Goal: Task Accomplishment & Management: Use online tool/utility

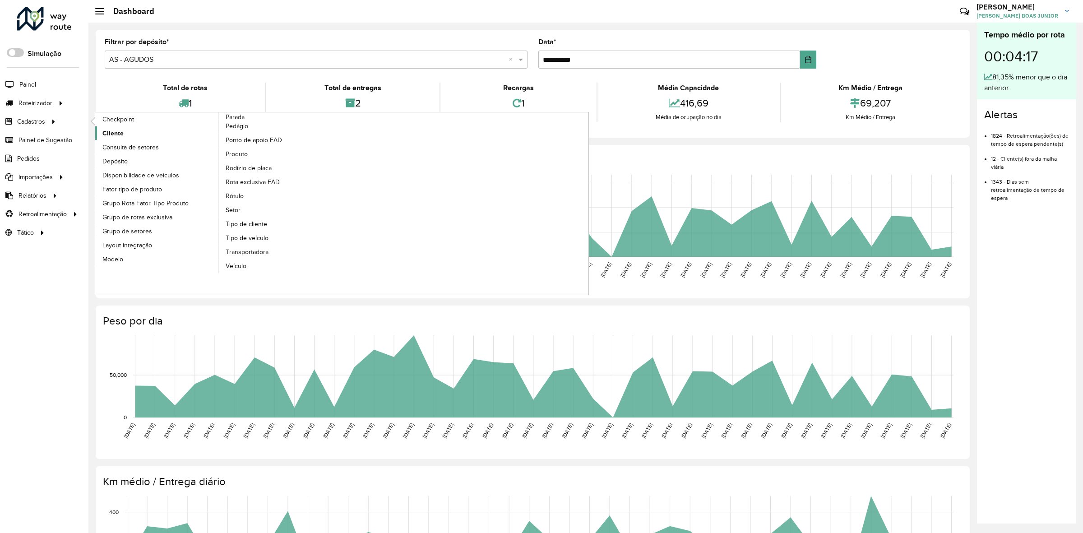
click at [116, 132] on span "Cliente" at bounding box center [112, 133] width 21 height 9
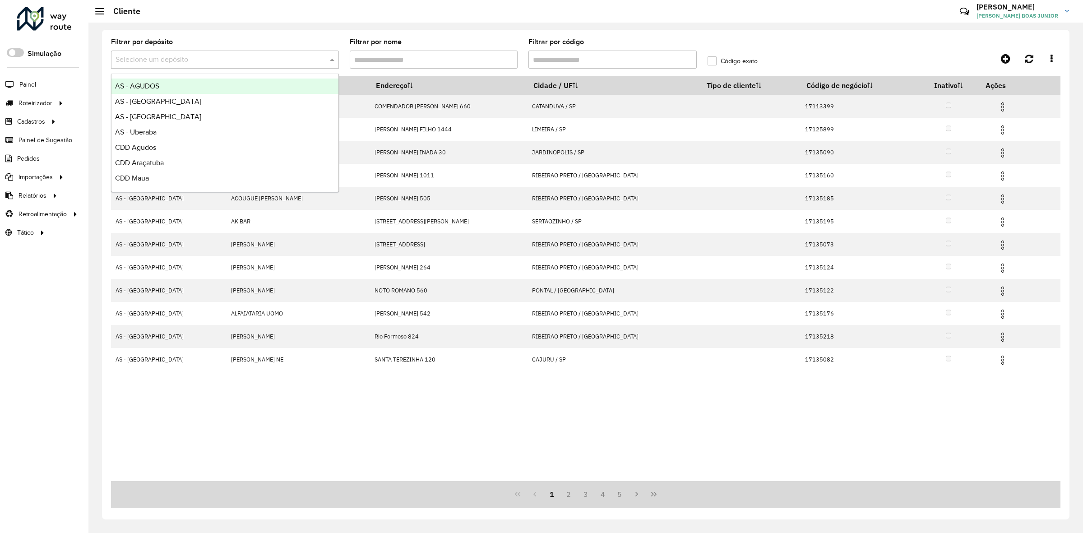
click at [287, 62] on input "text" at bounding box center [216, 60] width 201 height 11
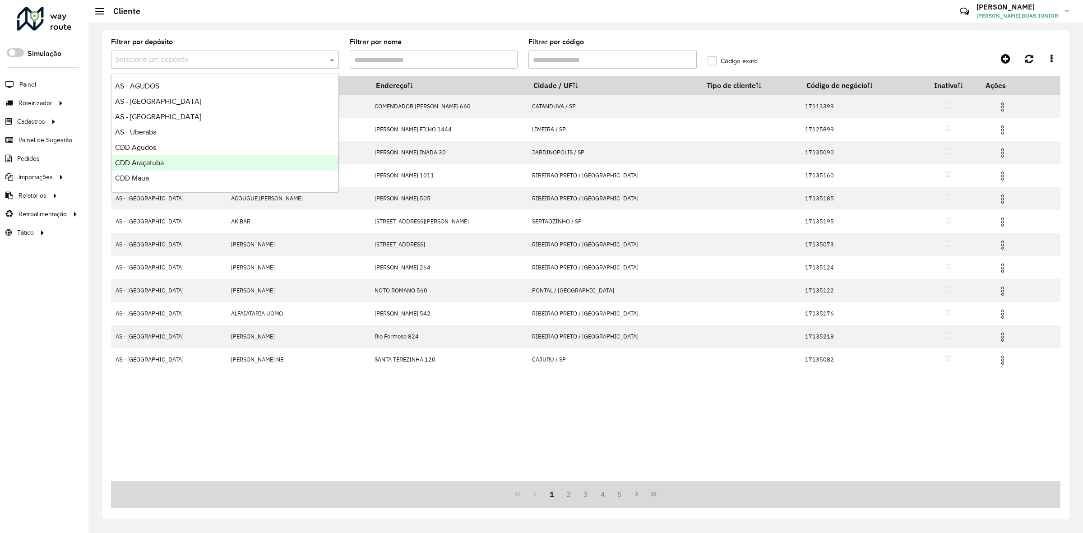
scroll to position [107, 0]
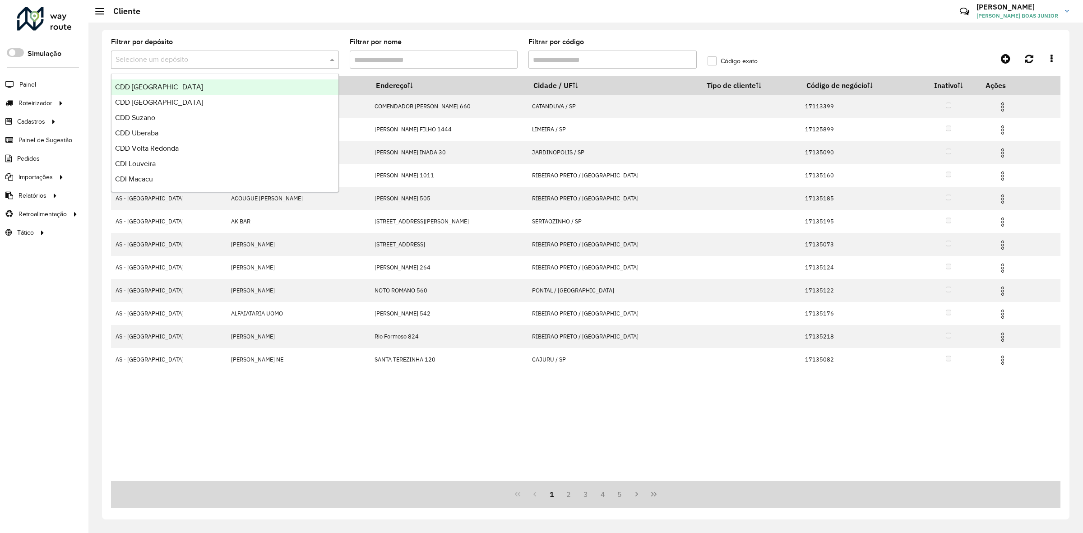
click at [193, 87] on div "CDD [GEOGRAPHIC_DATA]" at bounding box center [225, 86] width 227 height 15
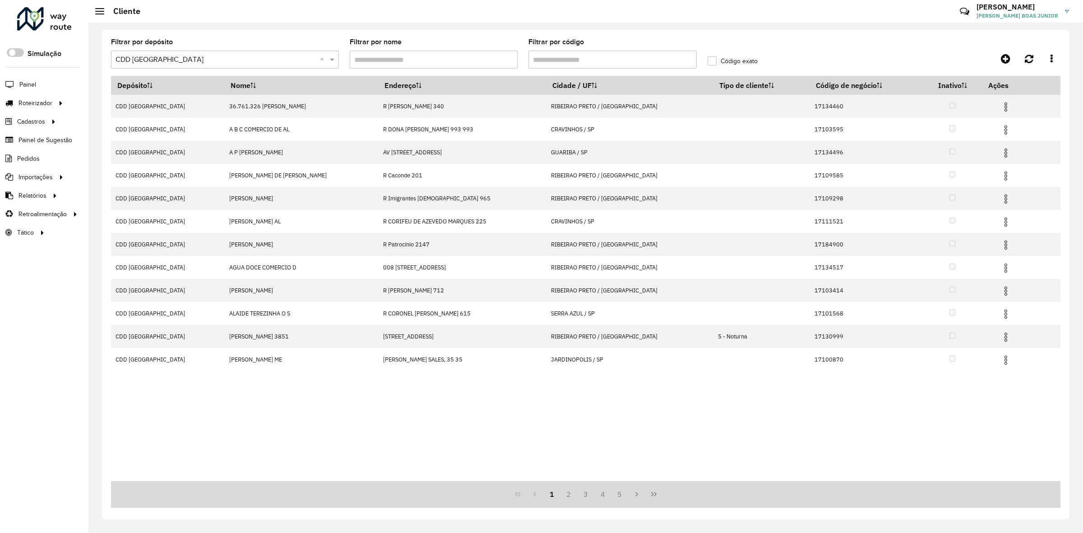
click at [564, 61] on input "Filtrar por código" at bounding box center [613, 60] width 168 height 18
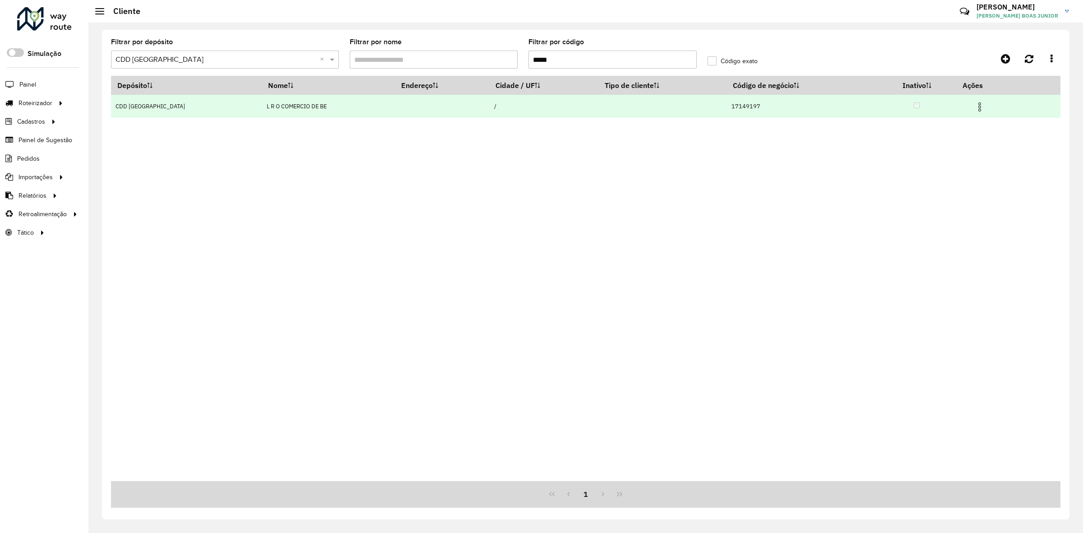
type input "*****"
click at [981, 104] on img at bounding box center [980, 107] width 11 height 11
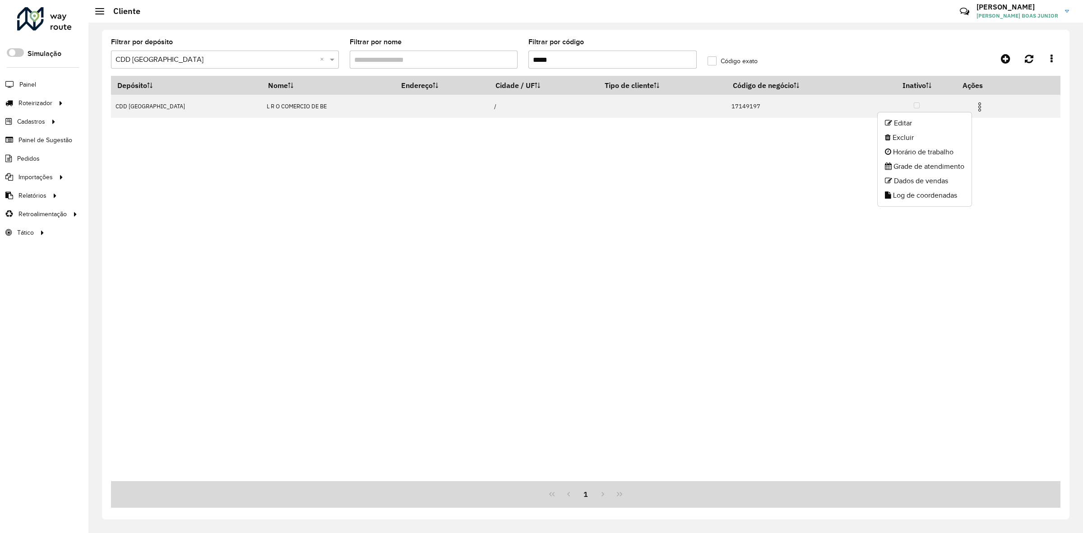
click at [955, 114] on ul "Editar Excluir Horário de trabalho Grade de atendimento Dados de vendas Log de …" at bounding box center [925, 159] width 95 height 95
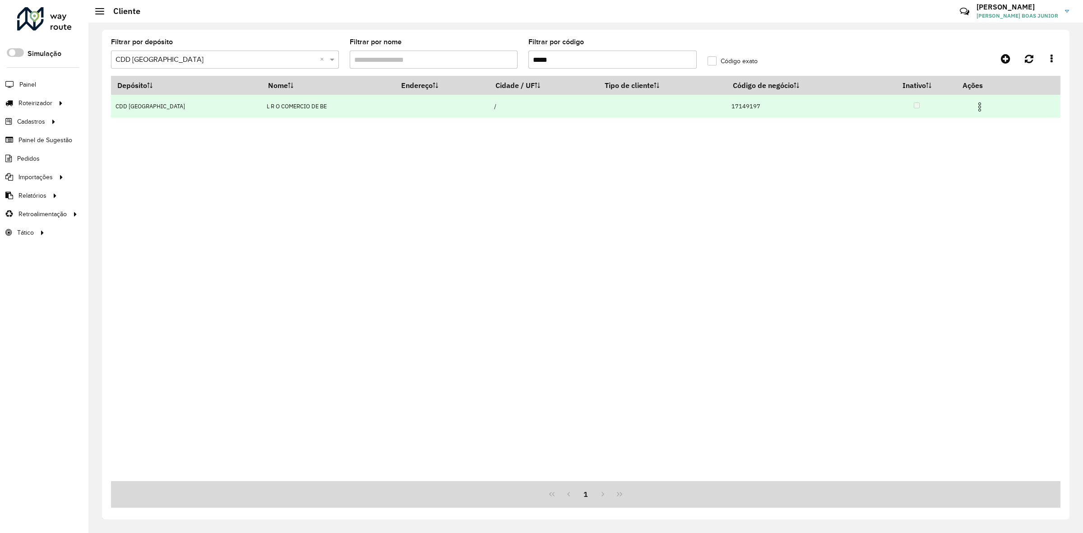
click at [977, 109] on img at bounding box center [980, 107] width 11 height 11
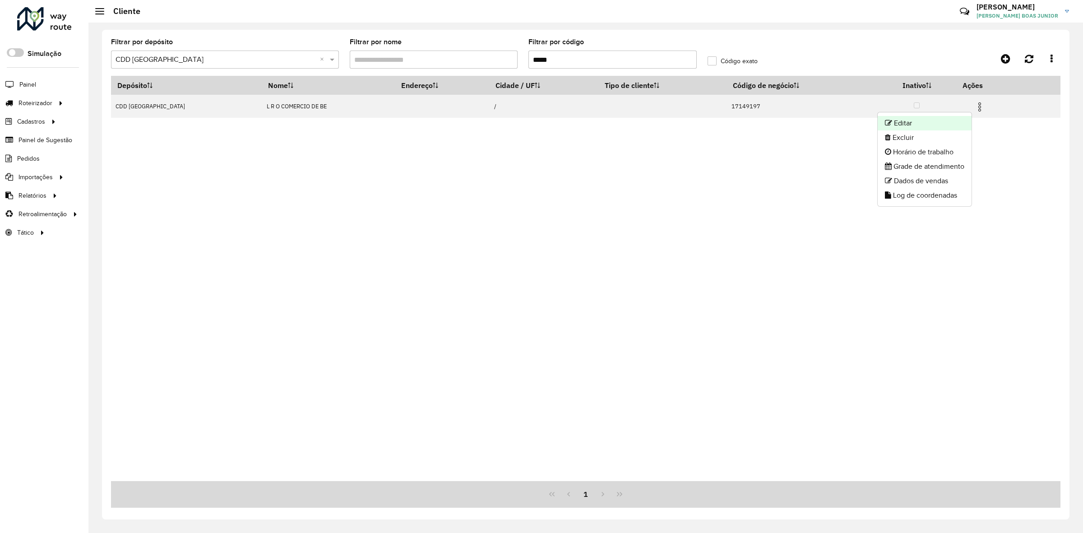
click at [960, 121] on li "Editar" at bounding box center [925, 123] width 94 height 14
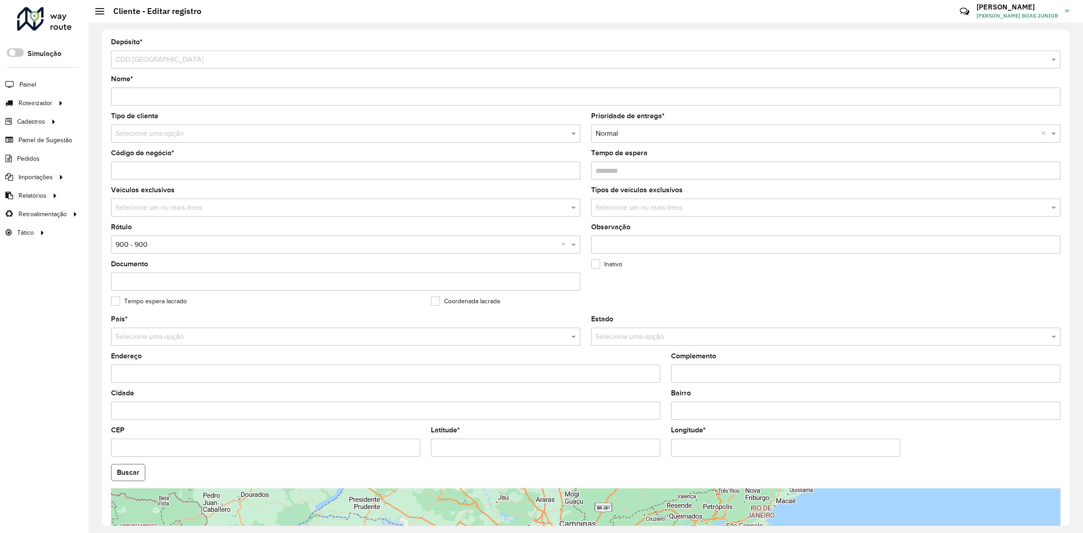
click at [135, 474] on button "Buscar" at bounding box center [128, 472] width 34 height 17
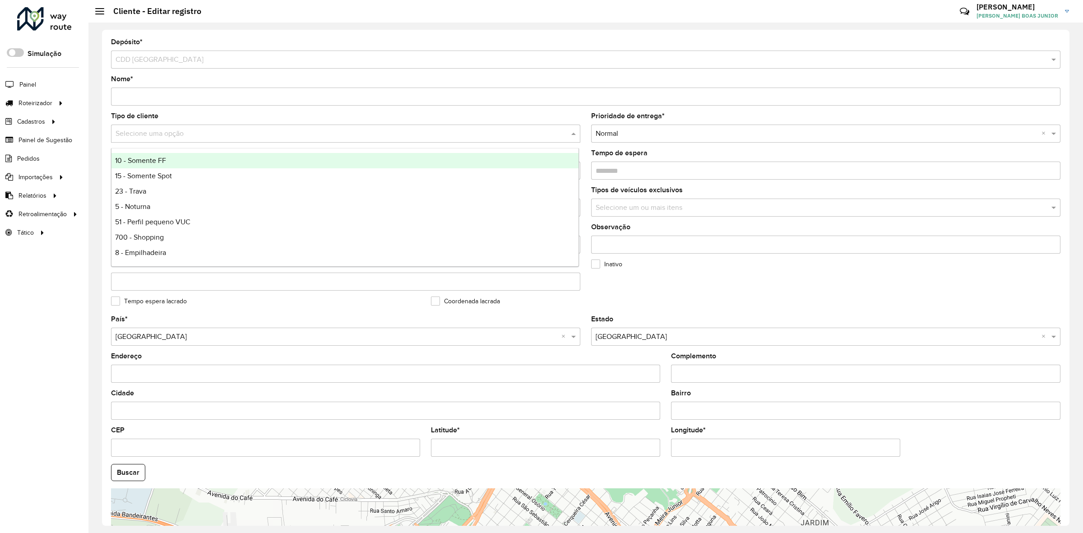
click at [161, 132] on input "text" at bounding box center [337, 134] width 442 height 11
type input "*"
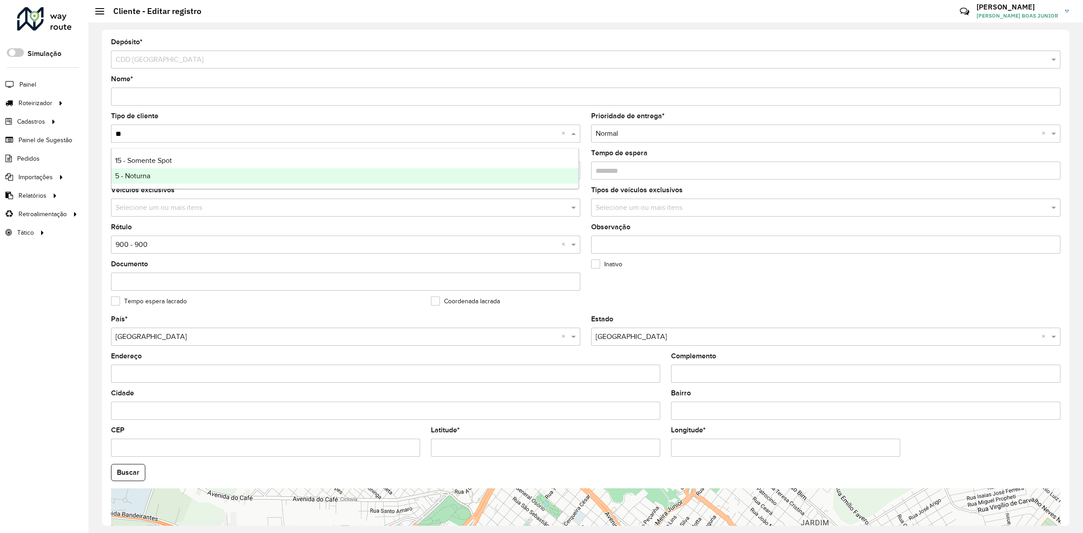
click at [152, 183] on div "5 - Noturna" at bounding box center [346, 175] width 468 height 15
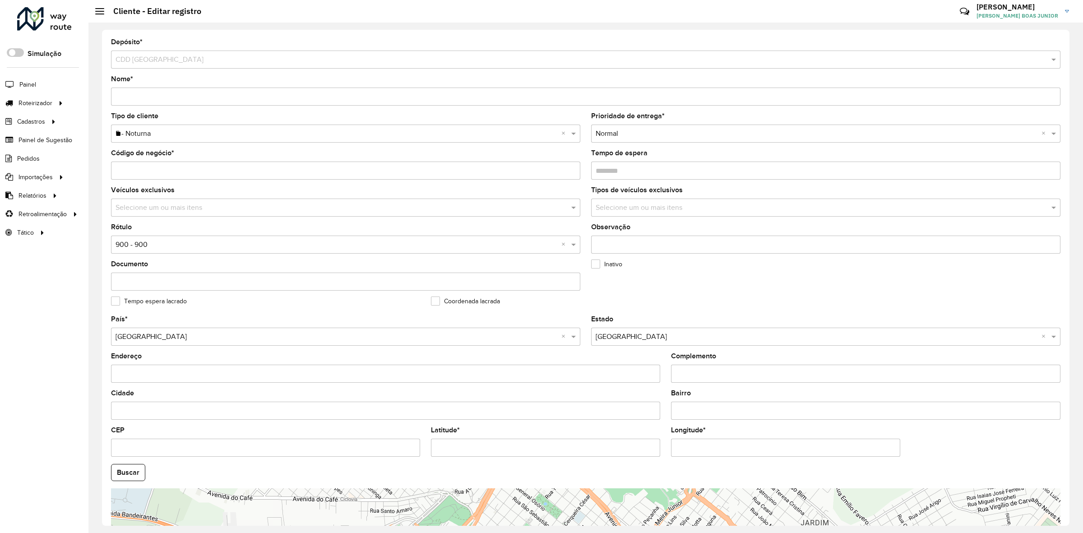
click at [141, 245] on input "text" at bounding box center [337, 245] width 442 height 11
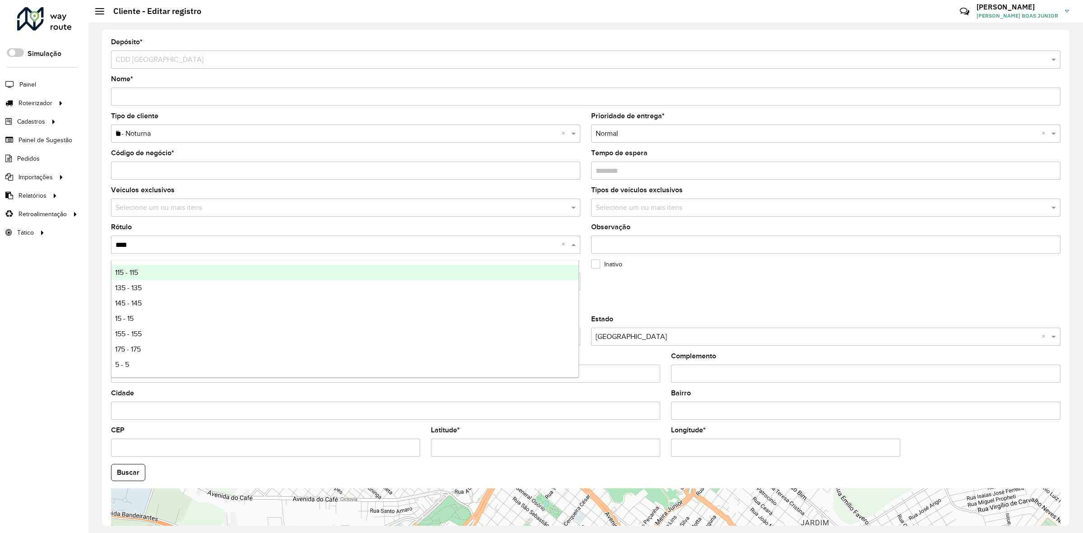
type input "*****"
click at [143, 270] on div "5 - 5" at bounding box center [346, 272] width 468 height 15
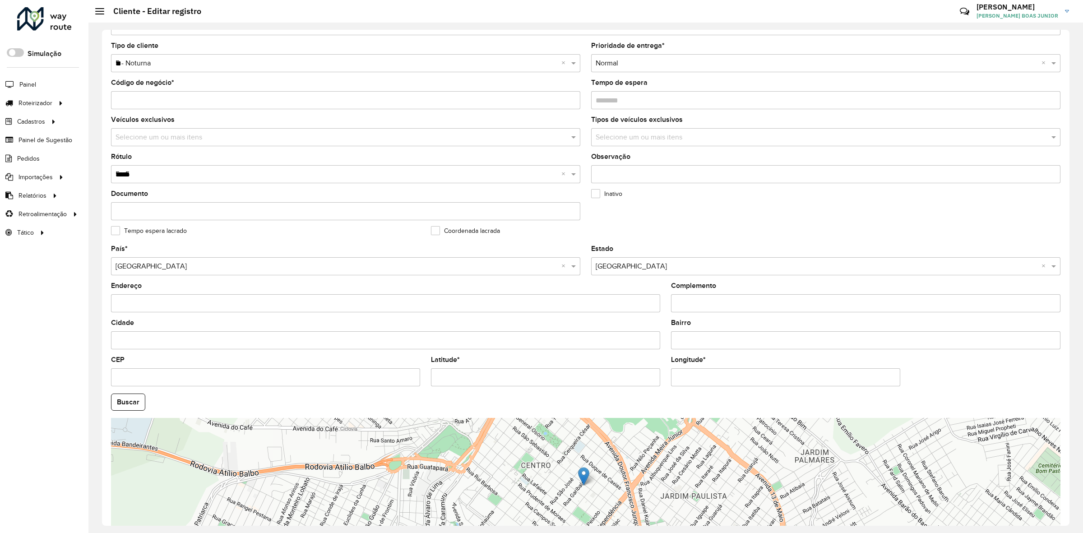
scroll to position [143, 0]
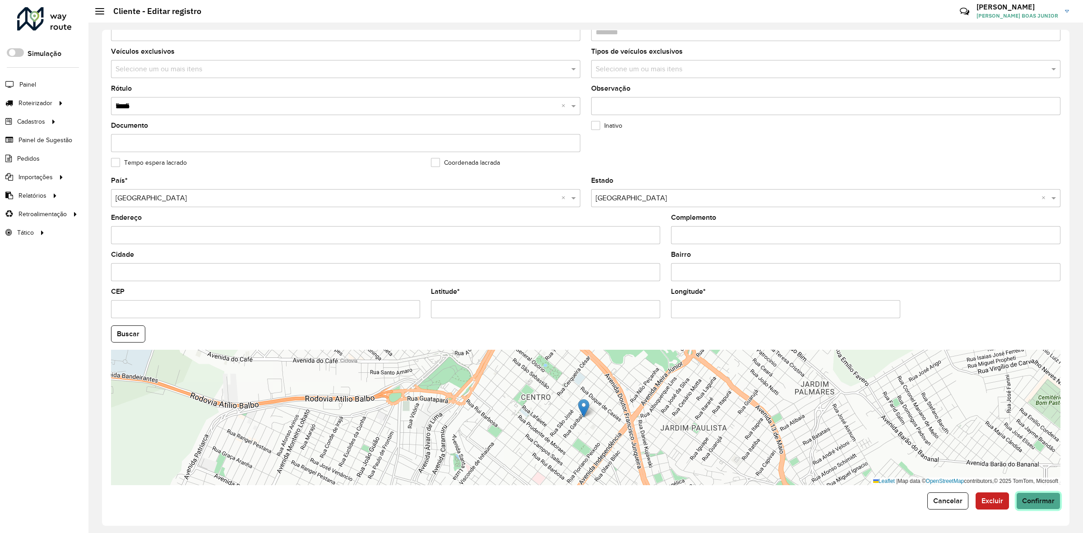
click at [1027, 501] on span "Confirmar" at bounding box center [1039, 501] width 33 height 8
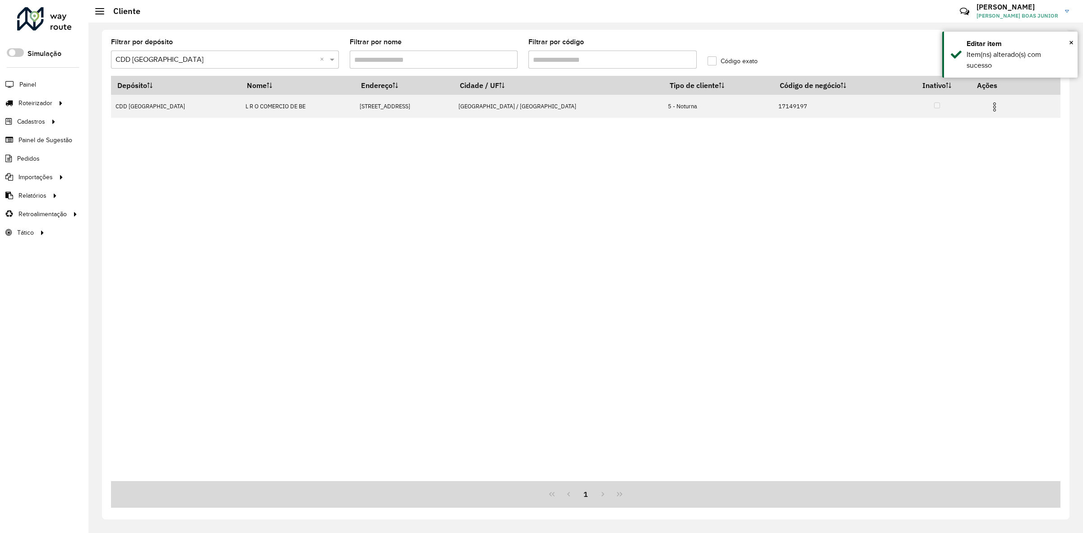
click at [573, 62] on input "Filtrar por código" at bounding box center [613, 60] width 168 height 18
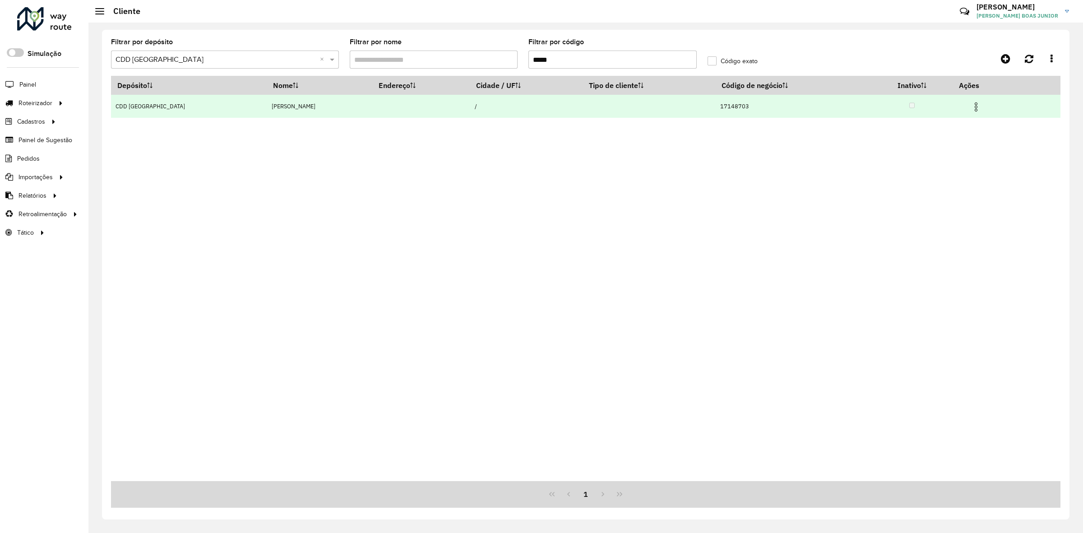
type input "*****"
click at [979, 110] on img at bounding box center [976, 107] width 11 height 11
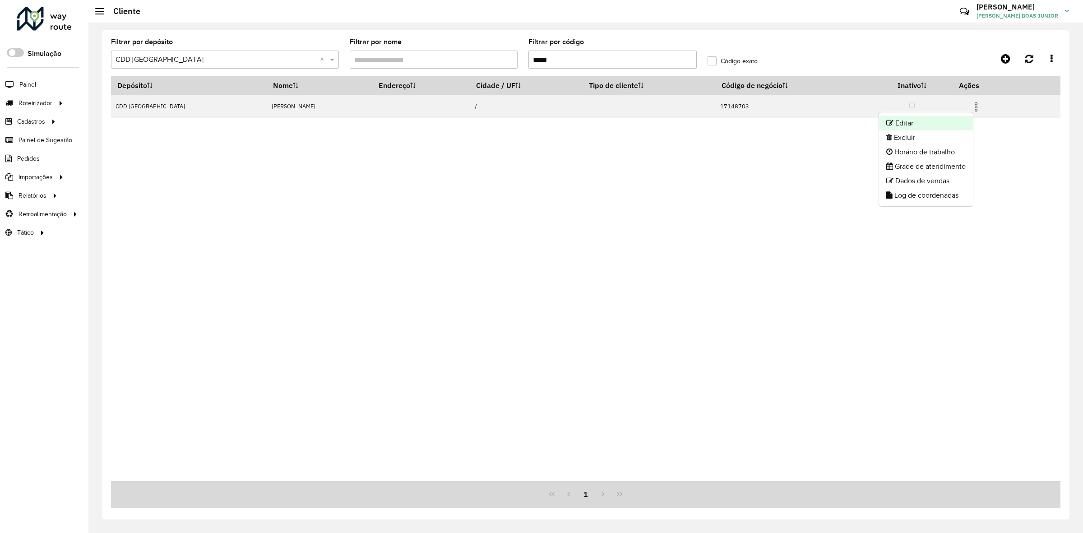
click at [950, 122] on li "Editar" at bounding box center [926, 123] width 94 height 14
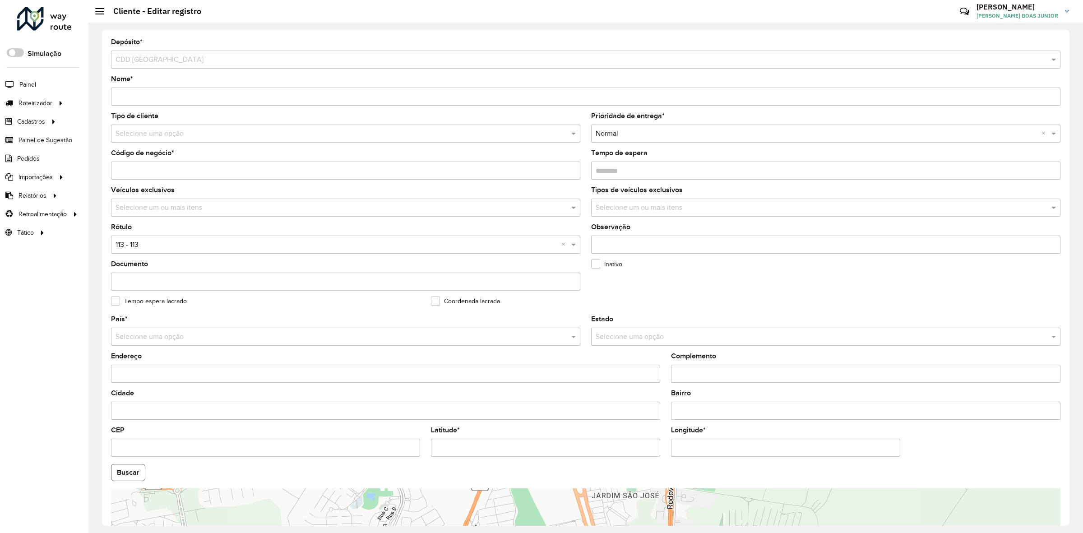
click at [130, 481] on button "Buscar" at bounding box center [128, 472] width 34 height 17
click at [158, 136] on input "text" at bounding box center [337, 134] width 442 height 11
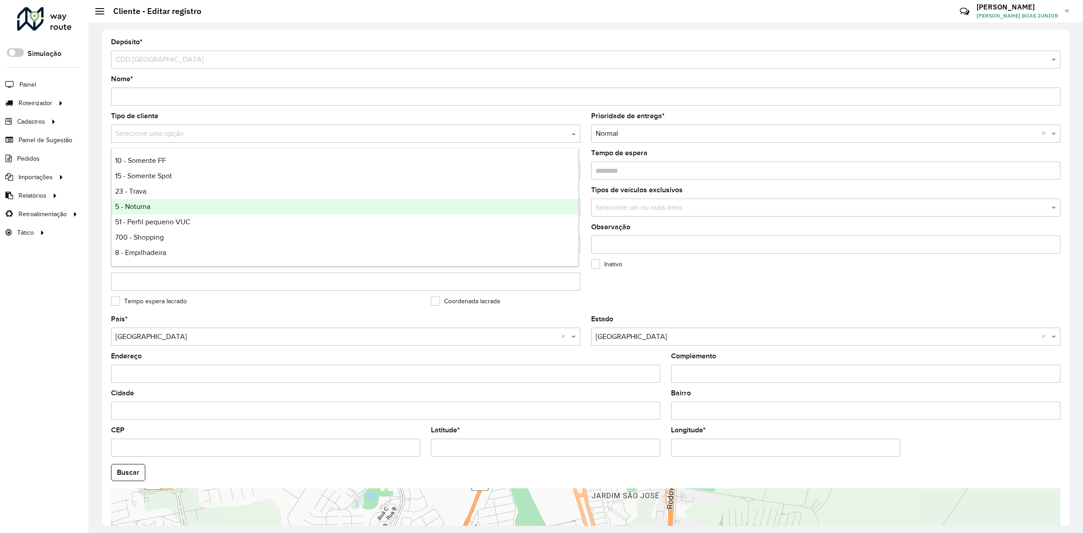
click at [156, 209] on div "5 - Noturna" at bounding box center [346, 206] width 468 height 15
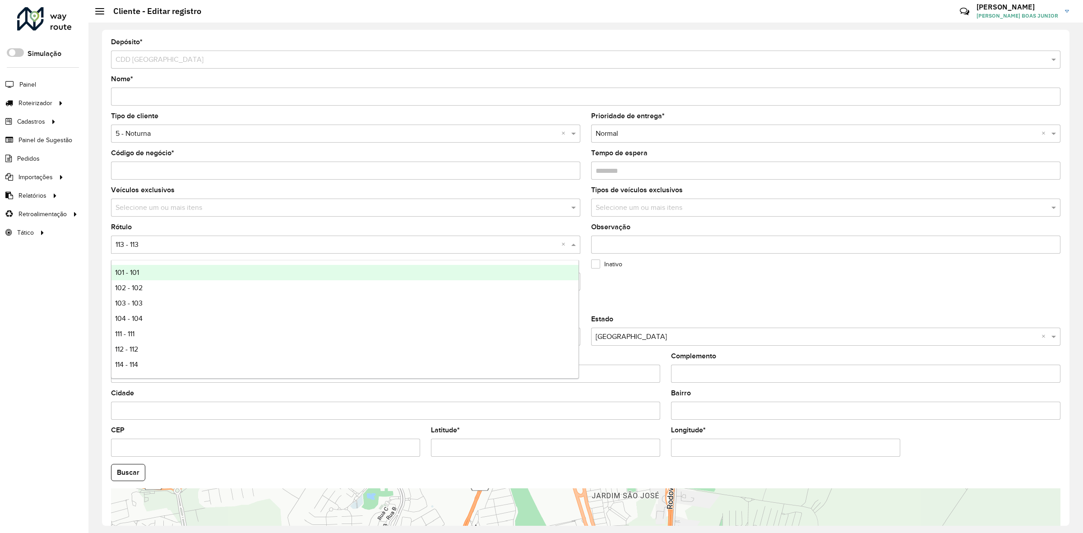
click at [141, 242] on input "text" at bounding box center [337, 245] width 442 height 11
type input "*****"
click at [138, 274] on div "5 - 5" at bounding box center [346, 272] width 468 height 15
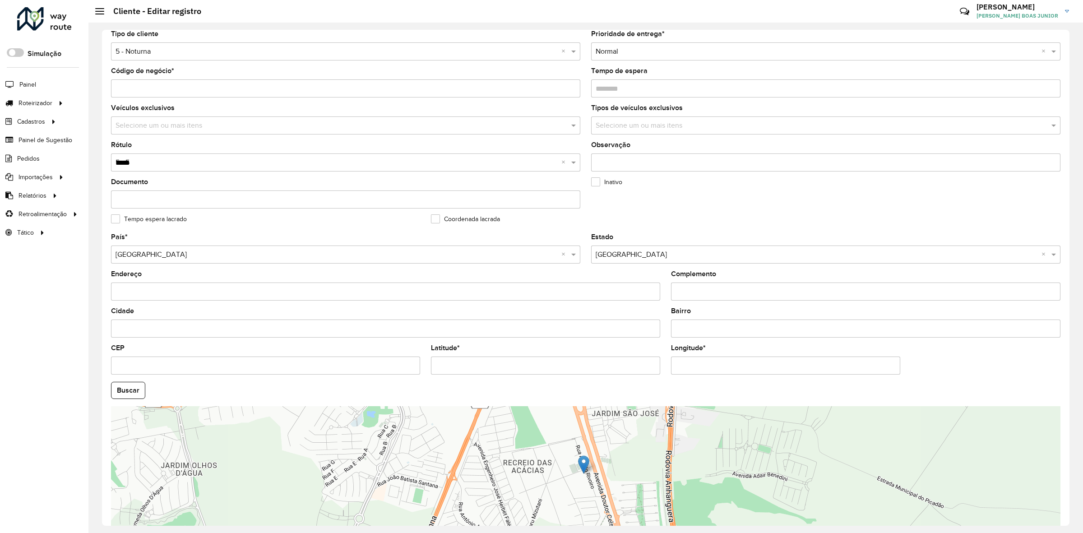
scroll to position [143, 0]
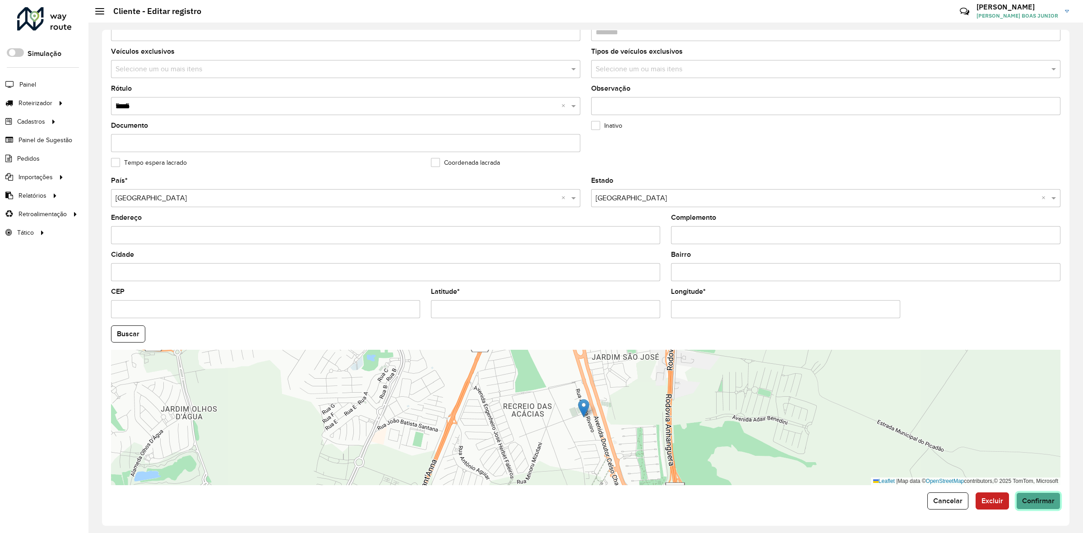
click at [1033, 500] on span "Confirmar" at bounding box center [1039, 501] width 33 height 8
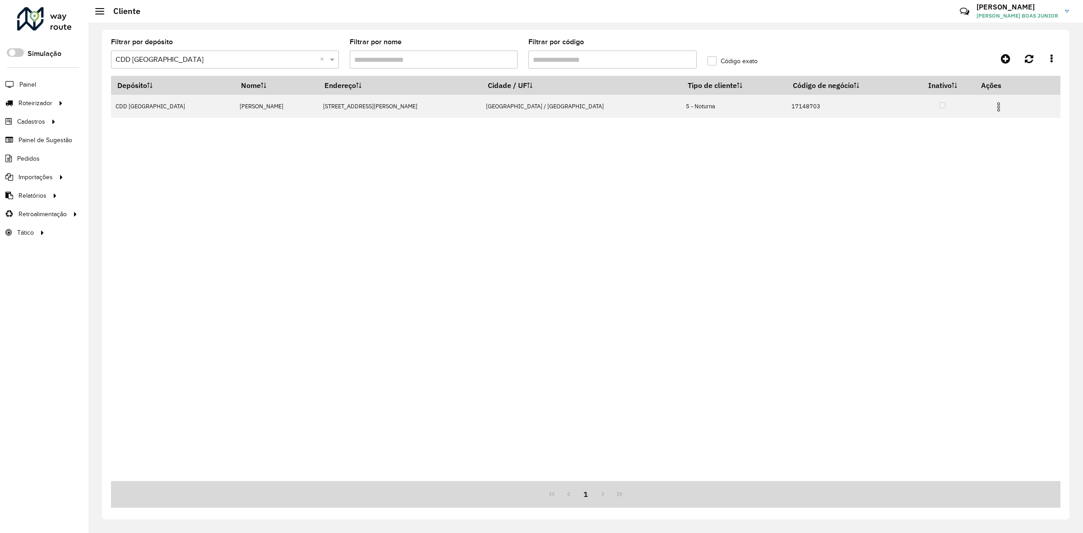
click at [196, 61] on input "text" at bounding box center [216, 60] width 201 height 11
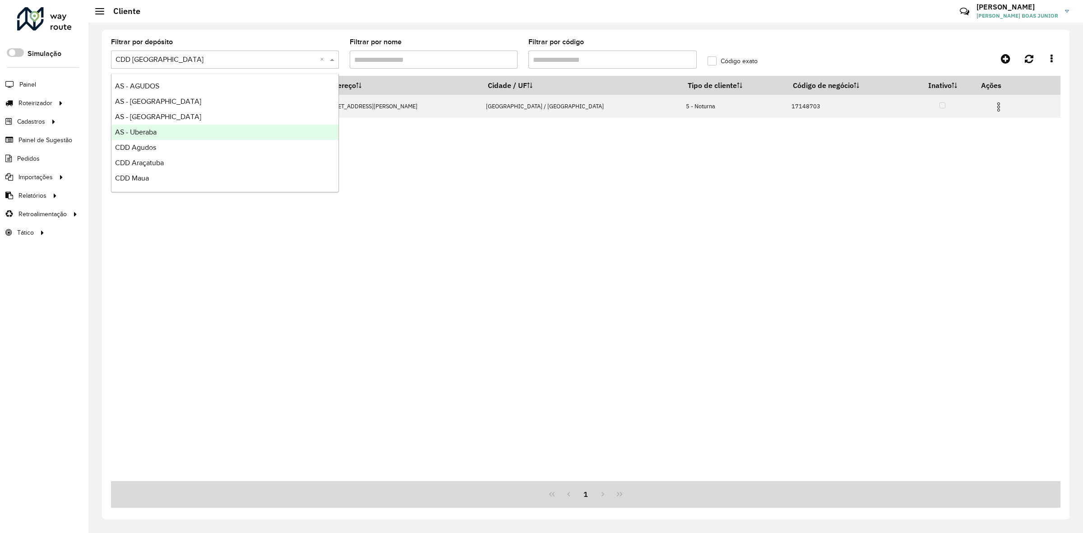
scroll to position [91, 0]
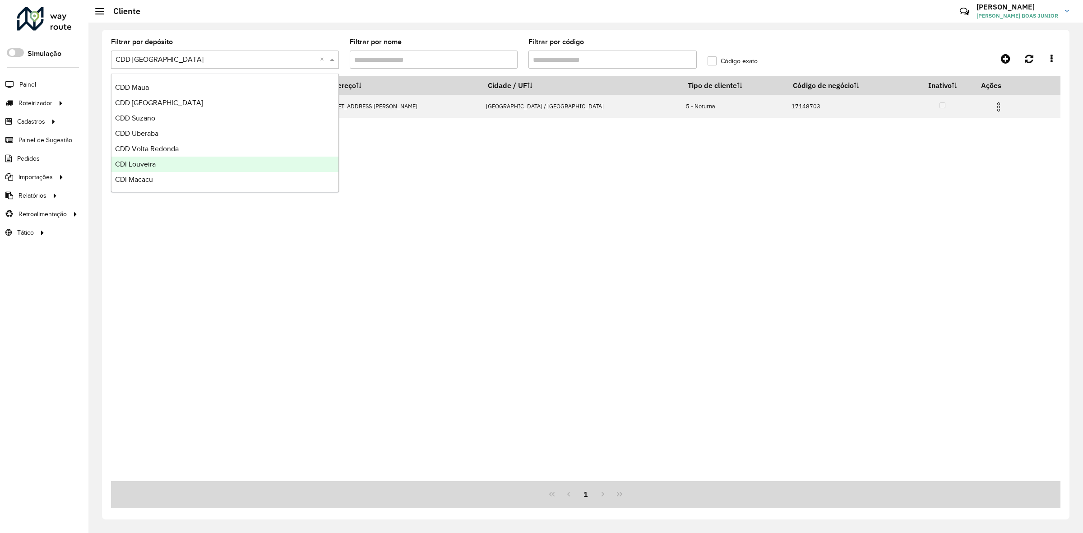
click at [183, 166] on div "CDI Louveira" at bounding box center [225, 164] width 227 height 15
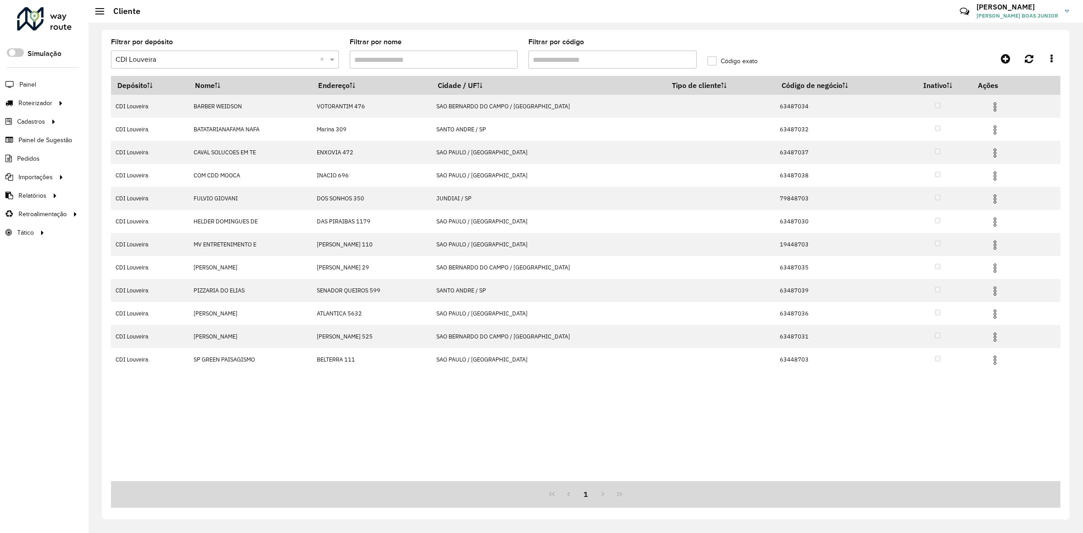
click at [493, 73] on formly-group "Filtrar por depósito Selecione um depósito × CDI Louveira × Filtrar por nome Fi…" at bounding box center [464, 57] width 716 height 37
paste input "***"
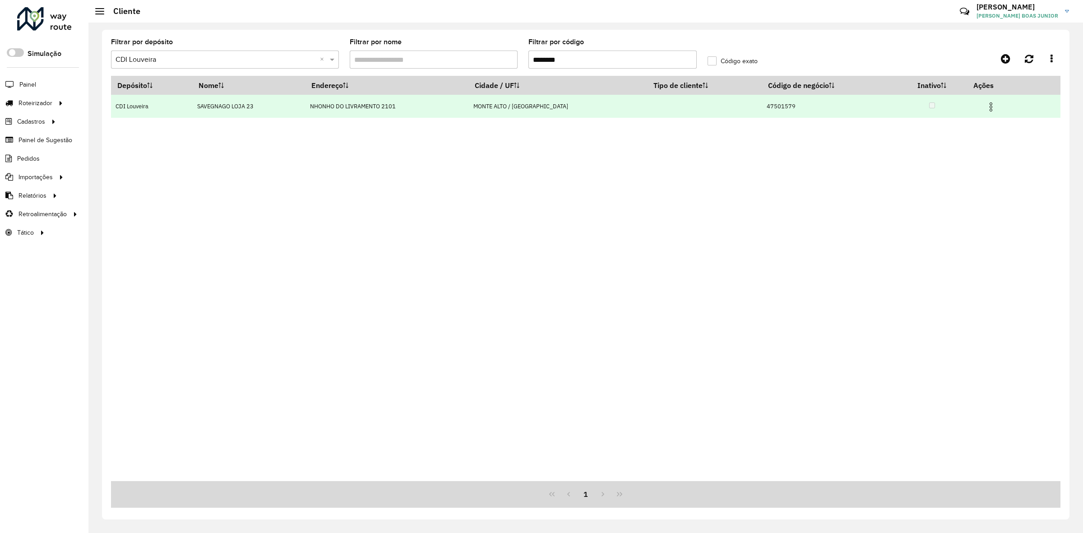
type input "********"
click at [986, 109] on img at bounding box center [991, 107] width 11 height 11
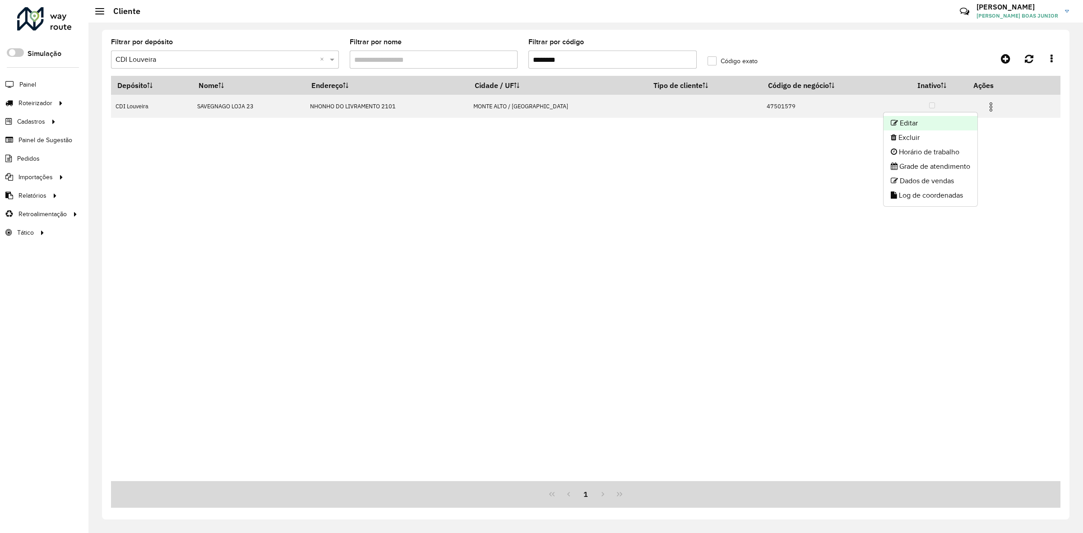
click at [955, 119] on li "Editar" at bounding box center [931, 123] width 94 height 14
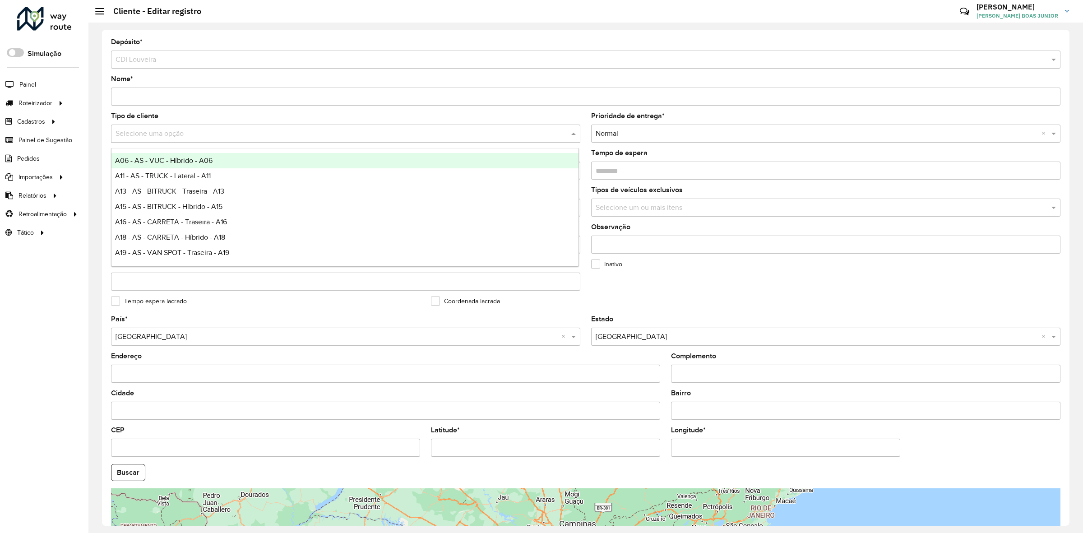
click at [188, 134] on input "text" at bounding box center [337, 134] width 442 height 11
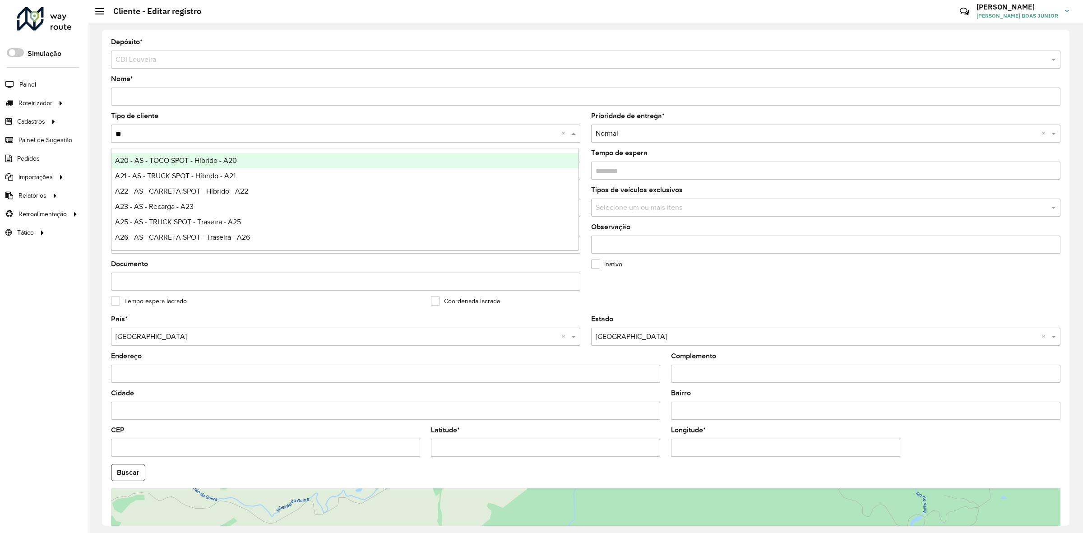
type input "***"
click at [188, 163] on span "A22 - AS - CARRETA SPOT - Híbrido - A22" at bounding box center [181, 161] width 133 height 8
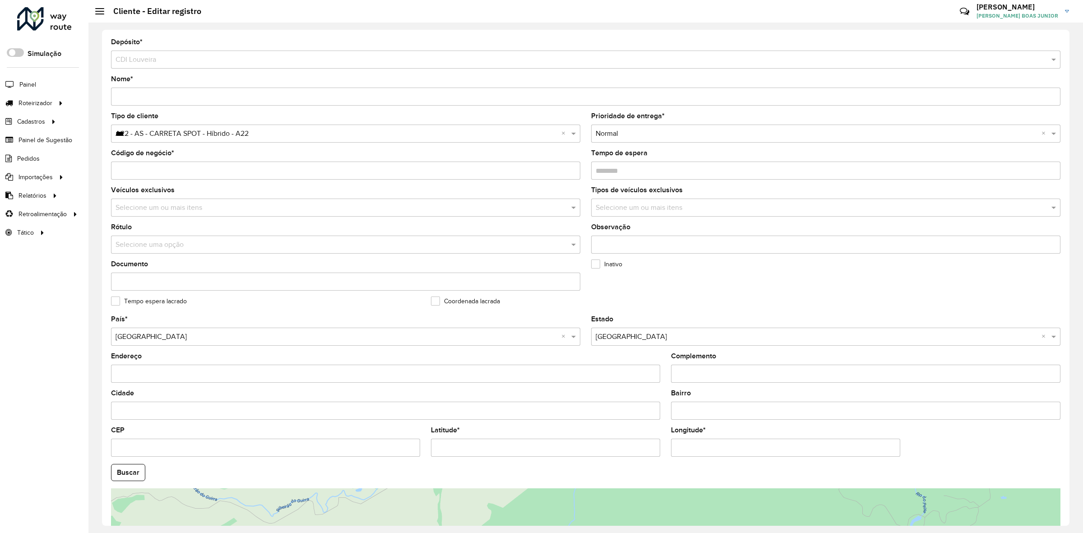
click at [262, 144] on formly-field "Tipo de cliente Selecione uma opção × A22 - AS - CARRETA SPOT - Híbrido - A22 *…" at bounding box center [346, 131] width 480 height 37
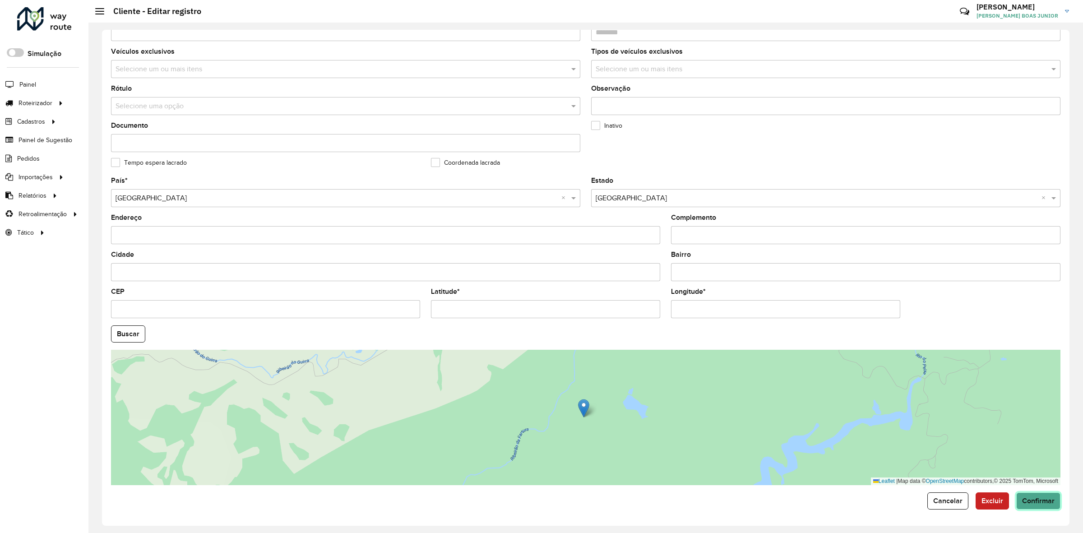
click at [1027, 504] on button "Confirmar" at bounding box center [1039, 501] width 44 height 17
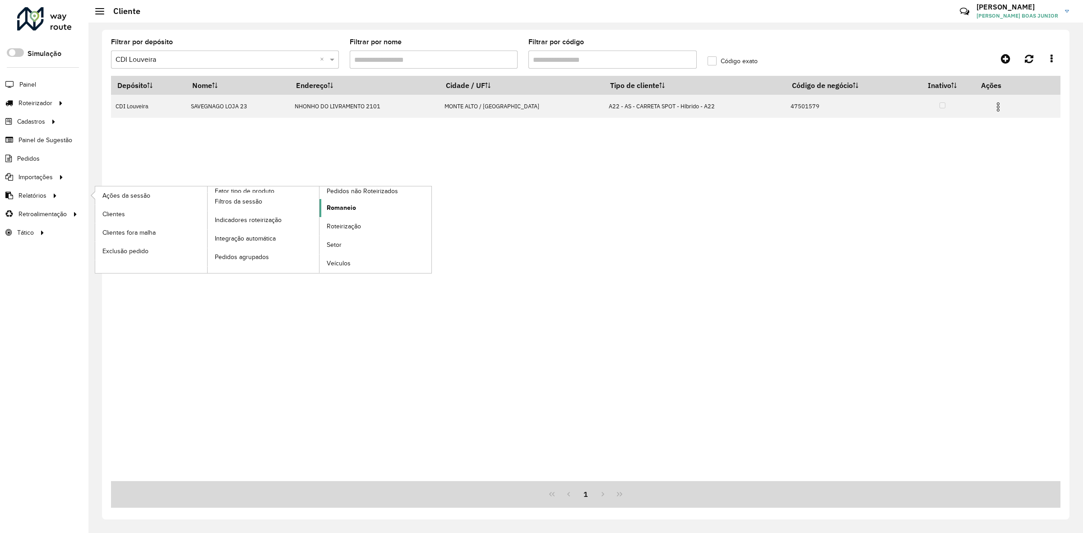
click at [349, 204] on link "Romaneio" at bounding box center [376, 208] width 112 height 18
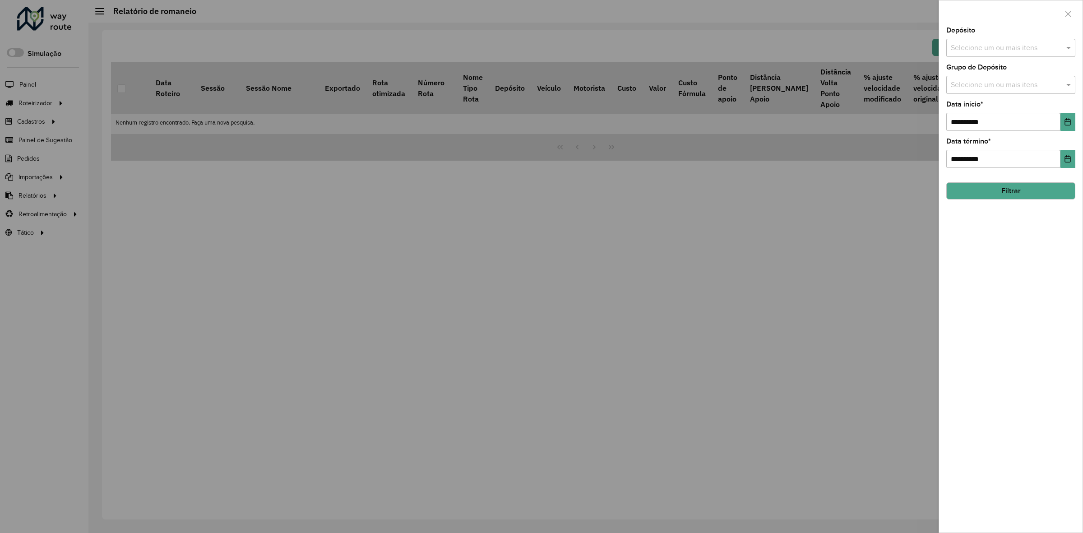
click at [1000, 50] on input "text" at bounding box center [1007, 48] width 116 height 11
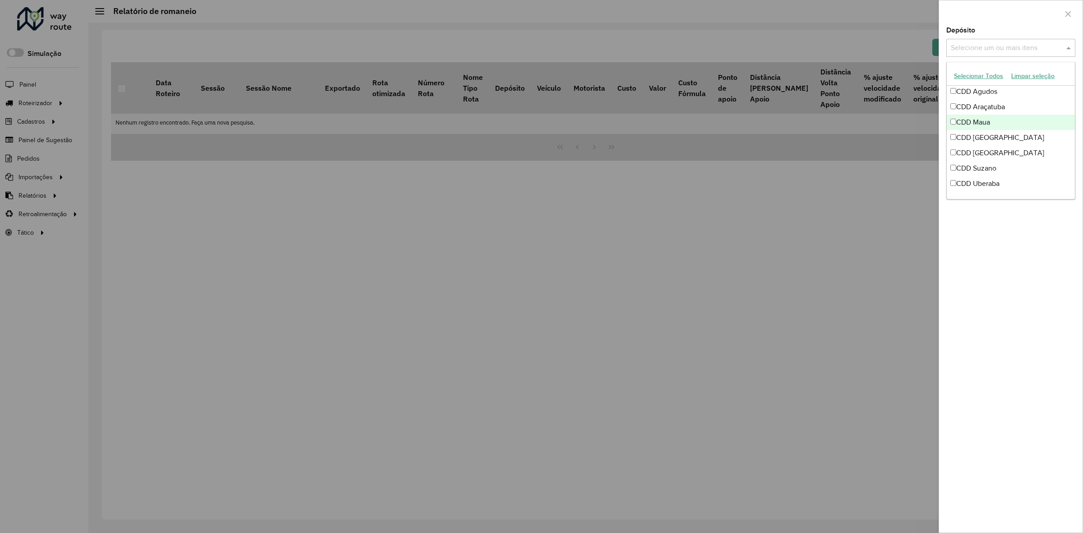
scroll to position [107, 0]
click at [980, 182] on div "CDI Macacu" at bounding box center [1011, 186] width 128 height 15
click at [979, 217] on div "**********" at bounding box center [1011, 280] width 144 height 506
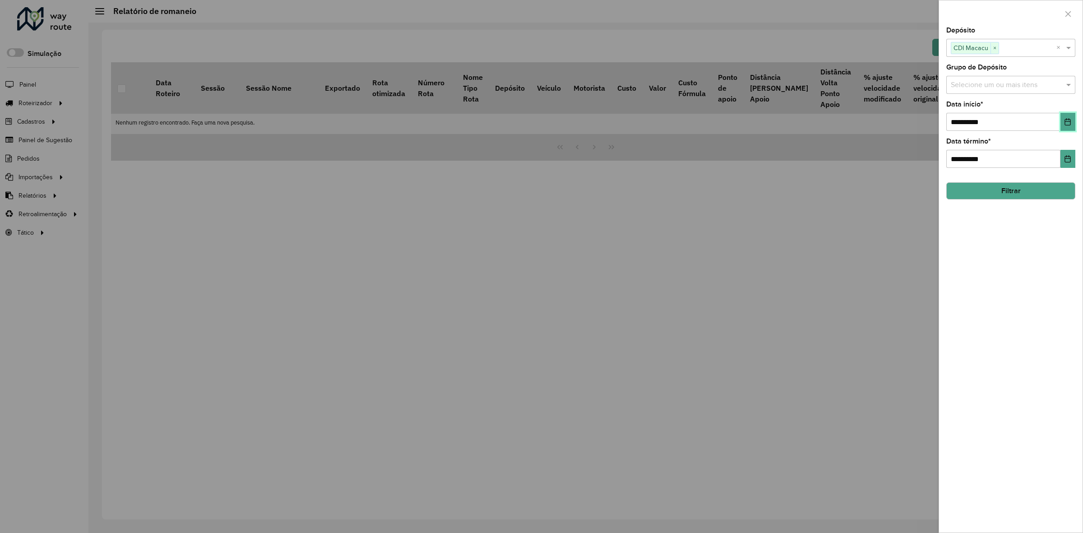
click at [1066, 122] on icon "Choose Date" at bounding box center [1067, 121] width 7 height 7
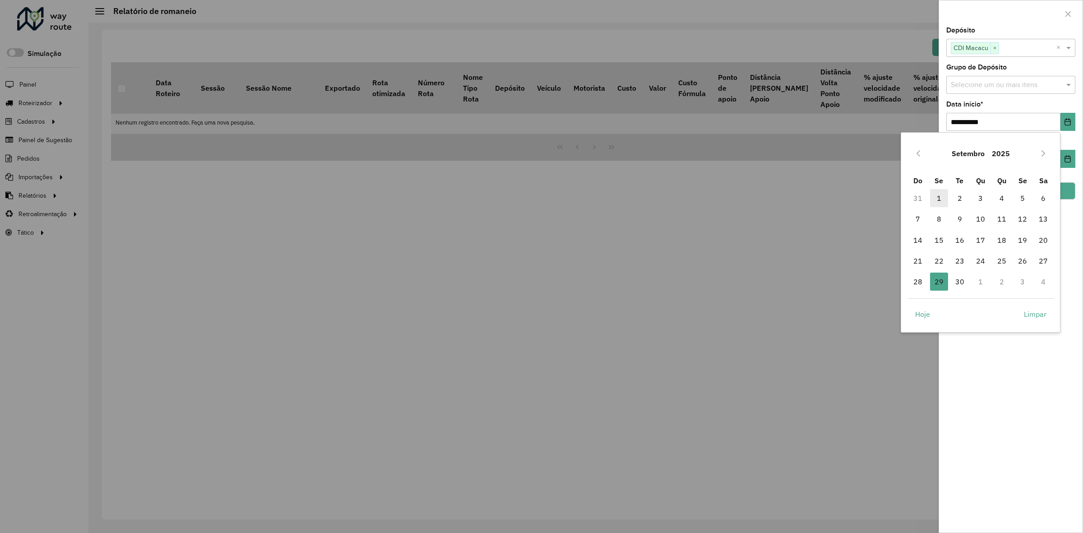
click at [940, 196] on span "1" at bounding box center [939, 198] width 18 height 18
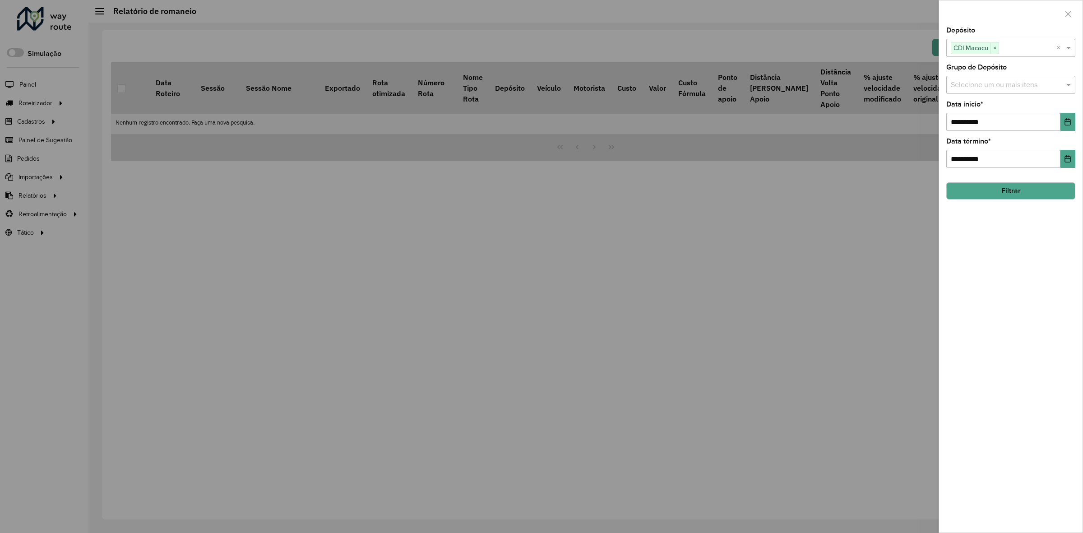
click at [1009, 275] on div "**********" at bounding box center [1011, 280] width 144 height 506
click at [1064, 157] on icon "Choose Date" at bounding box center [1067, 158] width 7 height 7
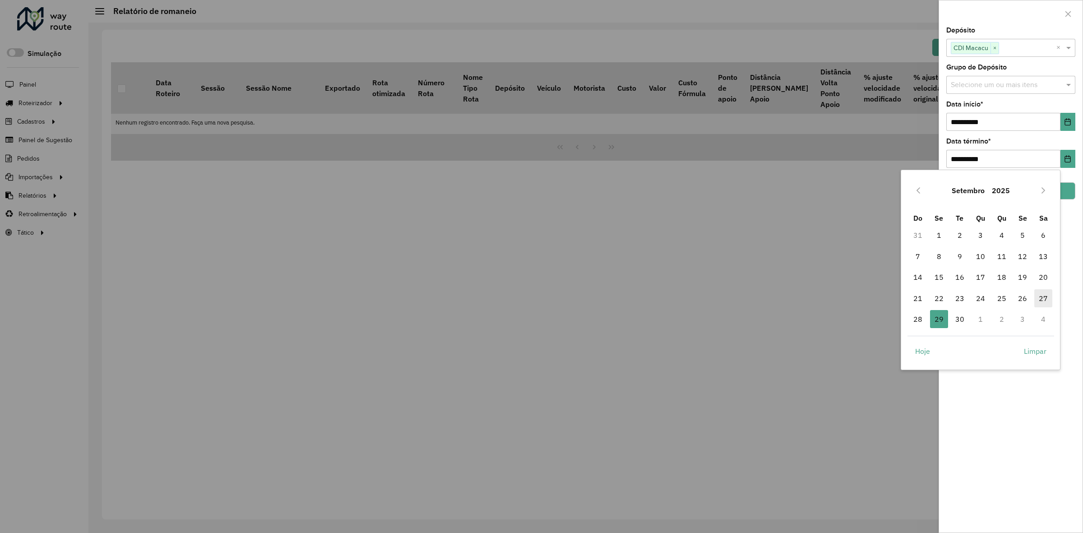
click at [1036, 294] on span "27" at bounding box center [1044, 298] width 18 height 18
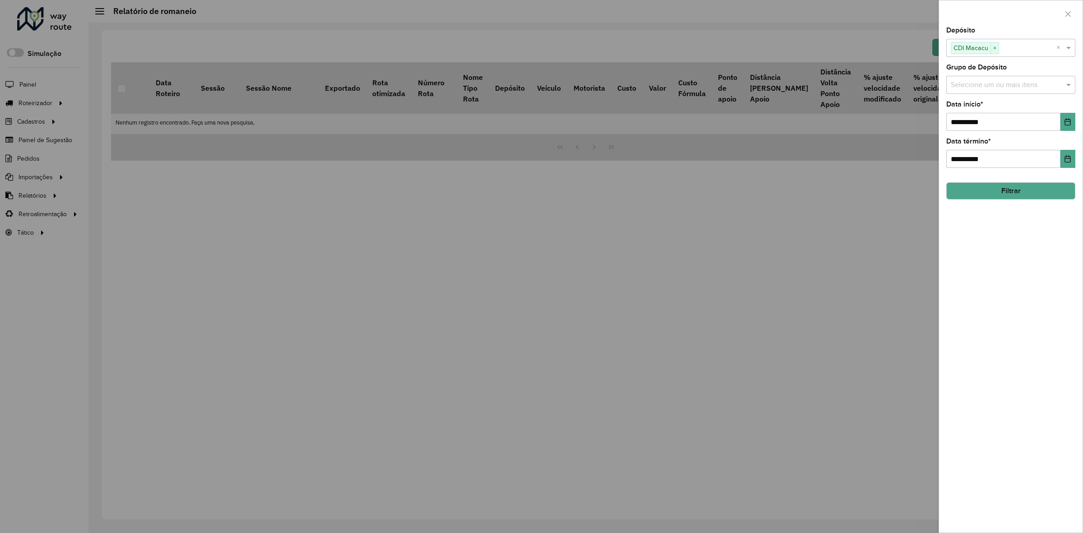
click at [1036, 251] on div "**********" at bounding box center [1011, 280] width 144 height 506
click at [1025, 197] on button "Filtrar" at bounding box center [1011, 190] width 129 height 17
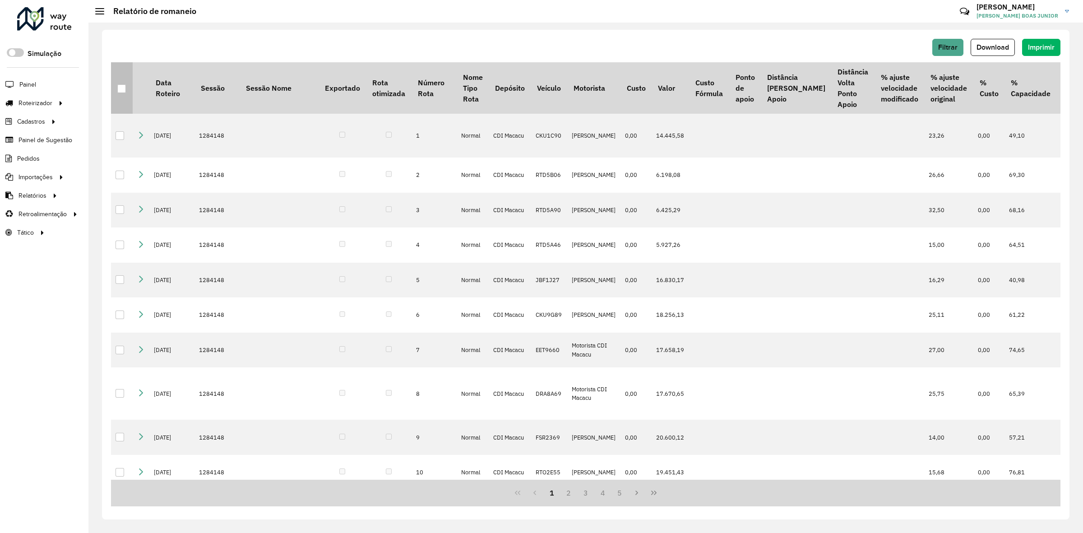
click at [116, 85] on th at bounding box center [122, 87] width 22 height 51
click at [123, 89] on div at bounding box center [121, 88] width 9 height 9
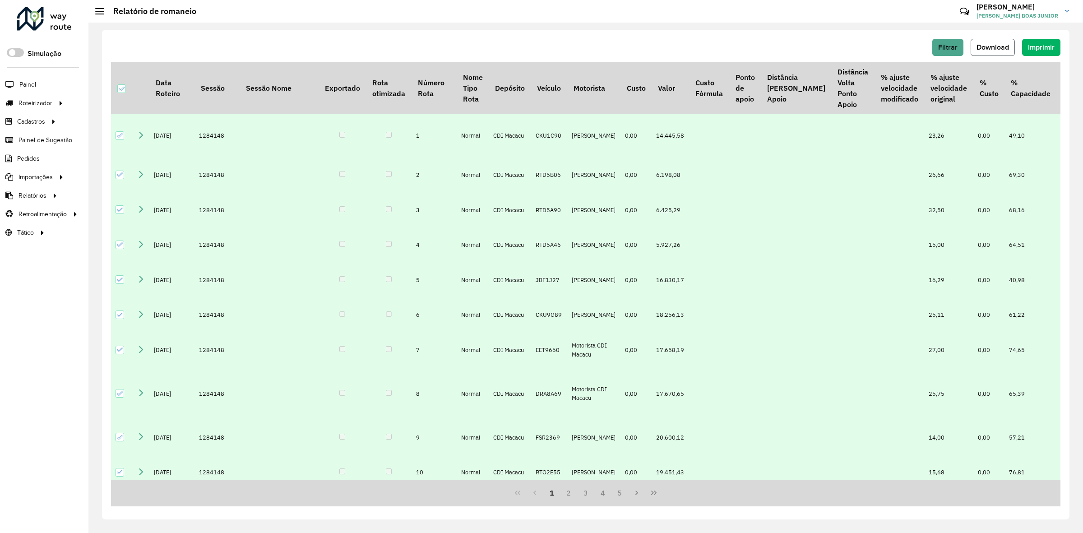
click at [1006, 48] on span "Download" at bounding box center [993, 47] width 33 height 8
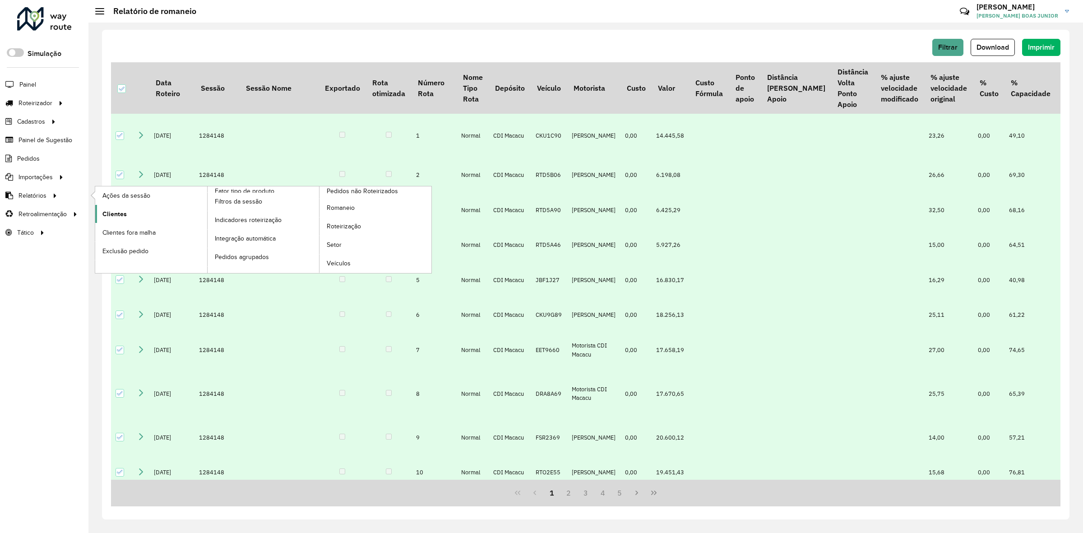
click at [114, 221] on link "Clientes" at bounding box center [151, 214] width 112 height 18
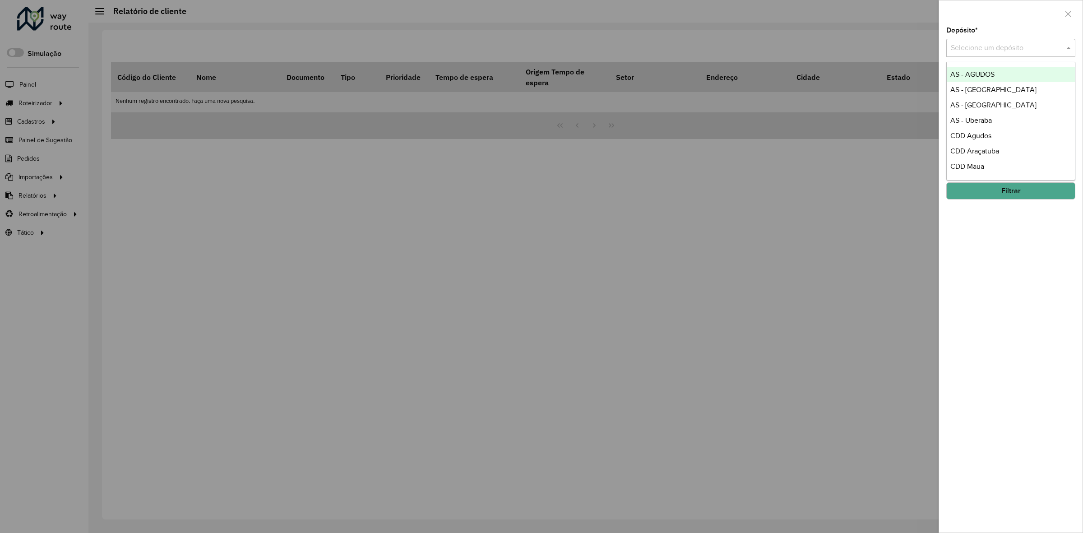
click at [972, 48] on input "text" at bounding box center [1002, 48] width 102 height 11
click at [985, 169] on span "CDI Macacu" at bounding box center [970, 167] width 38 height 8
click at [978, 192] on button "Filtrar" at bounding box center [1011, 190] width 129 height 17
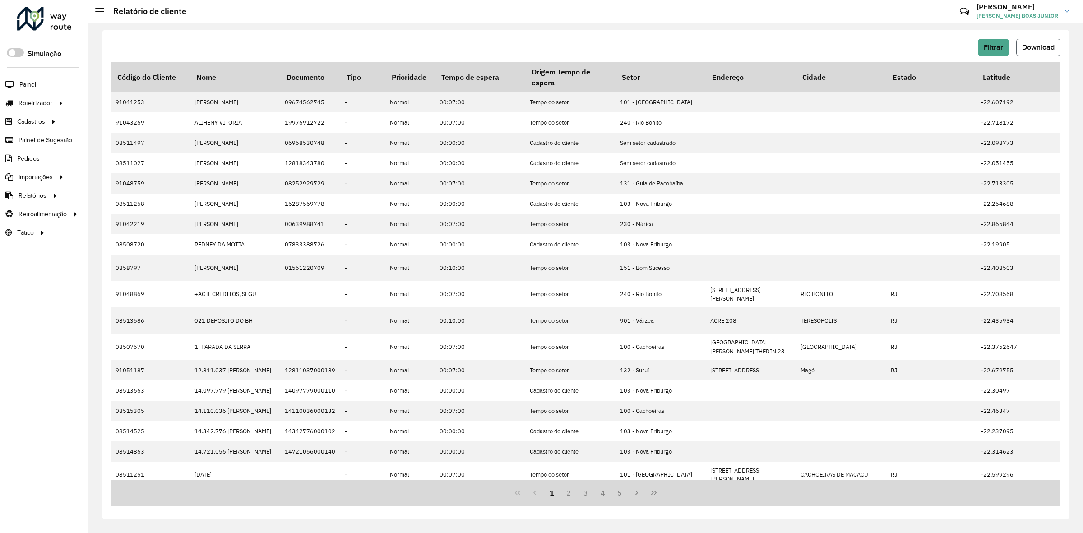
click at [1049, 46] on span "Download" at bounding box center [1039, 47] width 33 height 8
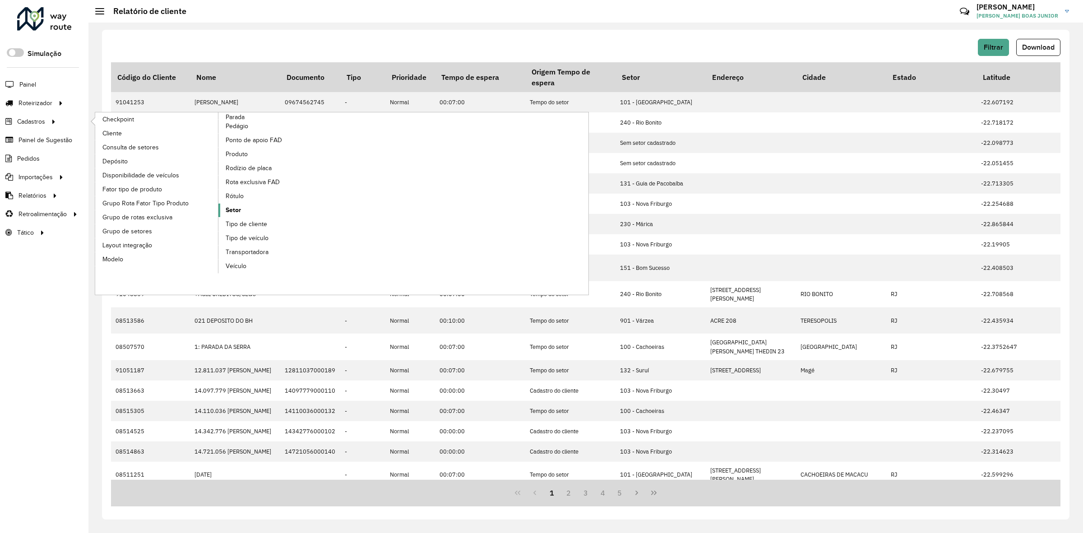
click at [237, 205] on link "Setor" at bounding box center [280, 211] width 124 height 14
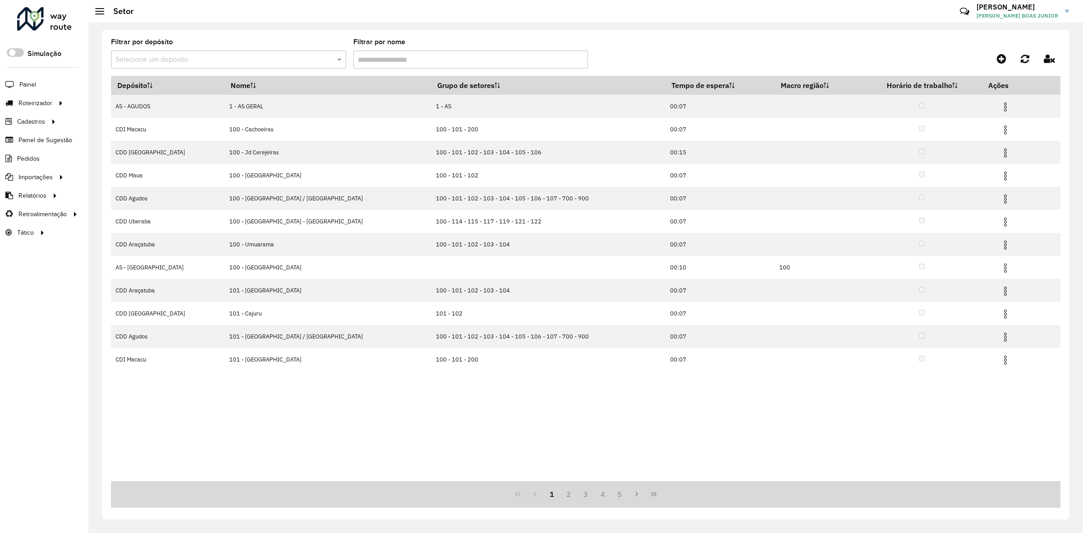
click at [220, 55] on input "text" at bounding box center [220, 60] width 208 height 11
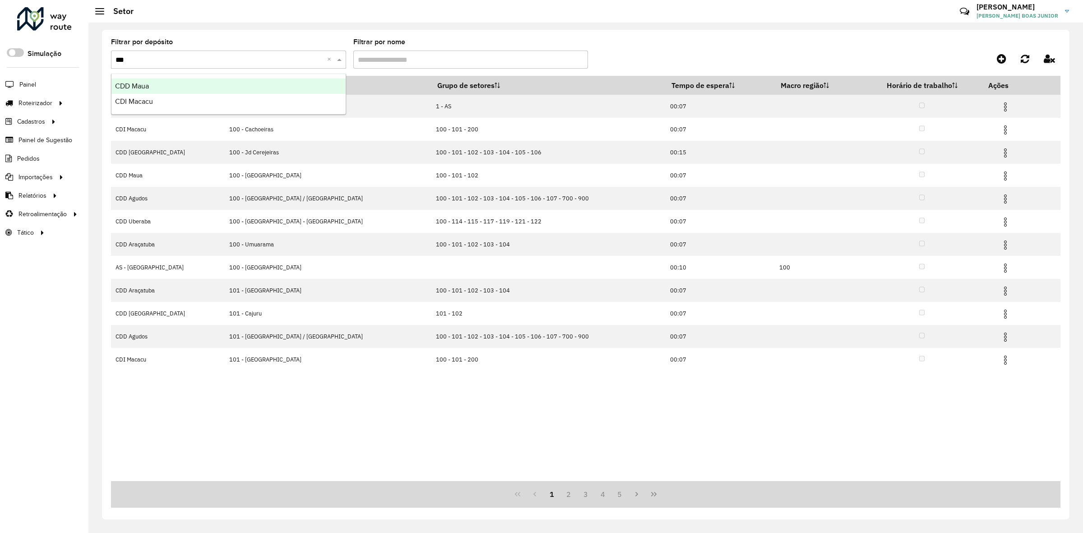
type input "****"
click at [208, 87] on div "CDI Macacu" at bounding box center [229, 86] width 234 height 15
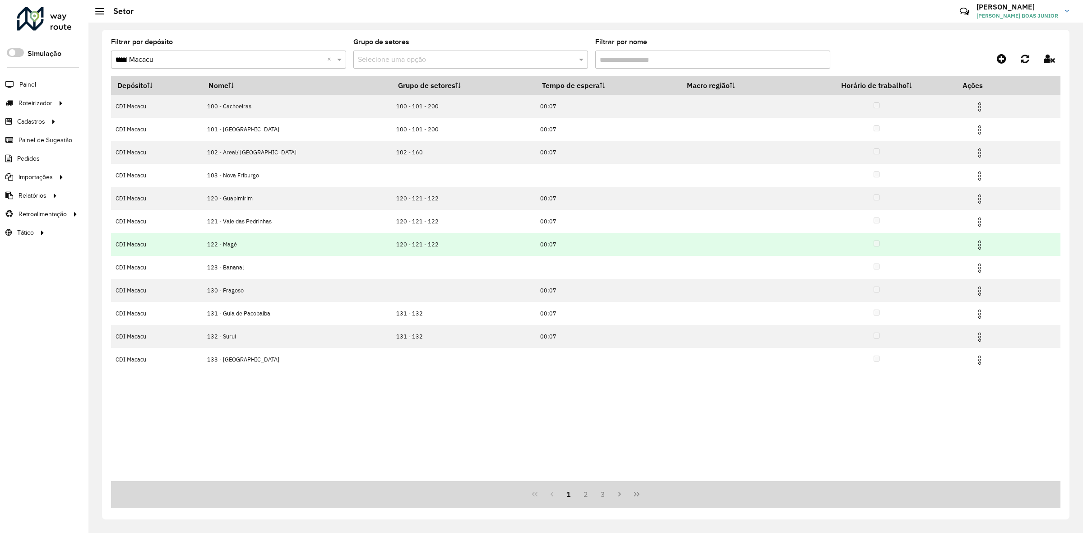
click at [979, 247] on img at bounding box center [980, 245] width 11 height 11
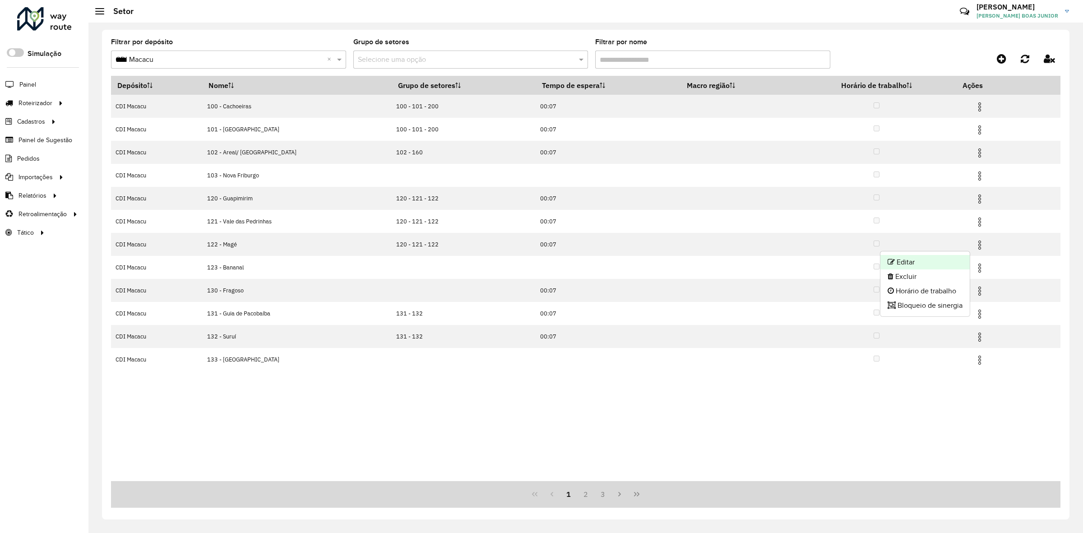
click at [953, 264] on li "Editar" at bounding box center [925, 262] width 89 height 14
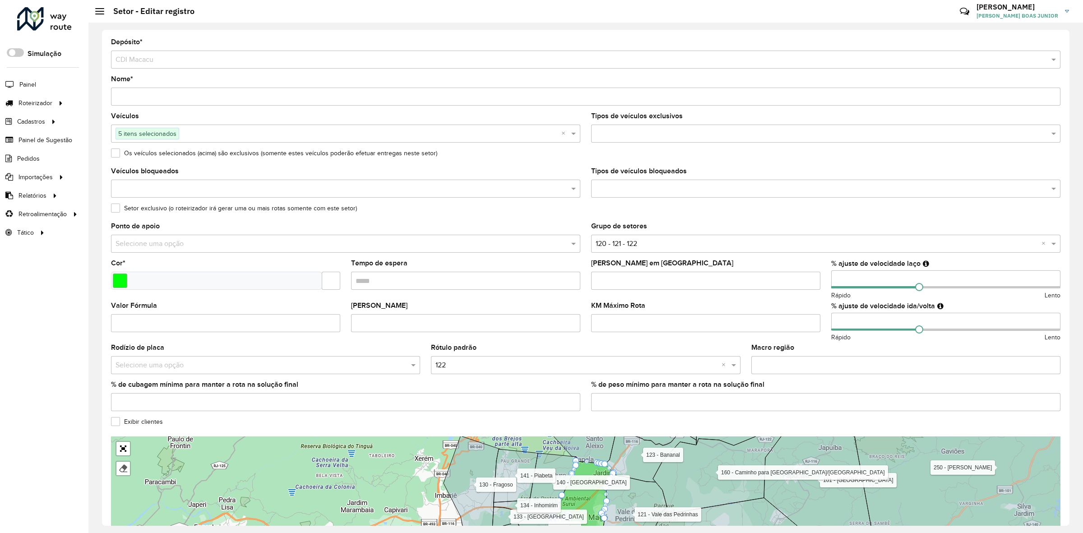
drag, startPoint x: 837, startPoint y: 281, endPoint x: 825, endPoint y: 281, distance: 11.7
click at [826, 281] on formly-field "% ajuste de velocidade laço Rápido Lento" at bounding box center [946, 281] width 240 height 42
type input "**"
drag, startPoint x: 825, startPoint y: 328, endPoint x: 791, endPoint y: 329, distance: 33.4
click at [796, 329] on formly-group "Veículos 5 itens selecionados × Tipos de veículos exclusivos Os veículos seleci…" at bounding box center [586, 266] width 961 height 306
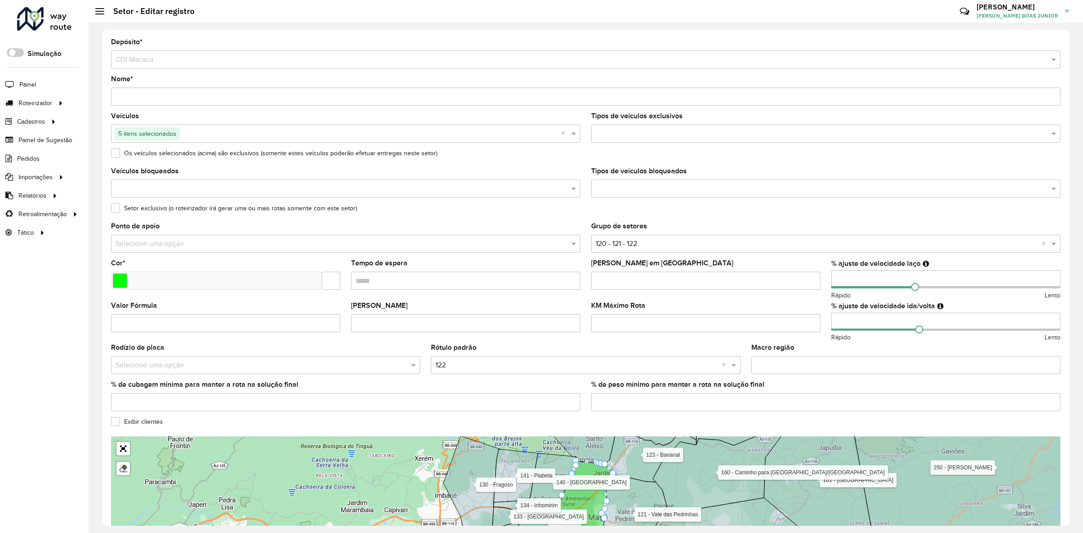
type input "**"
click at [807, 310] on div "KM Máximo Rota" at bounding box center [705, 317] width 229 height 30
click at [822, 275] on formly-group "Veículos 5 itens selecionados × Tipos de veículos exclusivos Os veículos seleci…" at bounding box center [586, 266] width 961 height 306
type input "**"
drag, startPoint x: 843, startPoint y: 319, endPoint x: 832, endPoint y: 319, distance: 11.3
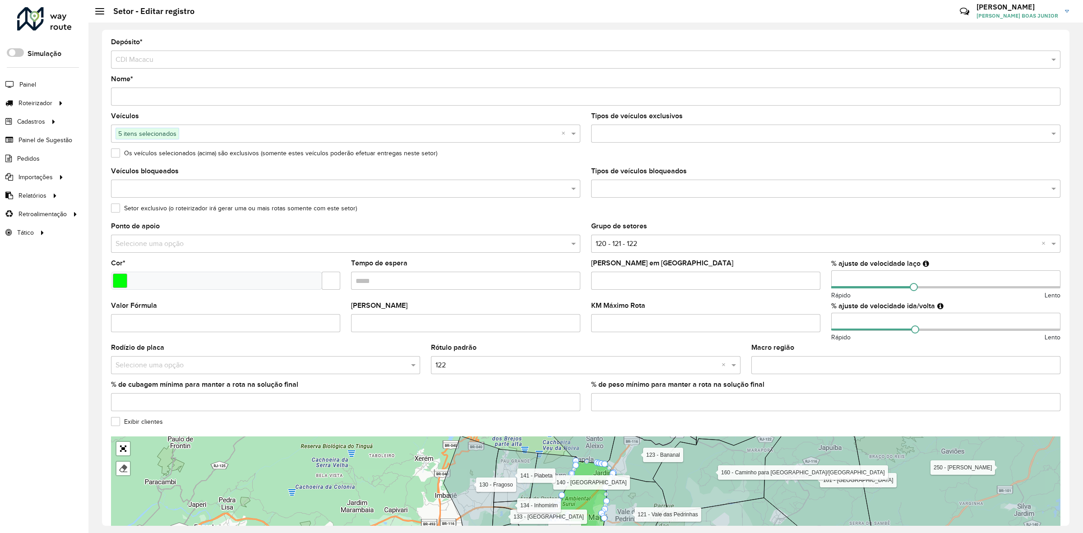
click at [832, 319] on input "**" at bounding box center [946, 322] width 229 height 18
drag, startPoint x: 832, startPoint y: 325, endPoint x: 823, endPoint y: 325, distance: 8.6
click at [823, 325] on formly-group "Veículos 5 itens selecionados × Tipos de veículos exclusivos Os veículos seleci…" at bounding box center [586, 266] width 961 height 306
type input "**"
drag, startPoint x: 843, startPoint y: 276, endPoint x: 781, endPoint y: 287, distance: 62.8
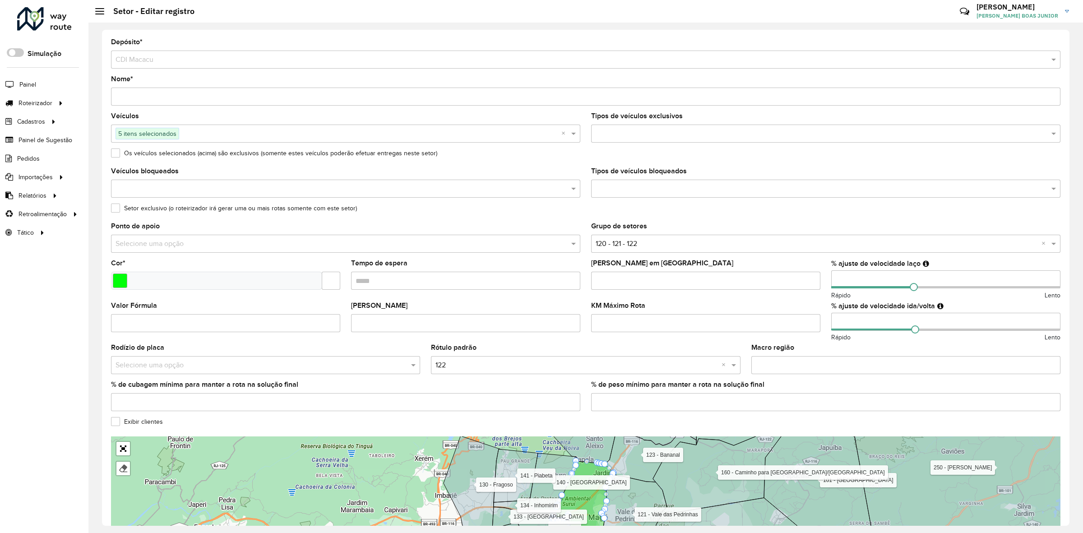
click at [781, 287] on formly-group "Veículos 5 itens selecionados × Tipos de veículos exclusivos Os veículos seleci…" at bounding box center [586, 266] width 961 height 306
type input "**"
click at [799, 307] on div "KM Máximo Rota" at bounding box center [705, 317] width 229 height 30
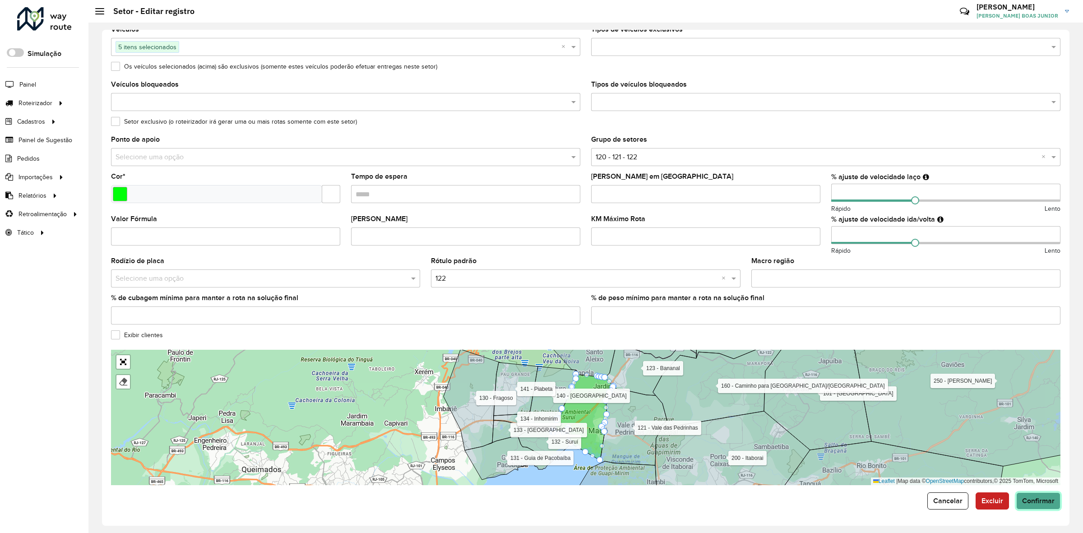
click at [1028, 493] on button "Confirmar" at bounding box center [1039, 501] width 44 height 17
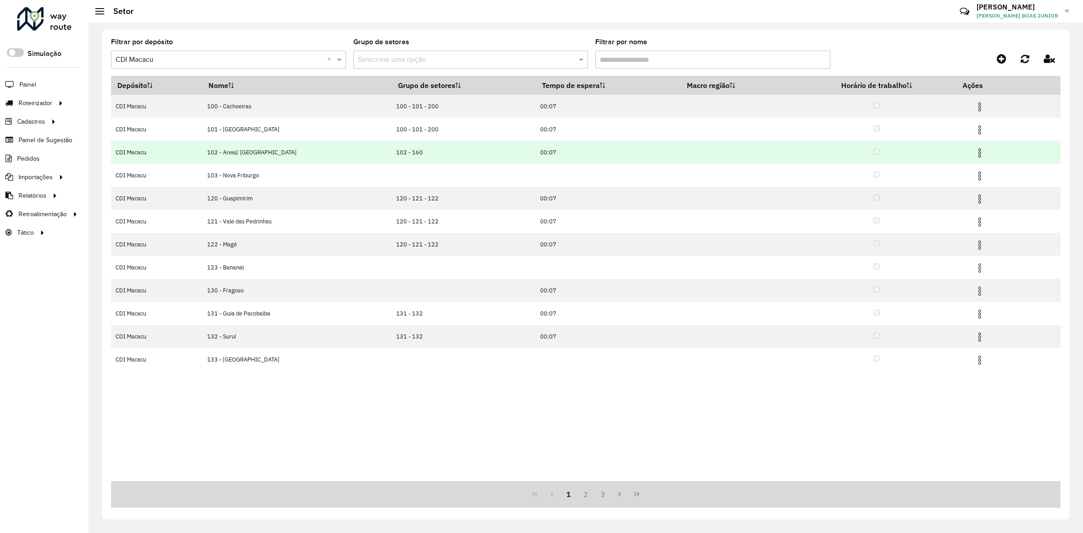
click at [979, 151] on img at bounding box center [980, 153] width 11 height 11
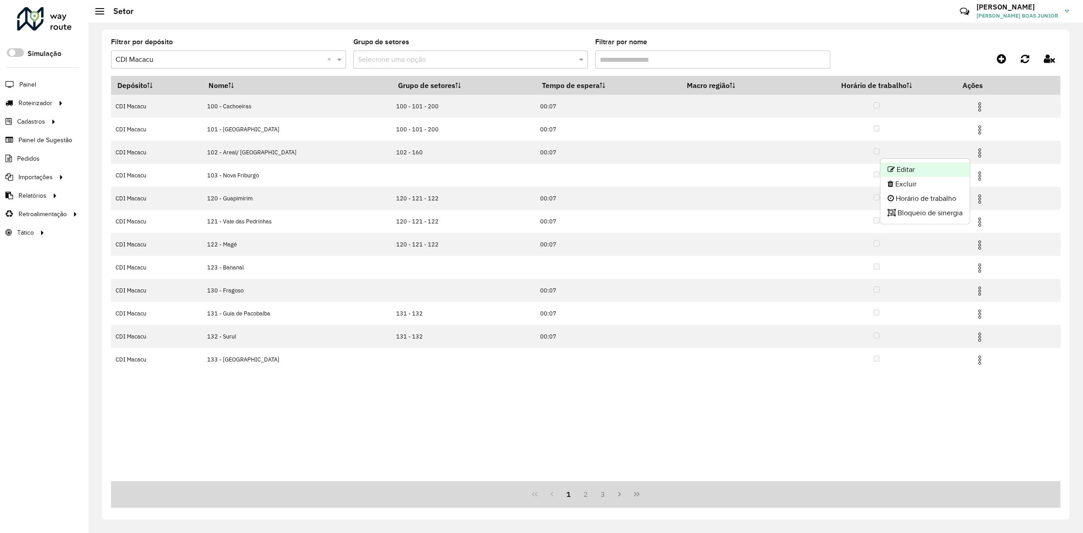
click at [953, 165] on li "Editar" at bounding box center [925, 170] width 89 height 14
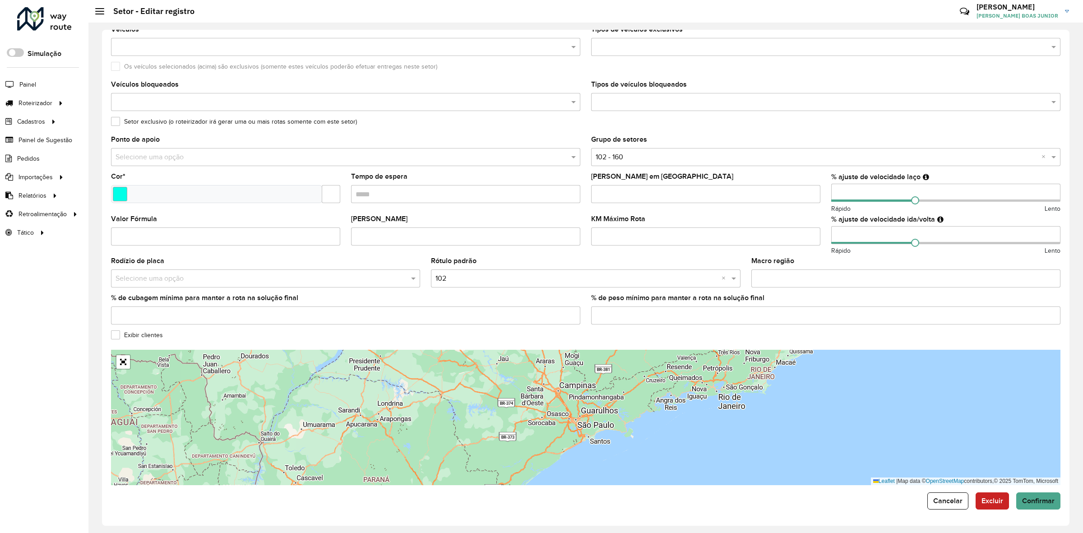
scroll to position [89, 0]
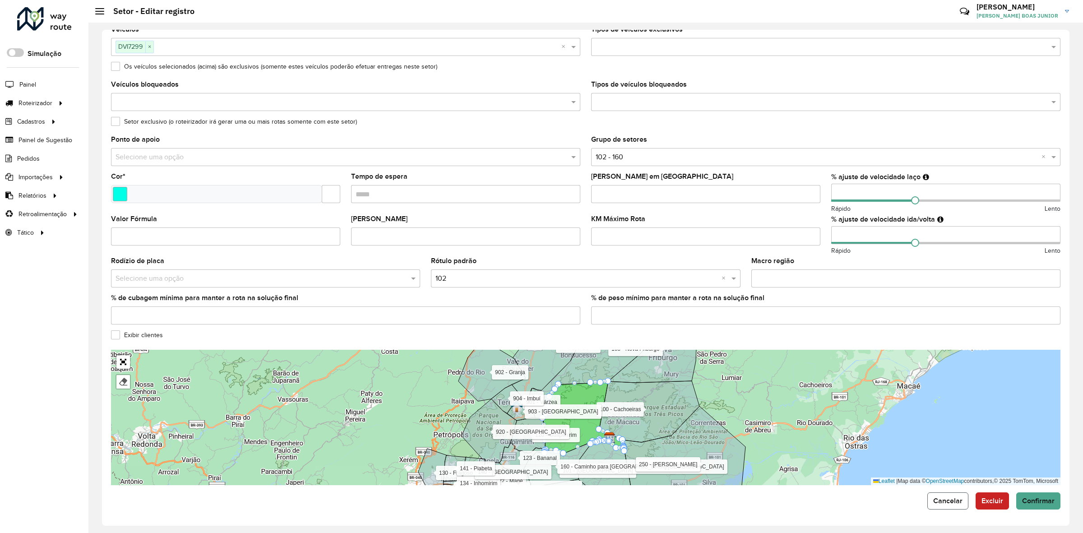
click at [942, 507] on button "Cancelar" at bounding box center [948, 501] width 41 height 17
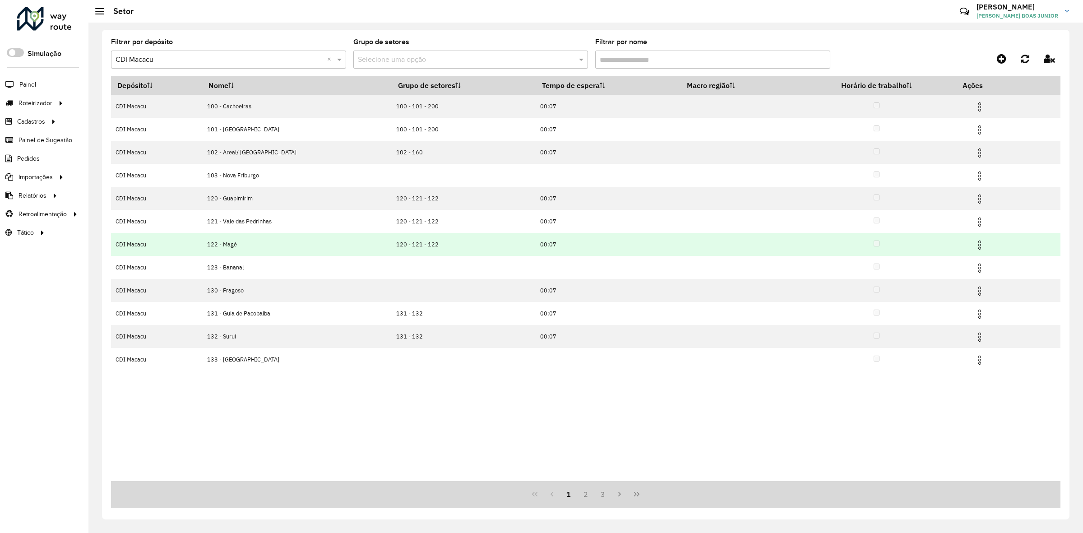
click at [975, 243] on img at bounding box center [980, 245] width 11 height 11
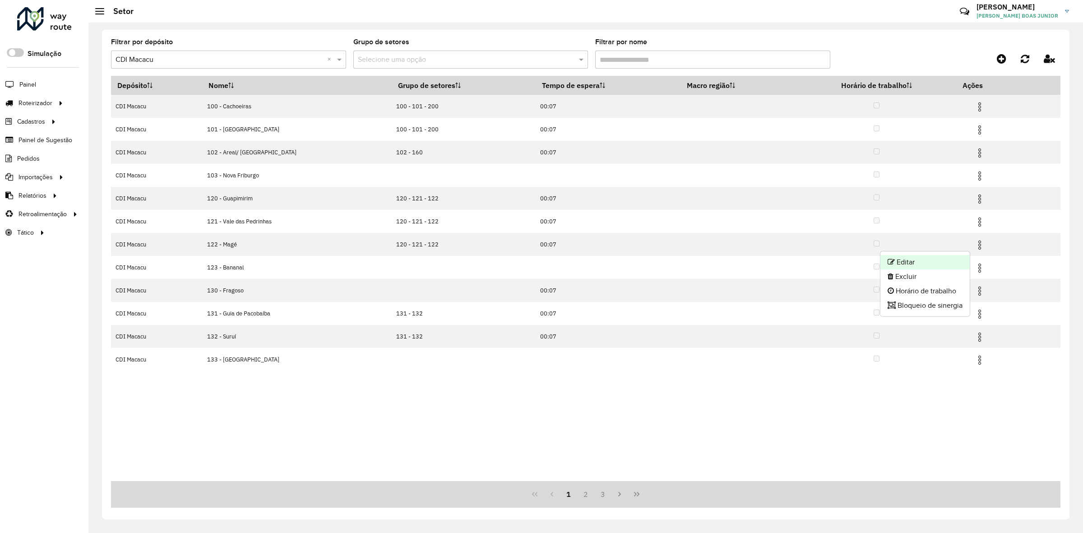
click at [958, 257] on li "Editar" at bounding box center [925, 262] width 89 height 14
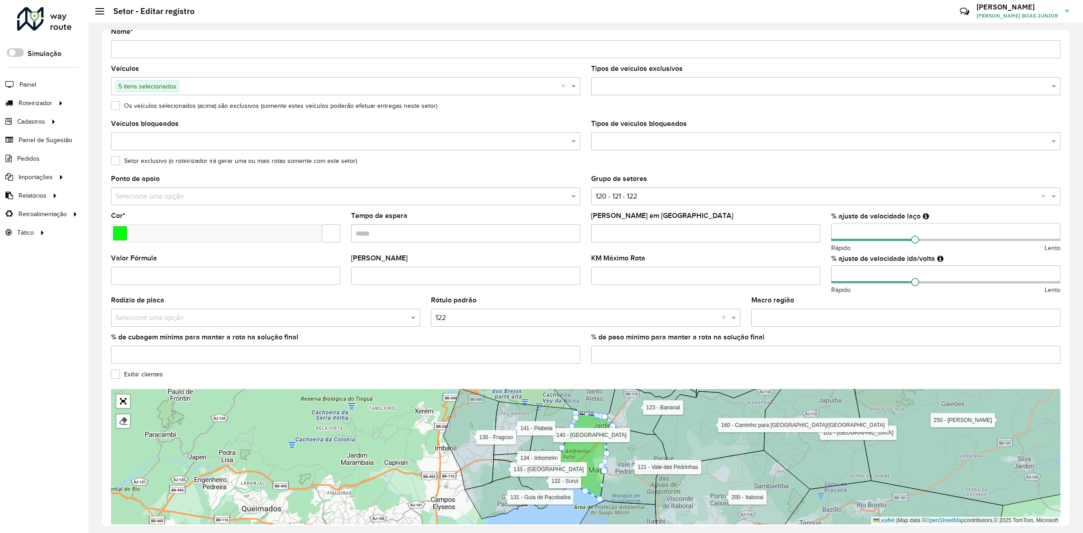
scroll to position [89, 0]
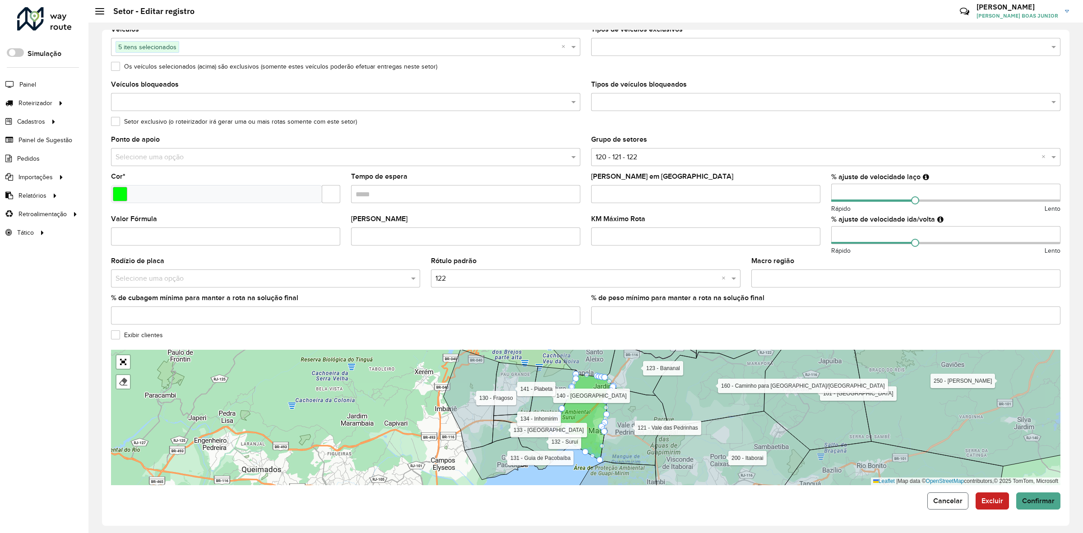
click at [953, 497] on span "Cancelar" at bounding box center [948, 501] width 29 height 8
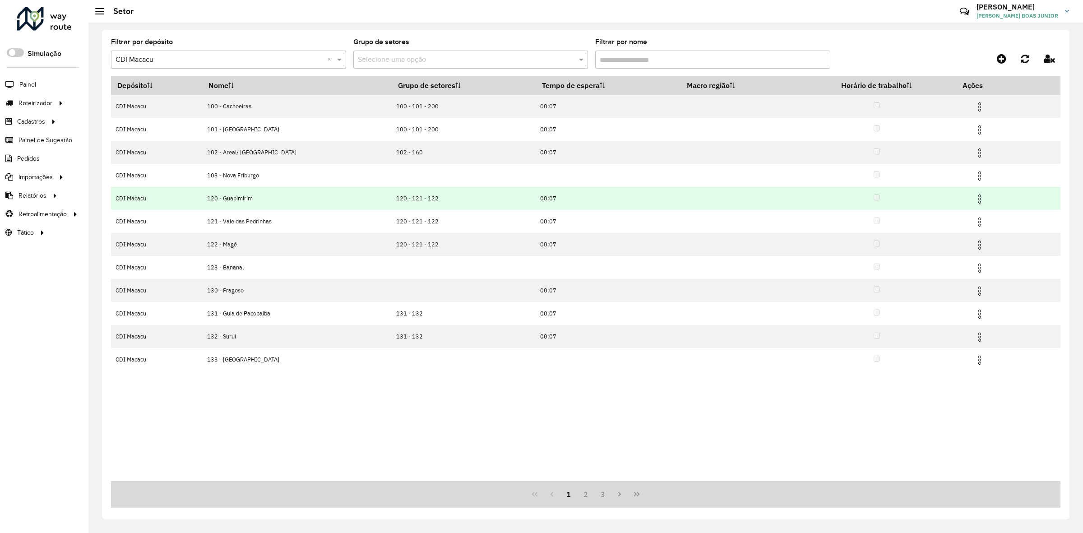
click at [975, 202] on img at bounding box center [980, 199] width 11 height 11
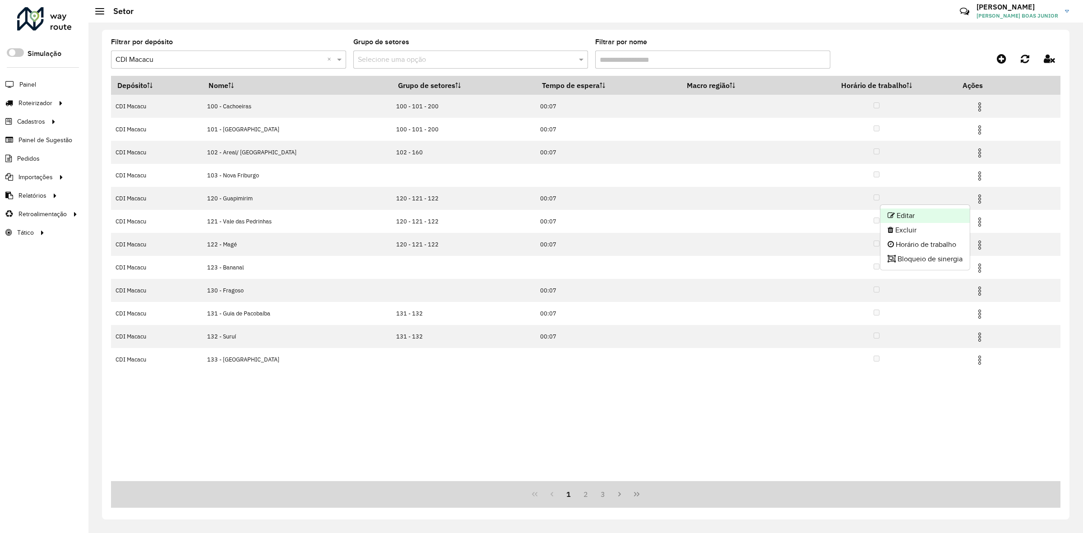
click at [956, 213] on li "Editar" at bounding box center [925, 216] width 89 height 14
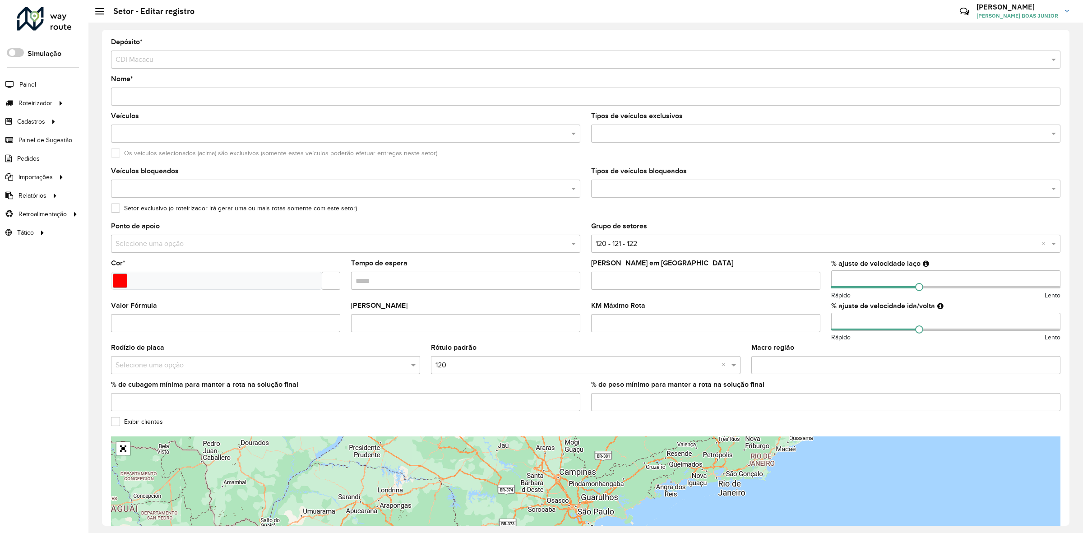
drag, startPoint x: 835, startPoint y: 284, endPoint x: 823, endPoint y: 282, distance: 12.7
click at [823, 282] on formly-group "Veículos Tipos de veículos exclusivos Os veículos selecionados (acima) são excl…" at bounding box center [586, 266] width 961 height 306
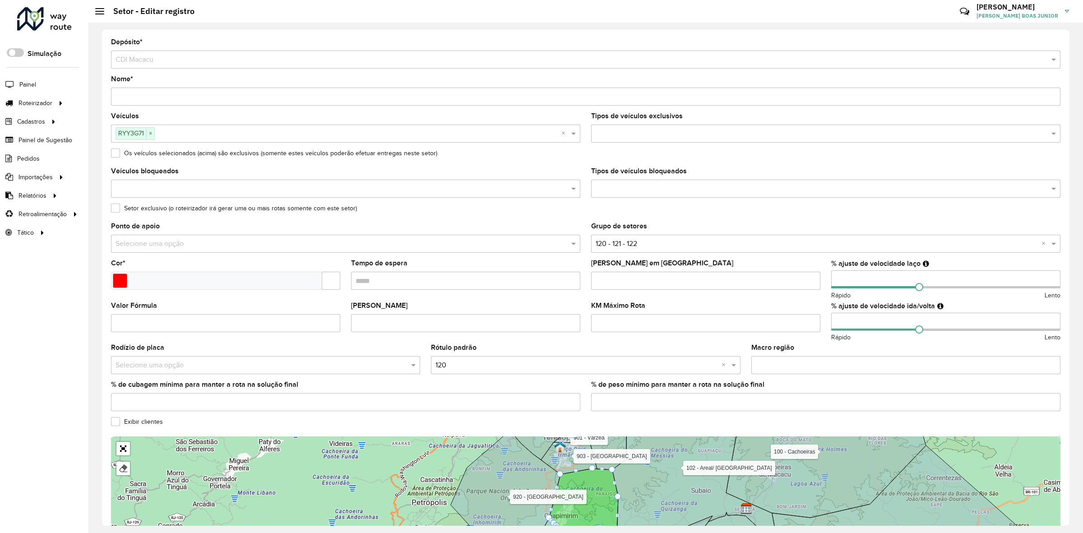
type input "*"
type input "**"
drag, startPoint x: 838, startPoint y: 321, endPoint x: 847, endPoint y: 321, distance: 9.0
click at [847, 321] on input "number" at bounding box center [946, 322] width 229 height 18
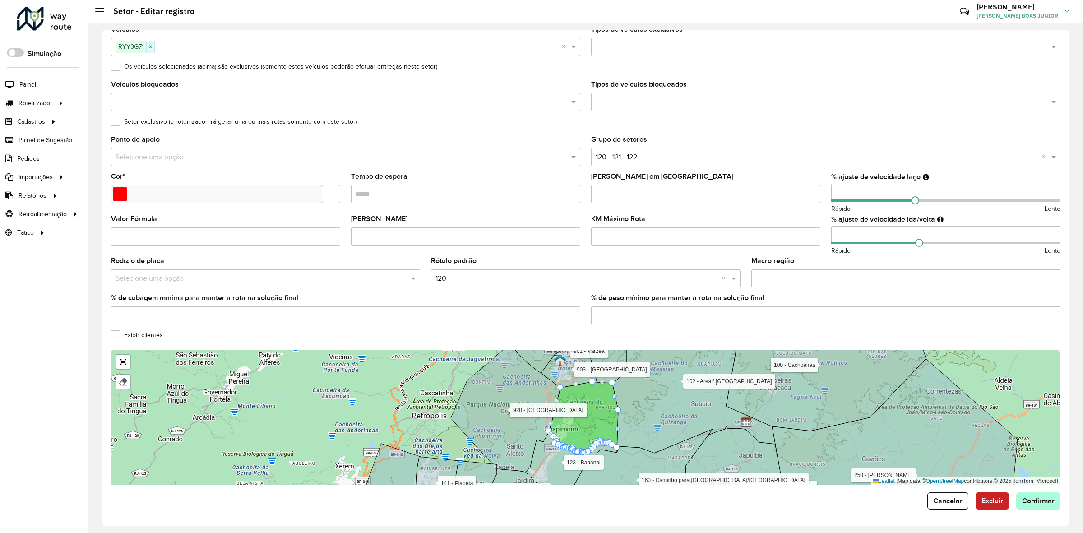
type input "**"
click at [1038, 493] on button "Confirmar" at bounding box center [1039, 501] width 44 height 17
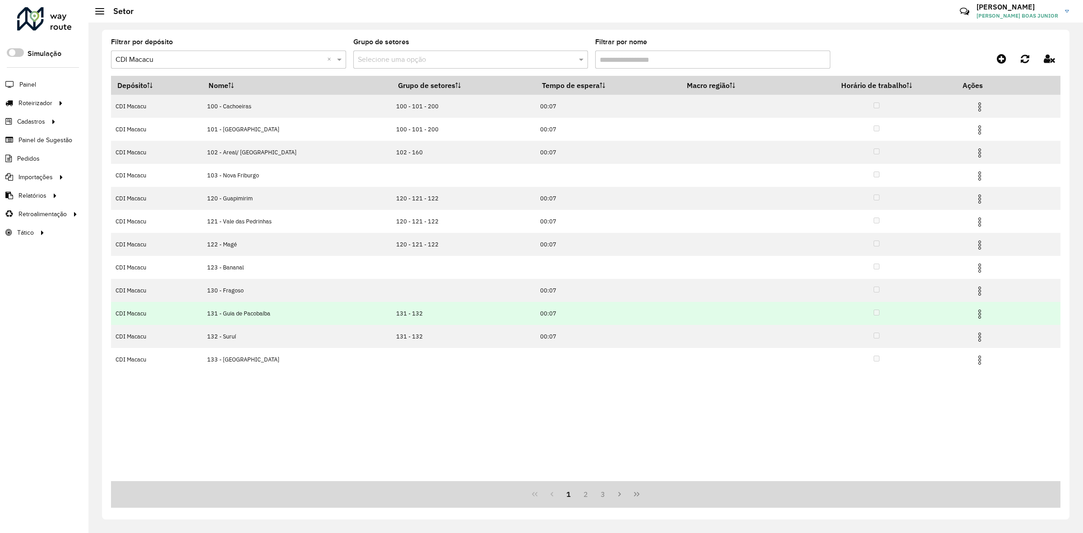
click at [976, 311] on img at bounding box center [980, 314] width 11 height 11
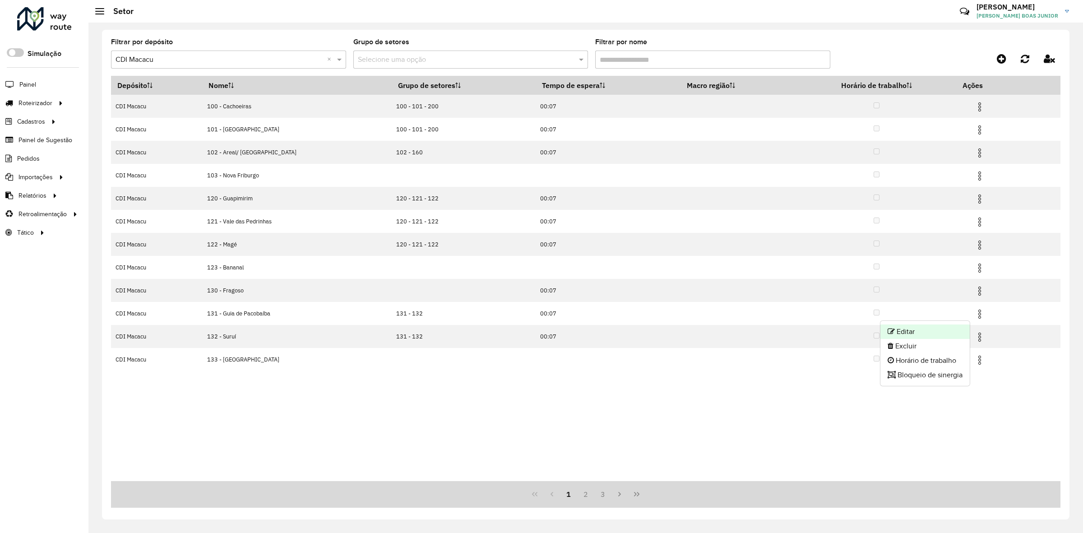
click at [948, 327] on li "Editar" at bounding box center [925, 332] width 89 height 14
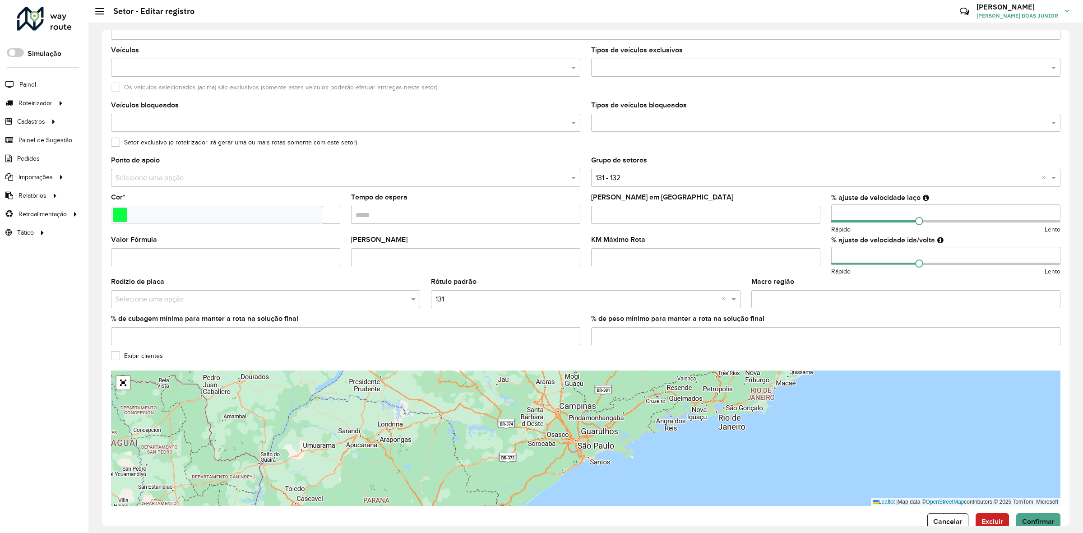
scroll to position [89, 0]
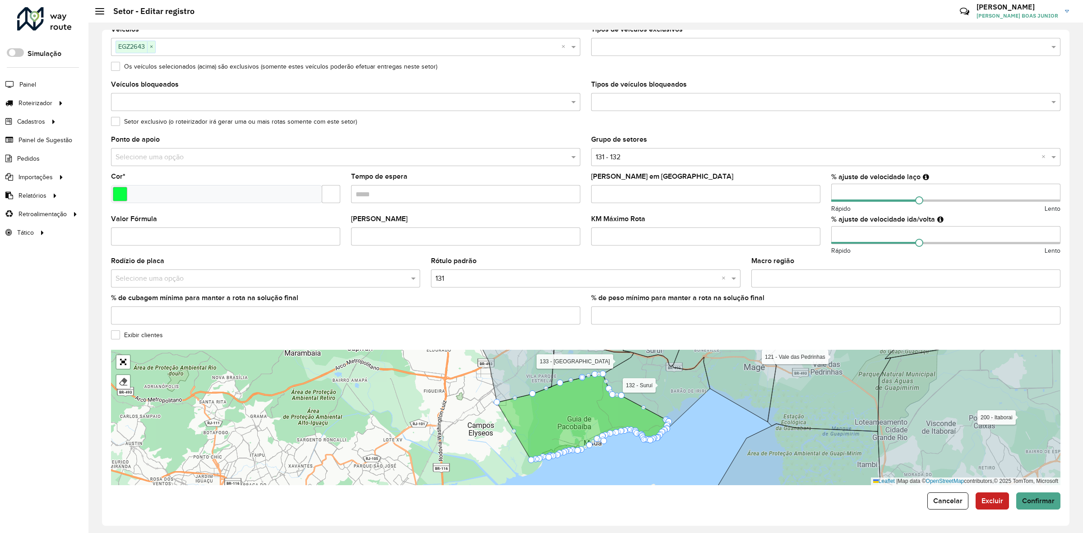
drag, startPoint x: 841, startPoint y: 189, endPoint x: 827, endPoint y: 189, distance: 13.5
click at [828, 189] on formly-field "% ajuste de velocidade laço Rápido Lento" at bounding box center [946, 194] width 240 height 42
type input "**"
drag, startPoint x: 827, startPoint y: 225, endPoint x: 822, endPoint y: 226, distance: 5.9
click at [822, 226] on formly-group "Veículos EGZ2643 × × Tipos de veículos exclusivos Os veículos selecionados (aci…" at bounding box center [586, 179] width 961 height 306
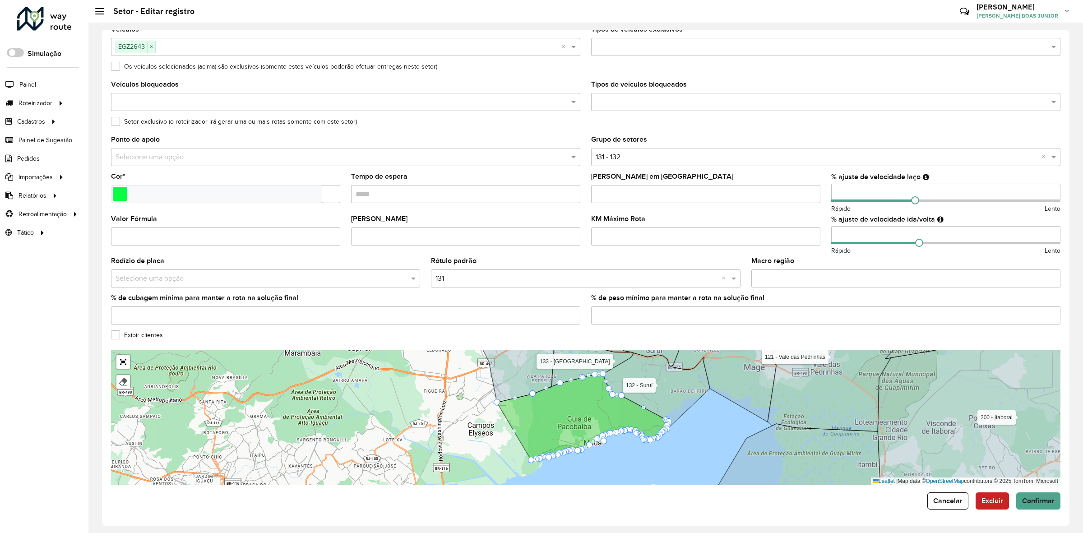
drag, startPoint x: 832, startPoint y: 231, endPoint x: 827, endPoint y: 231, distance: 5.4
click at [827, 231] on formly-field "% ajuste de velocidade ida/volta Rápido Lento" at bounding box center [946, 237] width 240 height 42
type input "**"
click at [827, 231] on formly-field "% ajuste de velocidade ida/volta ** Rápido Lento" at bounding box center [946, 237] width 240 height 42
click at [1042, 501] on span "Confirmar" at bounding box center [1039, 501] width 33 height 8
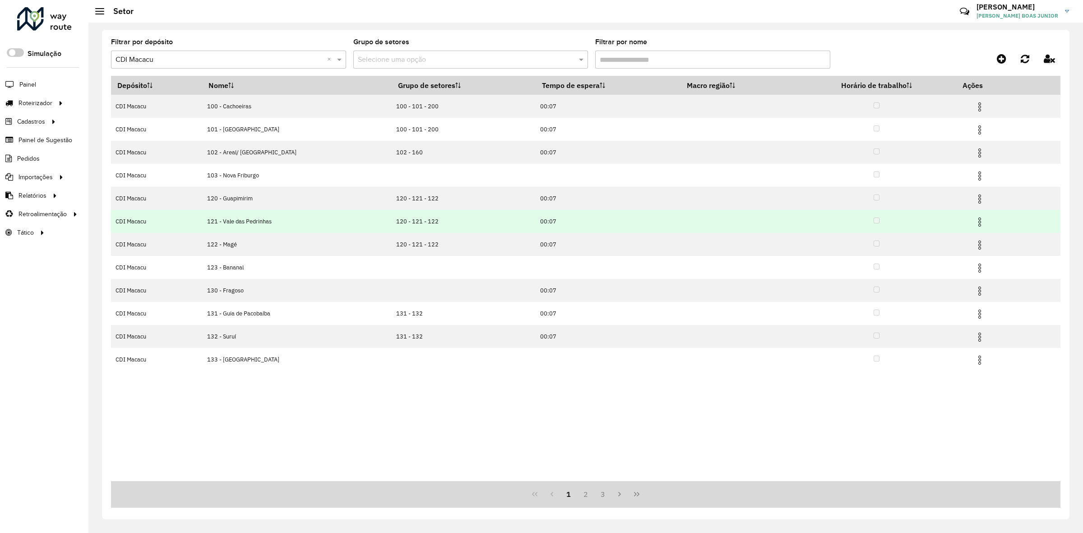
drag, startPoint x: 974, startPoint y: 219, endPoint x: 969, endPoint y: 227, distance: 8.8
click at [975, 219] on img at bounding box center [980, 222] width 11 height 11
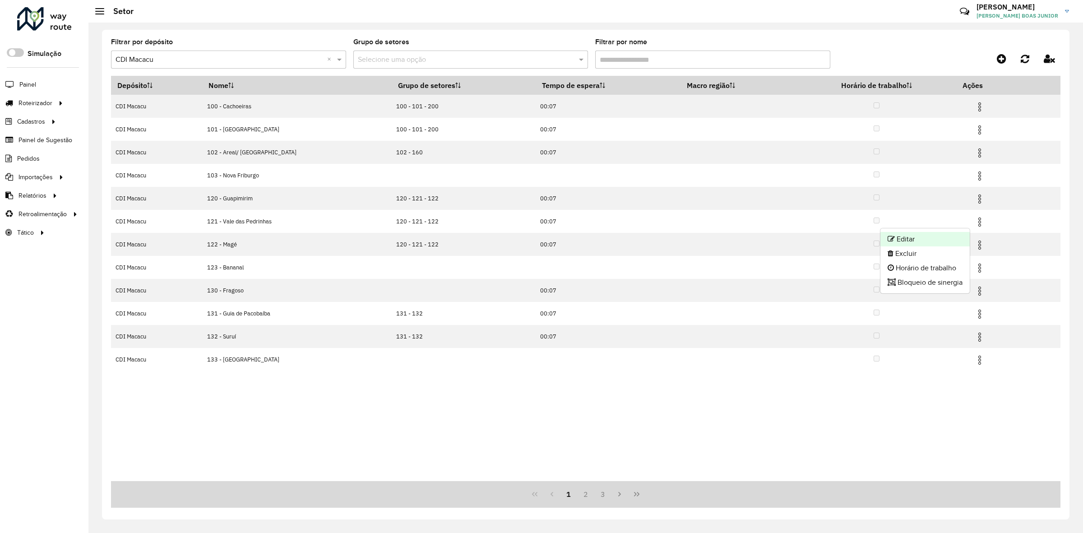
click at [953, 233] on li "Editar" at bounding box center [925, 239] width 89 height 14
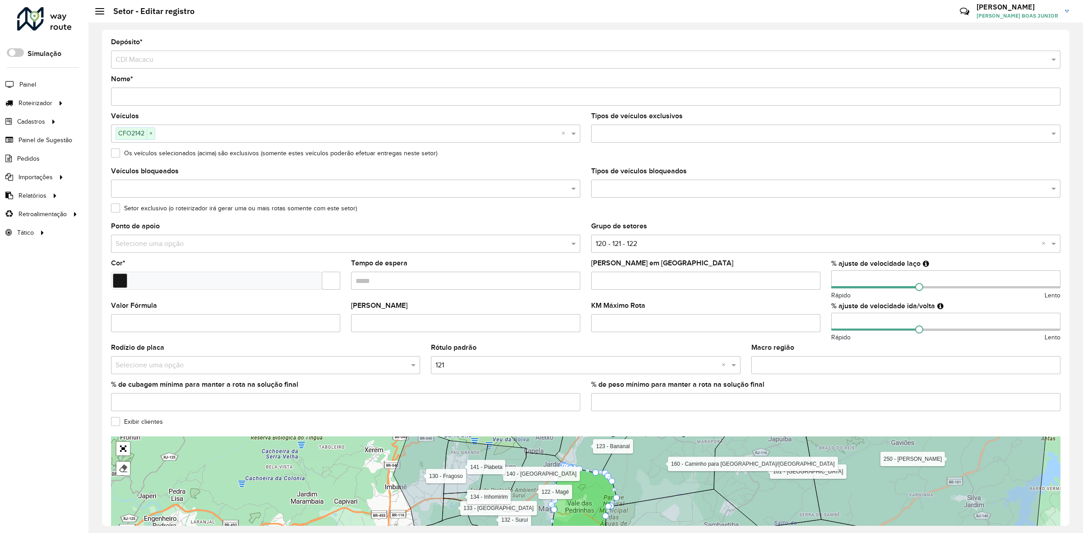
scroll to position [89, 0]
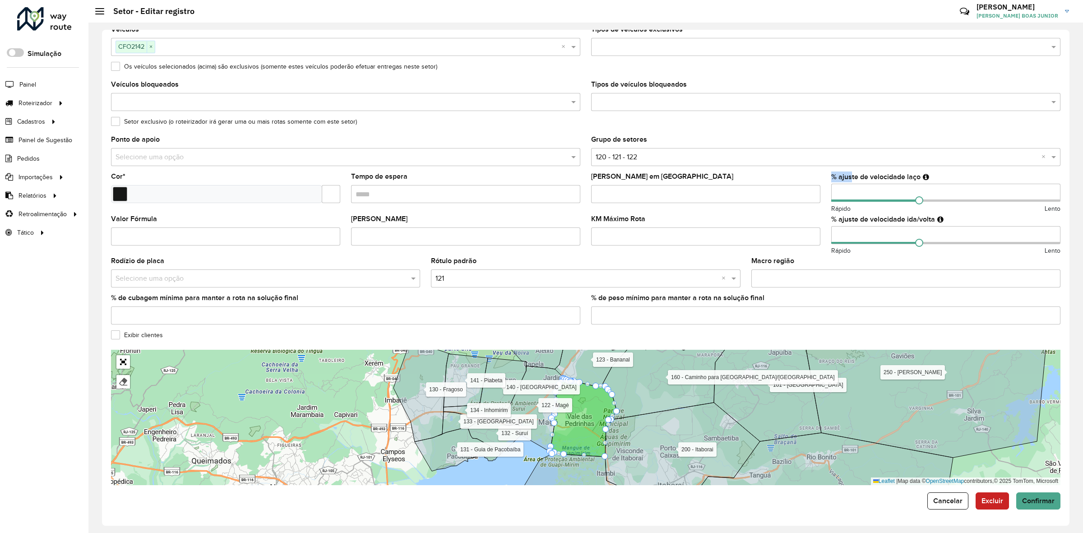
drag, startPoint x: 849, startPoint y: 179, endPoint x: 827, endPoint y: 183, distance: 21.6
click at [827, 183] on formly-field "% ajuste de velocidade laço Rápido Lento" at bounding box center [946, 194] width 240 height 42
click at [851, 190] on input "number" at bounding box center [946, 193] width 229 height 18
drag, startPoint x: 851, startPoint y: 190, endPoint x: 821, endPoint y: 188, distance: 30.3
click at [822, 188] on formly-group "Veículos CFO2142 × × Tipos de veículos exclusivos Os veículos selecionados (aci…" at bounding box center [586, 179] width 961 height 306
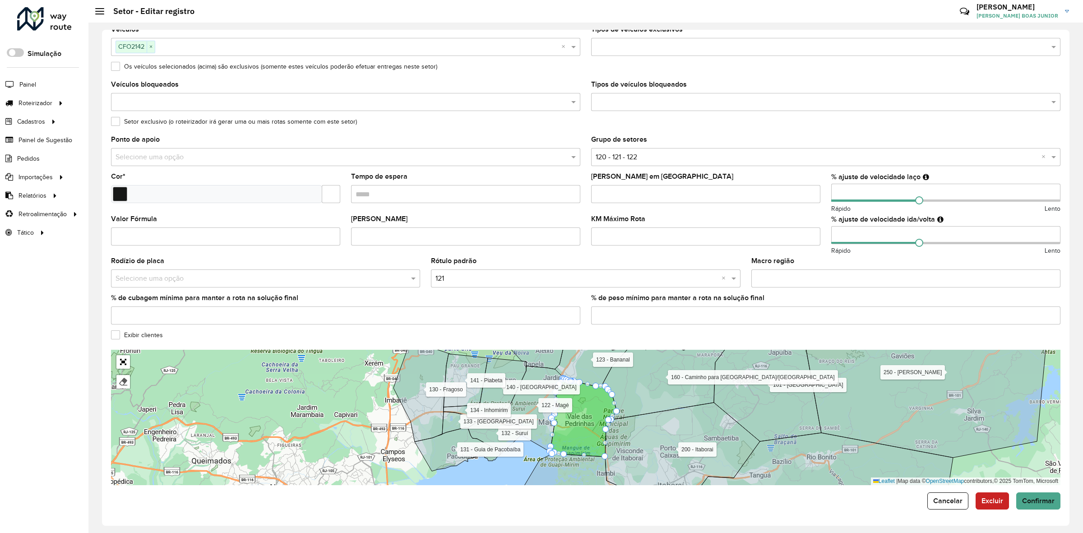
type input "**"
click at [820, 235] on formly-group "Veículos CFO2142 × × Tipos de veículos exclusivos Os veículos selecionados (aci…" at bounding box center [586, 179] width 961 height 306
type input "**"
click at [820, 236] on formly-field "KM Máximo Rota" at bounding box center [706, 237] width 240 height 42
click at [1034, 502] on span "Confirmar" at bounding box center [1039, 501] width 33 height 8
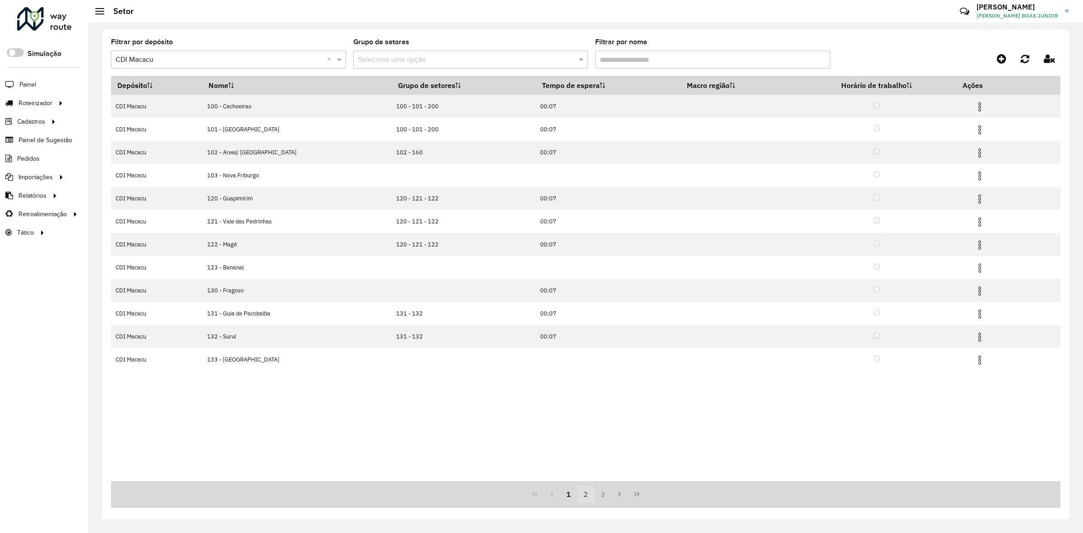
click at [587, 497] on button "2" at bounding box center [585, 494] width 17 height 17
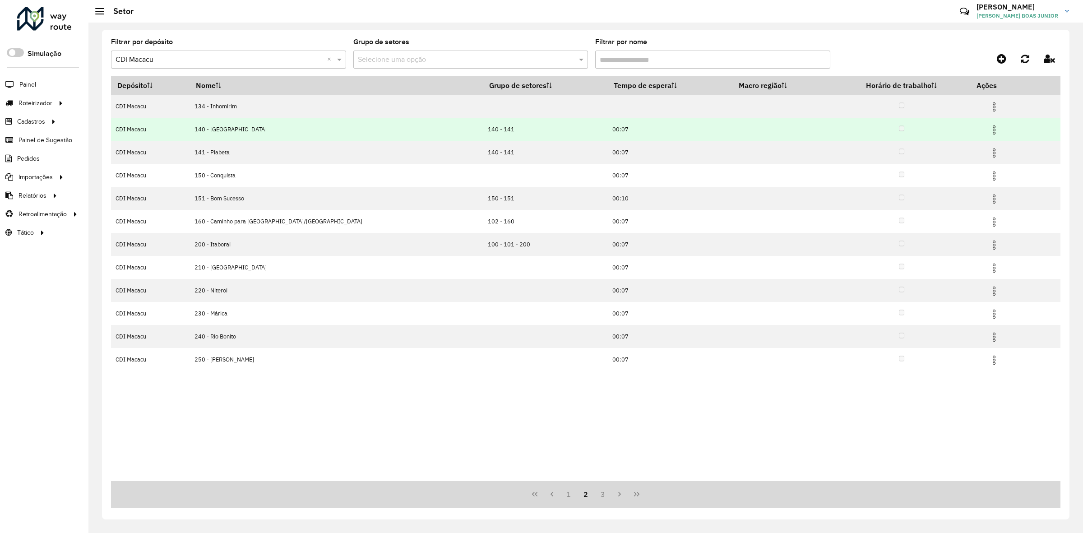
click at [989, 130] on img at bounding box center [994, 130] width 11 height 11
click at [946, 149] on li "Editar" at bounding box center [932, 146] width 89 height 14
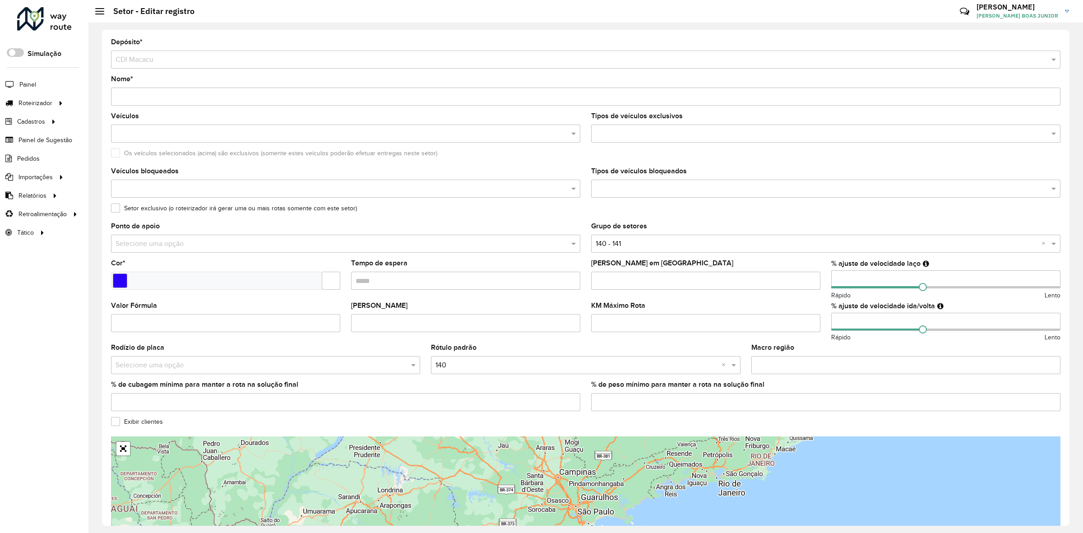
drag, startPoint x: 842, startPoint y: 280, endPoint x: 827, endPoint y: 280, distance: 15.8
click at [828, 280] on formly-field "% ajuste de velocidade laço Rápido Lento" at bounding box center [946, 281] width 240 height 42
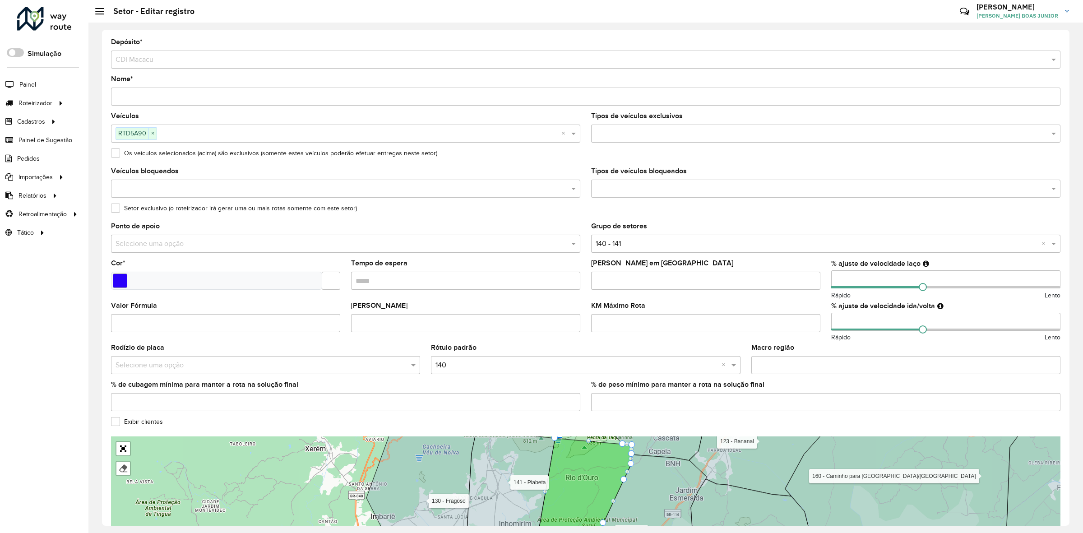
type input "**"
click at [833, 321] on input "number" at bounding box center [946, 322] width 229 height 18
type input "**"
click at [820, 305] on formly-field "KM Máximo Rota" at bounding box center [706, 323] width 240 height 42
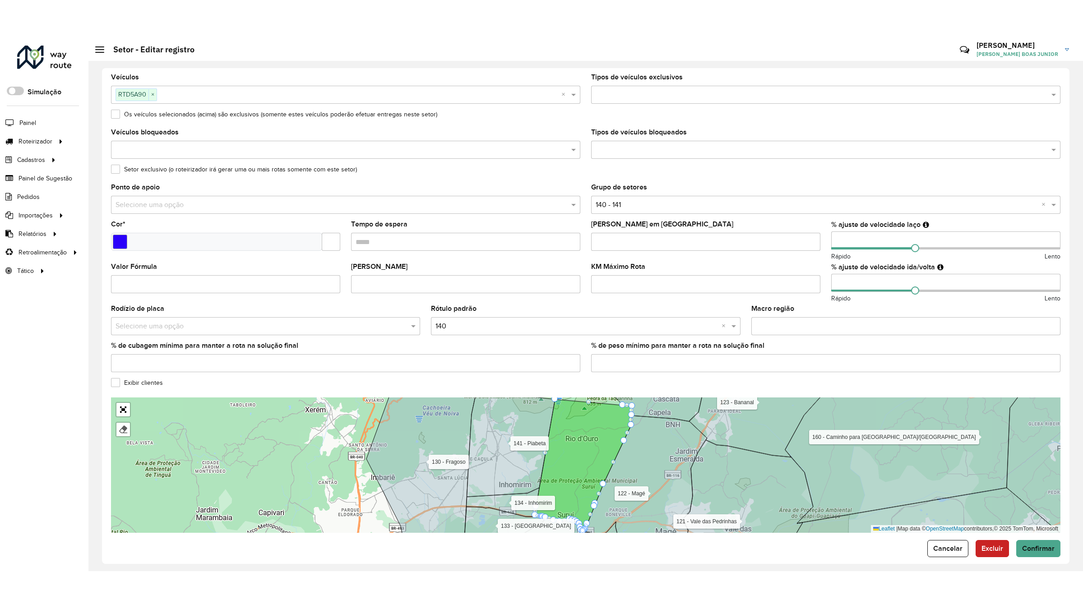
scroll to position [89, 0]
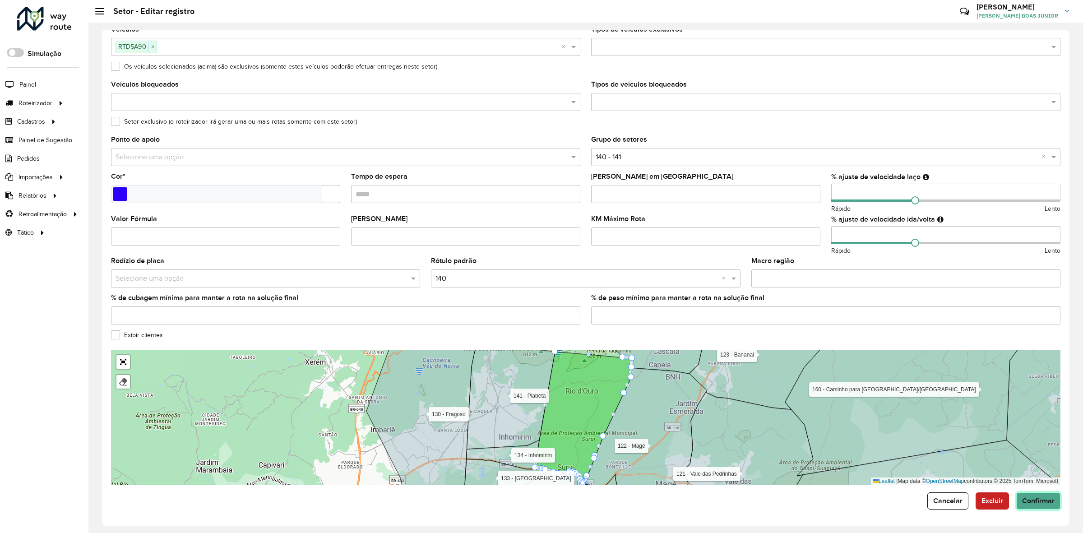
click at [1035, 502] on span "Confirmar" at bounding box center [1039, 501] width 33 height 8
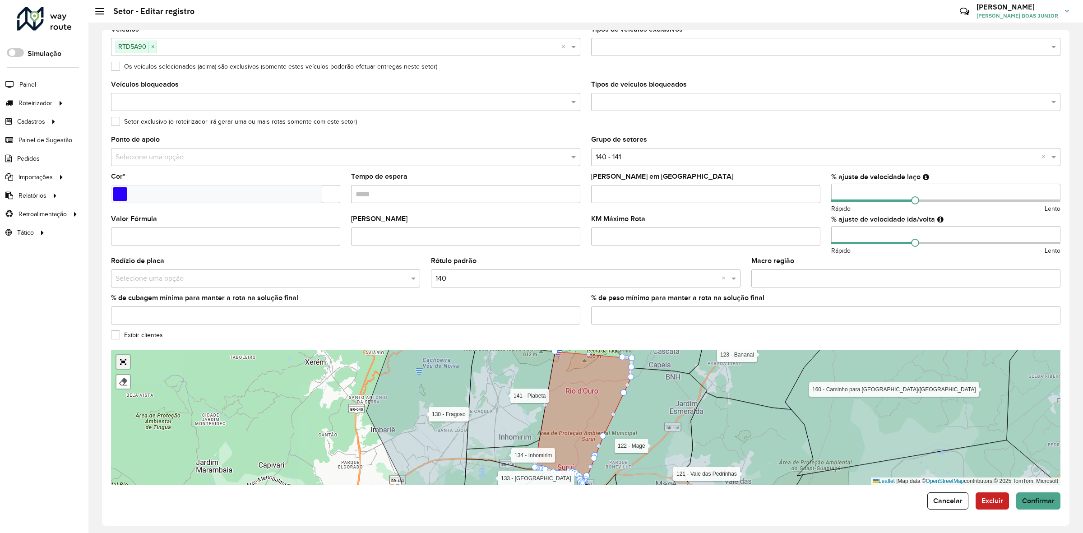
click at [125, 364] on link "Abrir mapa em tela cheia" at bounding box center [123, 362] width 14 height 14
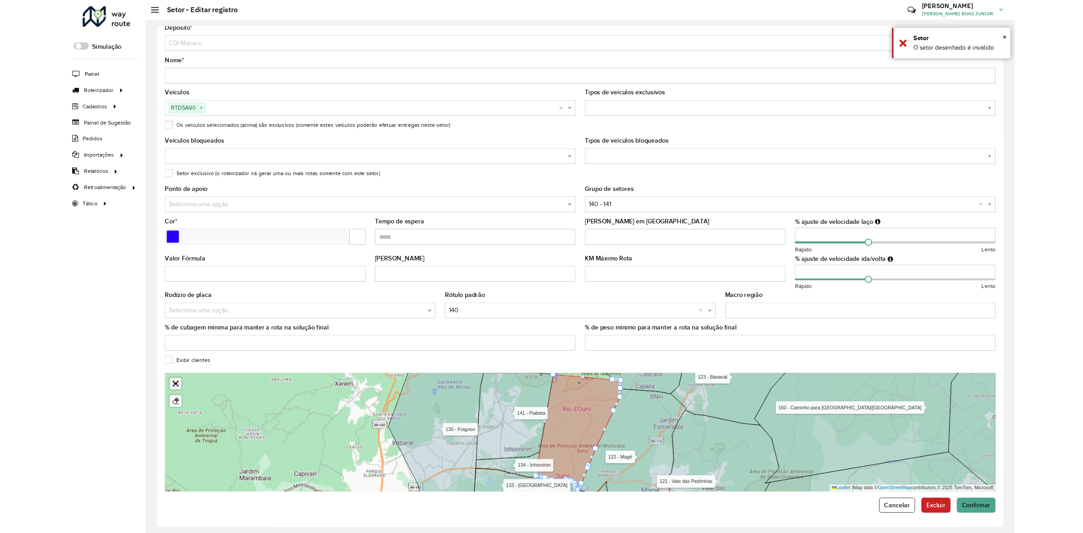
scroll to position [0, 0]
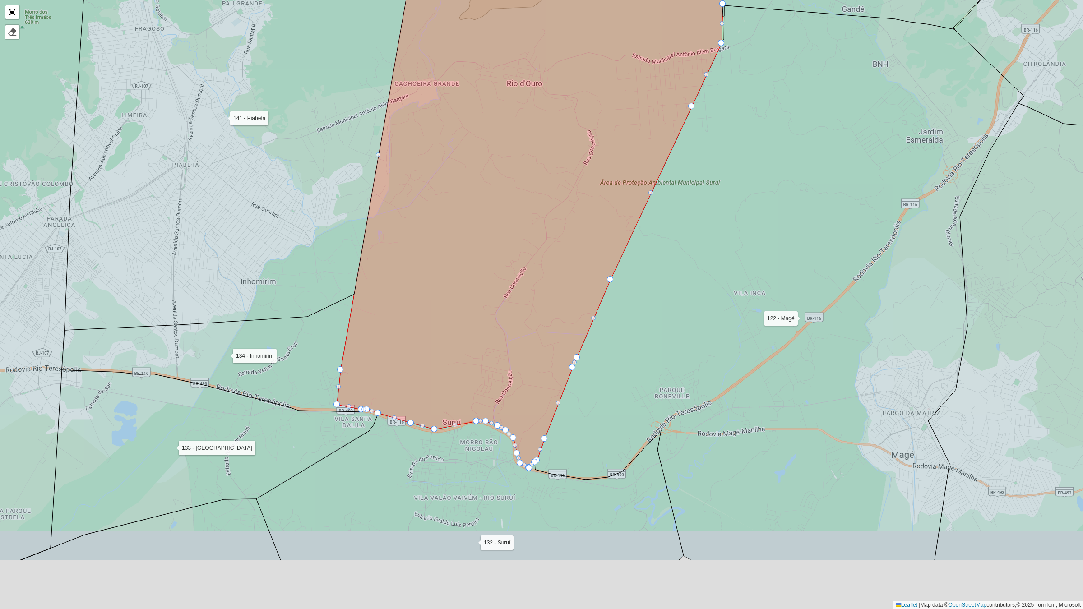
drag, startPoint x: 307, startPoint y: 483, endPoint x: 325, endPoint y: 294, distance: 190.0
click at [323, 295] on icon at bounding box center [214, 353] width 305 height 118
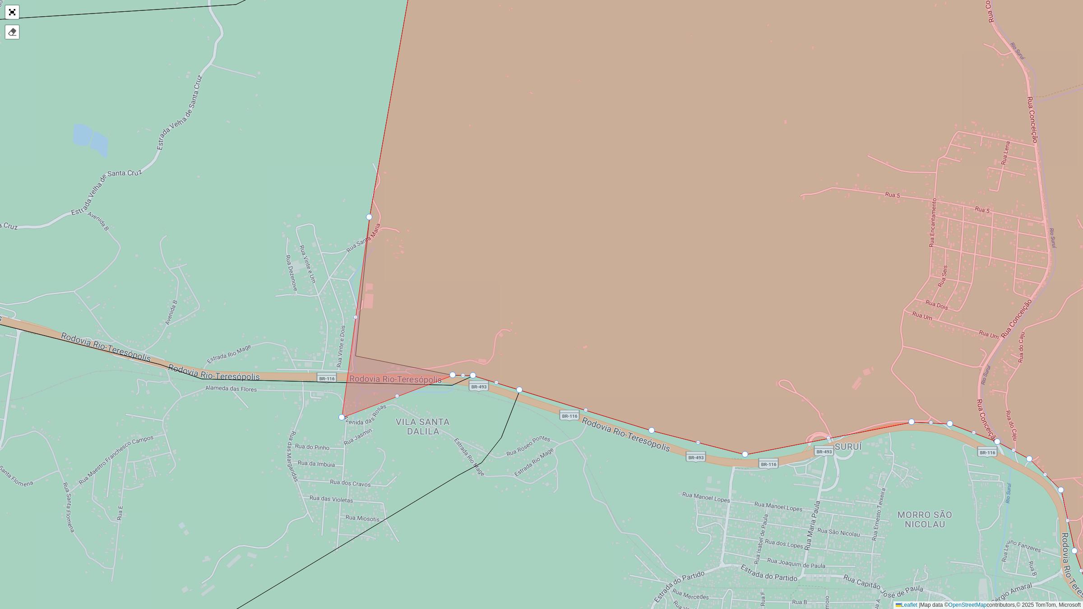
drag, startPoint x: 355, startPoint y: 354, endPoint x: 349, endPoint y: 417, distance: 62.6
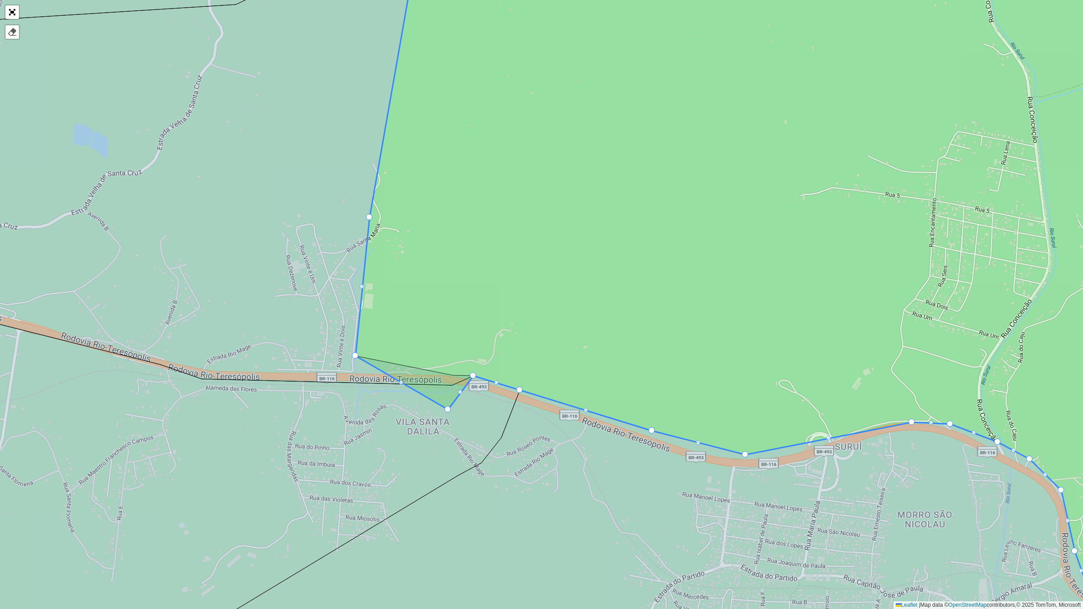
drag, startPoint x: 454, startPoint y: 372, endPoint x: 447, endPoint y: 417, distance: 44.8
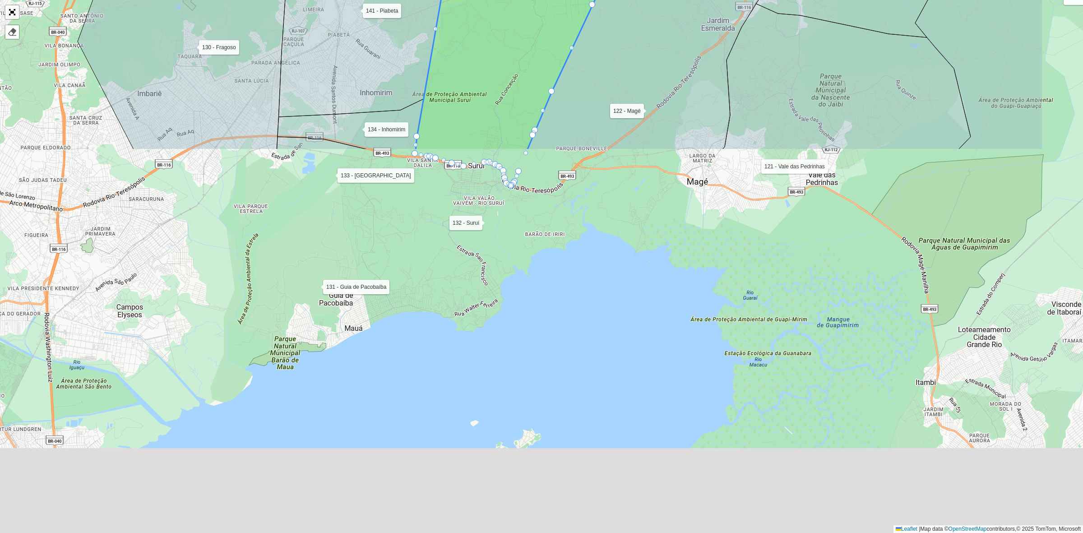
scroll to position [89, 0]
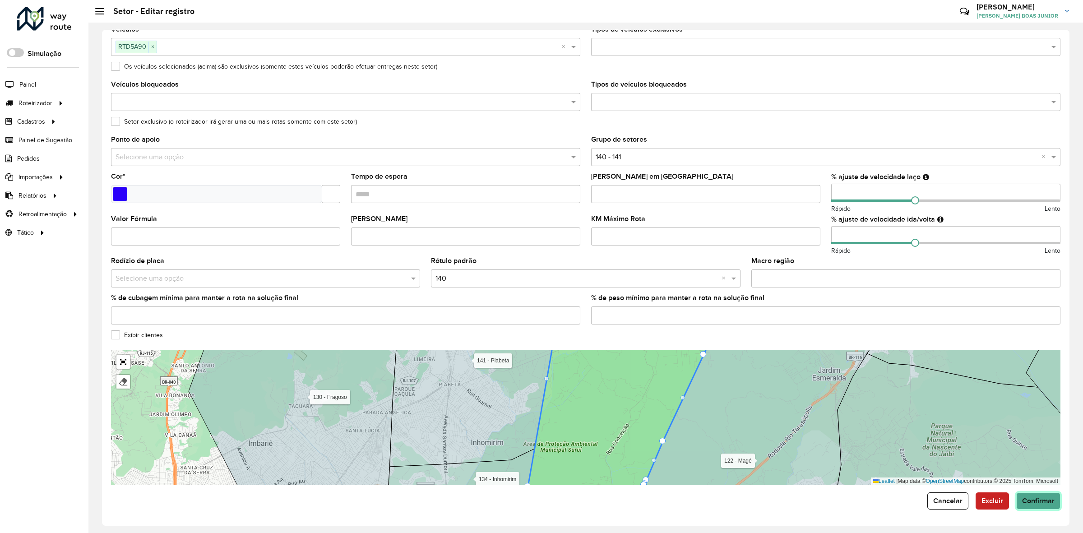
click at [1031, 507] on button "Confirmar" at bounding box center [1039, 501] width 44 height 17
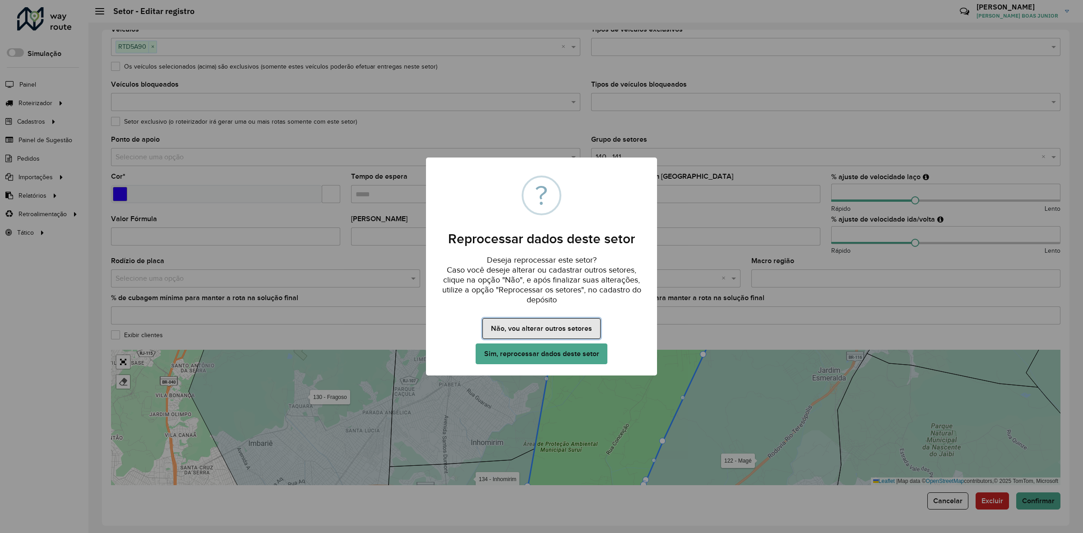
click at [535, 325] on button "Não, vou alterar outros setores" at bounding box center [542, 328] width 118 height 21
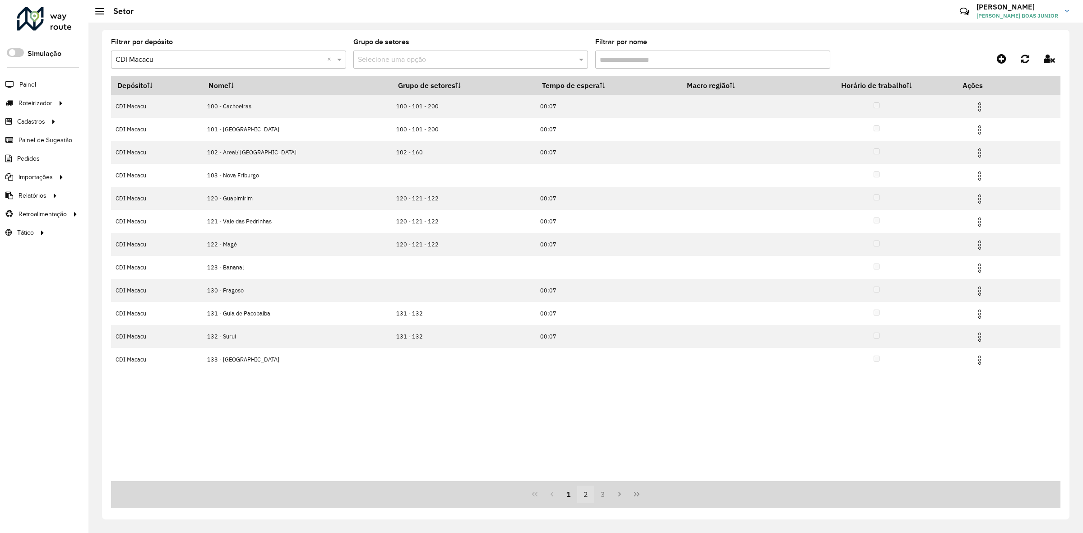
click at [585, 489] on button "2" at bounding box center [585, 494] width 17 height 17
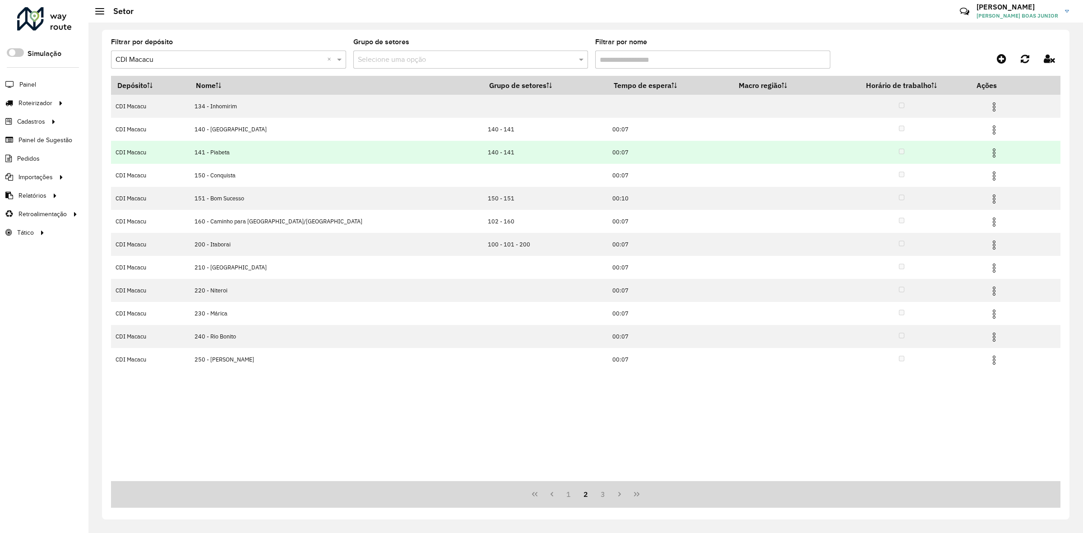
click at [989, 157] on img at bounding box center [994, 153] width 11 height 11
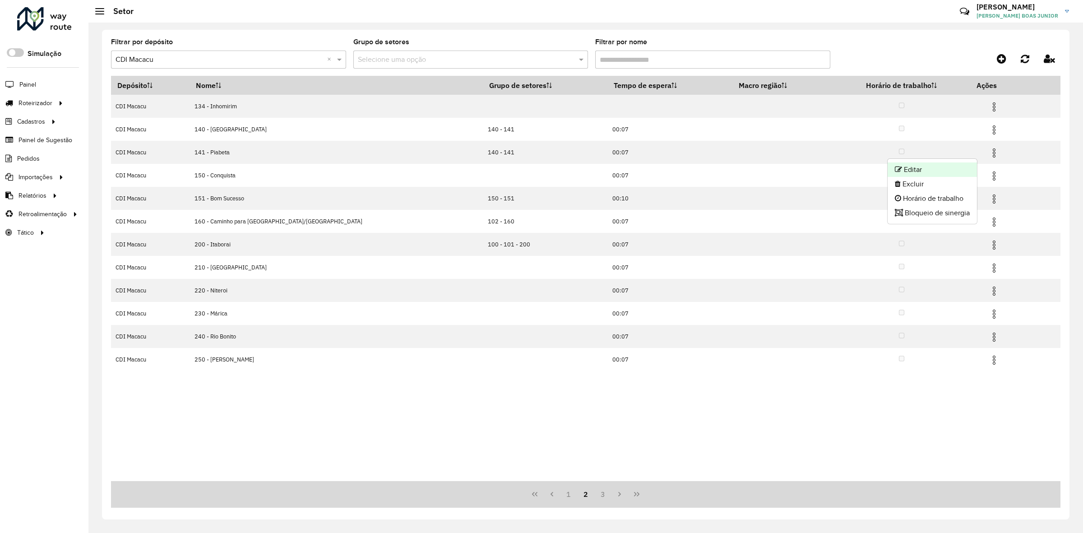
click at [971, 167] on li "Editar" at bounding box center [932, 170] width 89 height 14
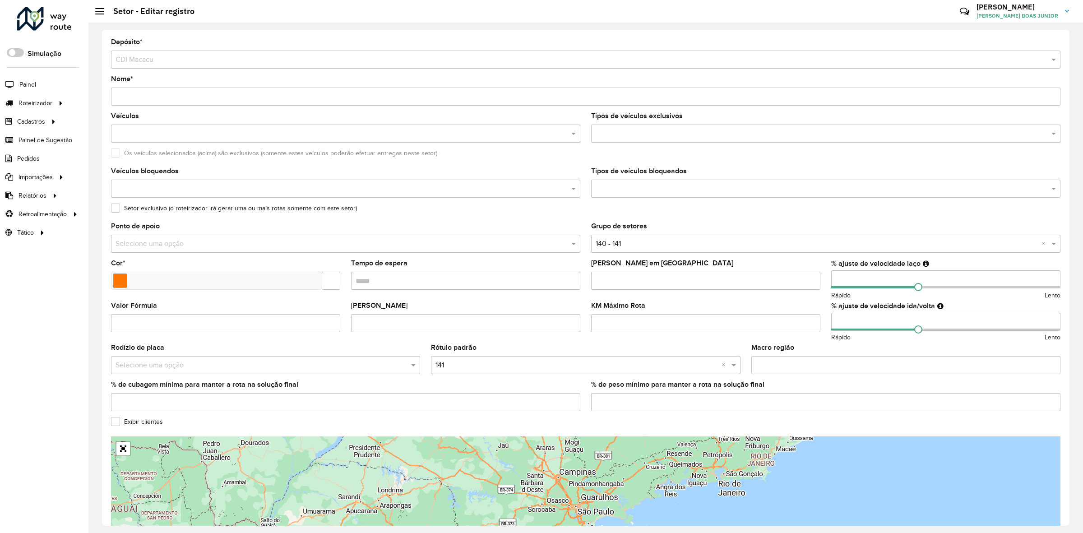
drag, startPoint x: 826, startPoint y: 283, endPoint x: 818, endPoint y: 284, distance: 7.7
click at [819, 283] on formly-group "Veículos Tipos de veículos exclusivos Os veículos selecionados (acima) são excl…" at bounding box center [586, 266] width 961 height 306
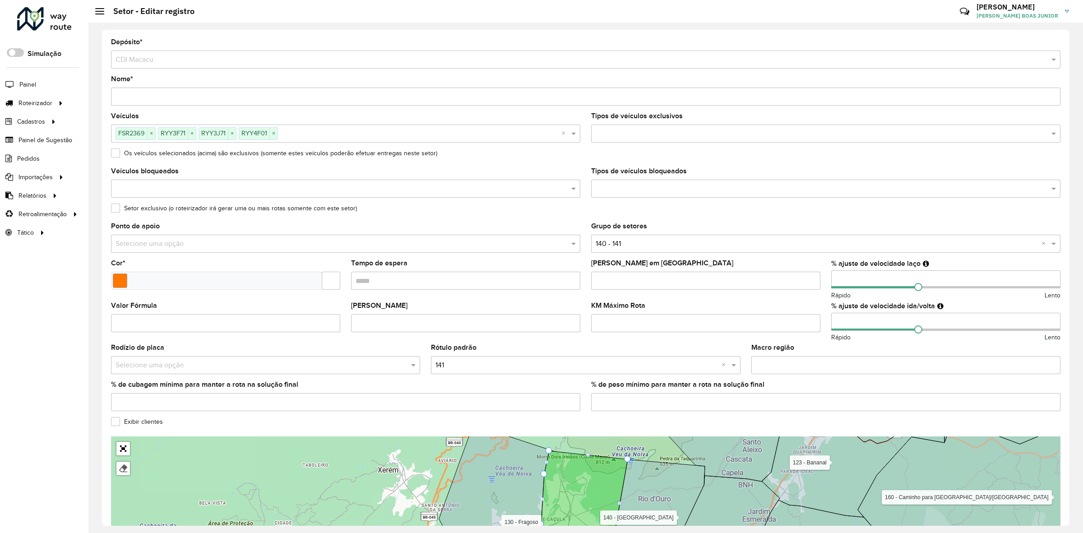
type input "**"
click at [826, 325] on formly-field "% ajuste de velocidade ida/volta Rápido Lento" at bounding box center [946, 323] width 240 height 42
type input "**"
click at [826, 325] on formly-field "% ajuste de velocidade ida/volta ** Rápido Lento" at bounding box center [946, 323] width 240 height 42
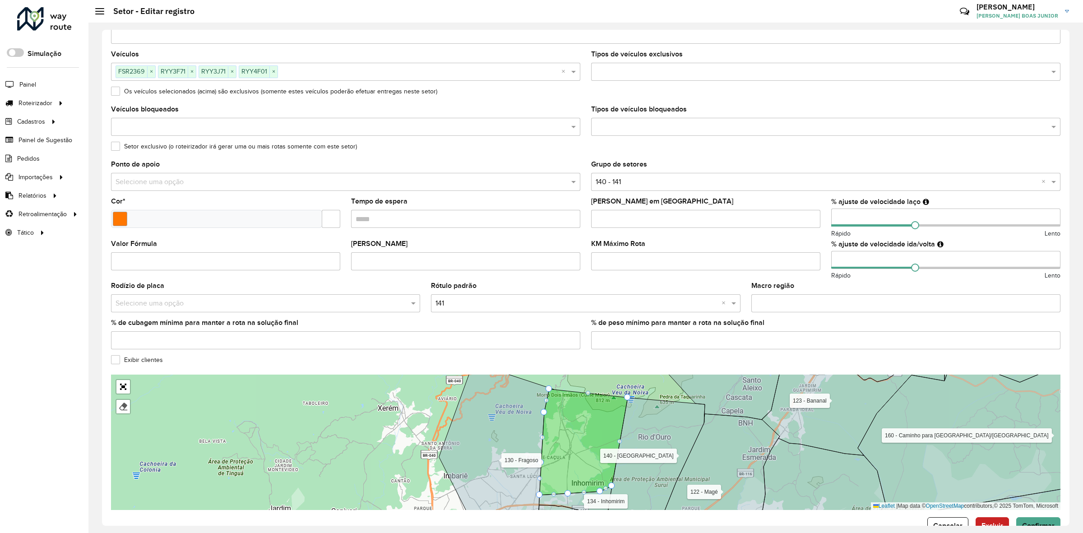
scroll to position [89, 0]
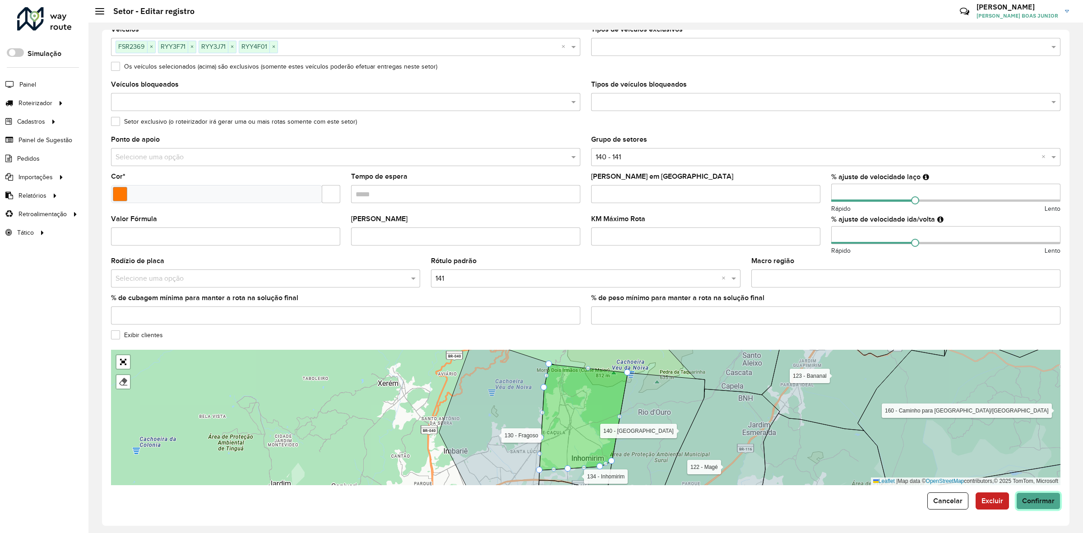
click at [1036, 495] on button "Confirmar" at bounding box center [1039, 501] width 44 height 17
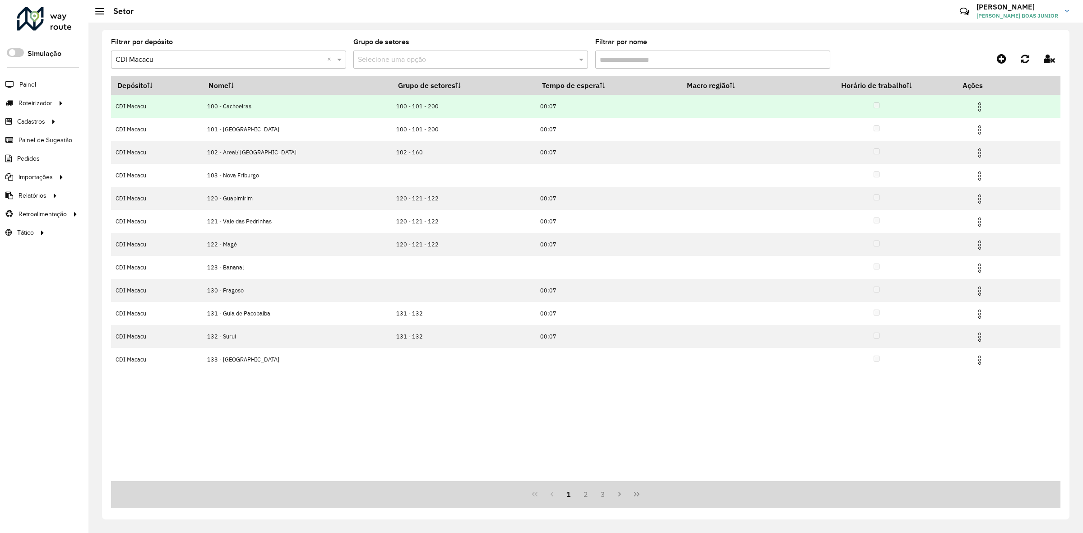
drag, startPoint x: 984, startPoint y: 104, endPoint x: 976, endPoint y: 107, distance: 8.3
click at [983, 104] on td at bounding box center [984, 106] width 54 height 23
click at [976, 108] on img at bounding box center [980, 107] width 11 height 11
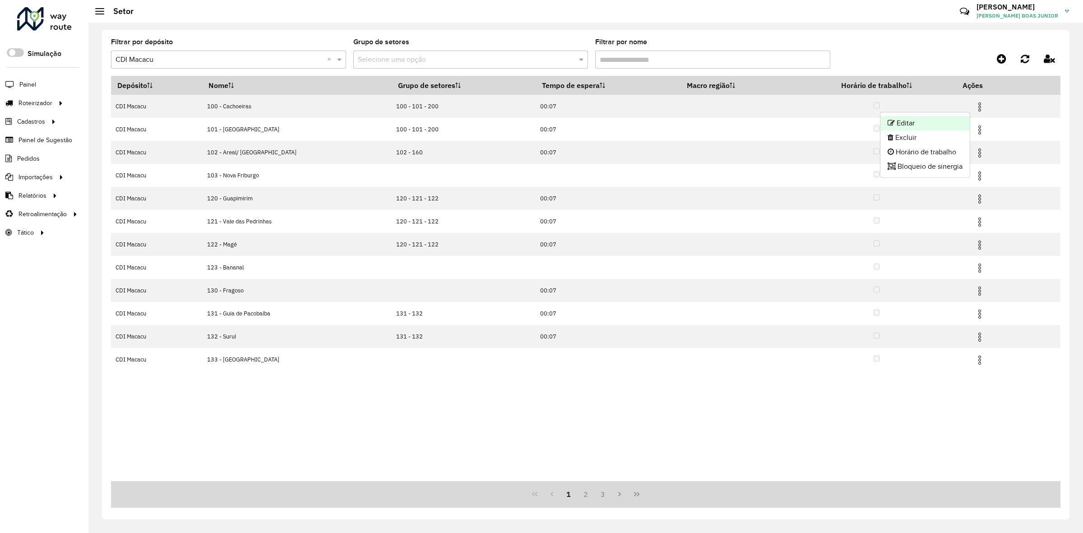
click at [962, 118] on li "Editar" at bounding box center [925, 123] width 89 height 14
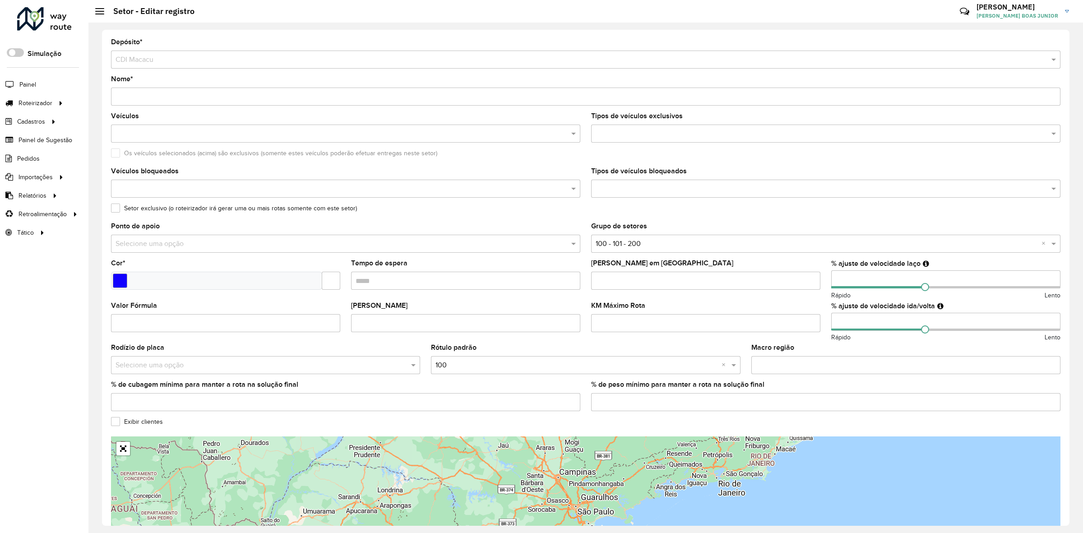
drag, startPoint x: 844, startPoint y: 279, endPoint x: 823, endPoint y: 279, distance: 21.7
click at [823, 279] on formly-group "Veículos Tipos de veículos exclusivos Os veículos selecionados (acima) são excl…" at bounding box center [586, 266] width 961 height 306
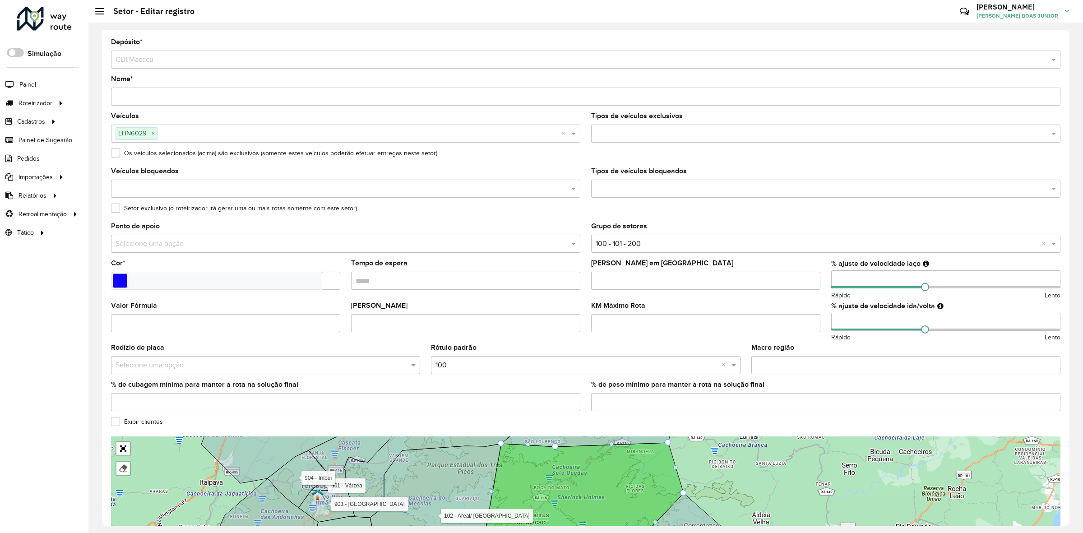
type input "**"
drag, startPoint x: 843, startPoint y: 321, endPoint x: 824, endPoint y: 321, distance: 19.0
click at [826, 321] on formly-field "% ajuste de velocidade ida/volta Rápido Lento" at bounding box center [946, 323] width 240 height 42
type input "**"
click at [826, 321] on formly-field "% ajuste de velocidade ida/volta ** Rápido Lento" at bounding box center [946, 323] width 240 height 42
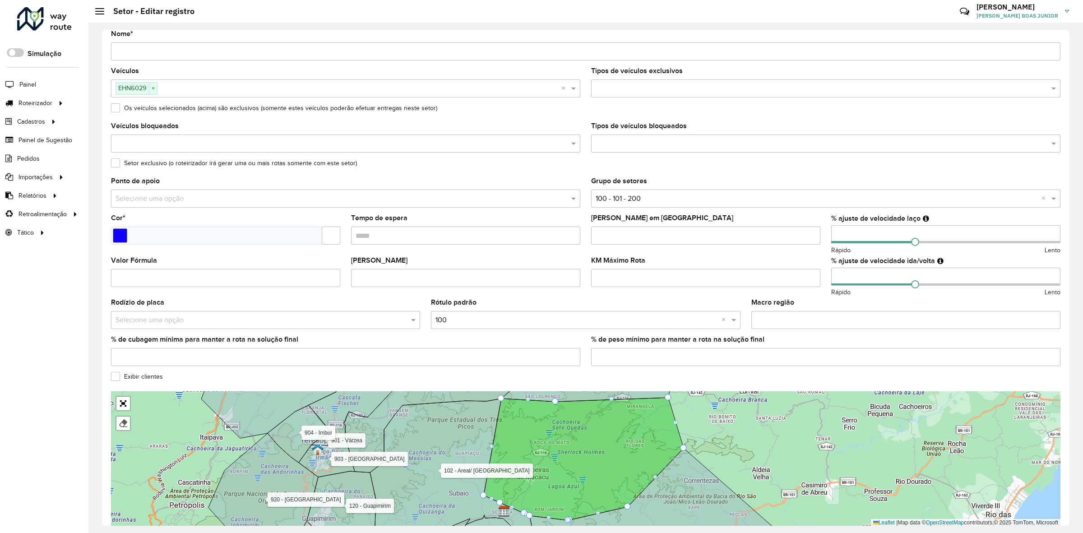
scroll to position [89, 0]
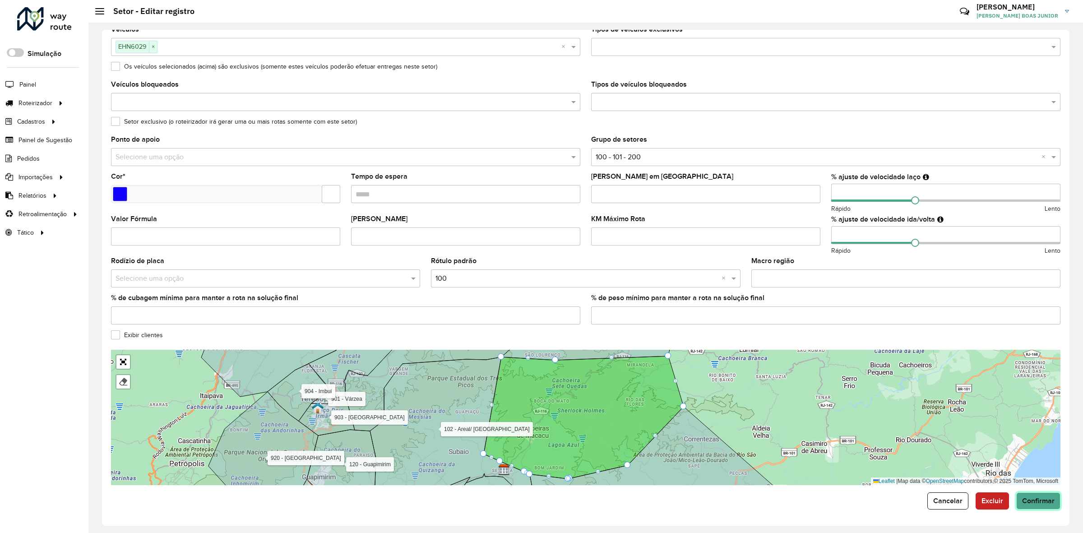
click at [1034, 508] on button "Confirmar" at bounding box center [1039, 501] width 44 height 17
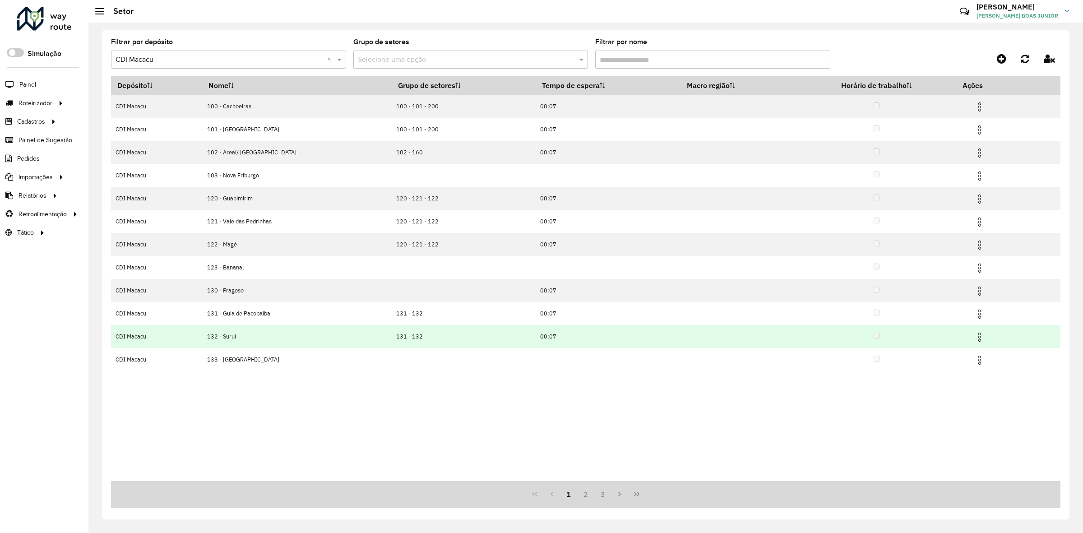
click at [975, 336] on img at bounding box center [980, 337] width 11 height 11
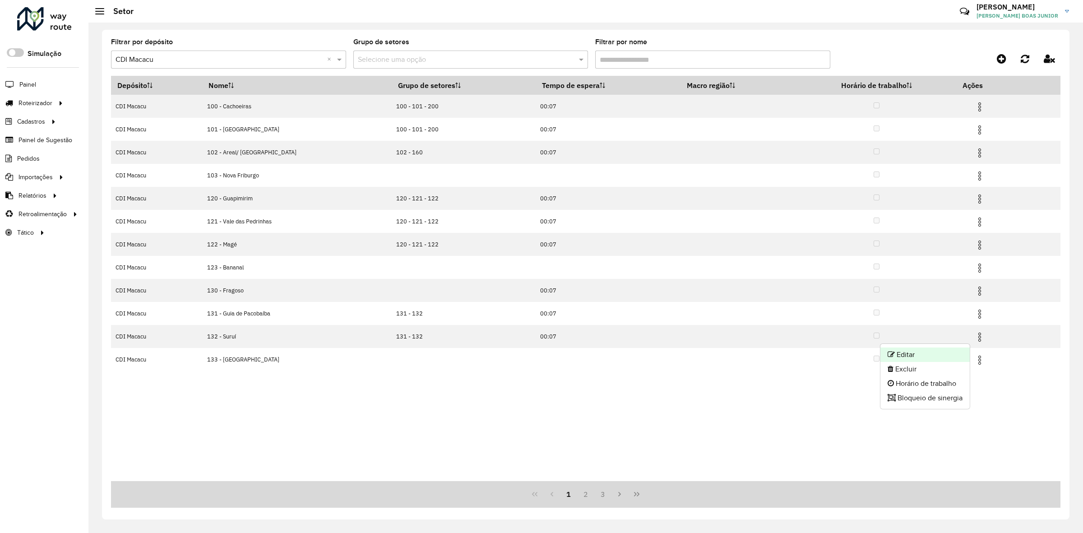
click at [956, 350] on li "Editar" at bounding box center [925, 355] width 89 height 14
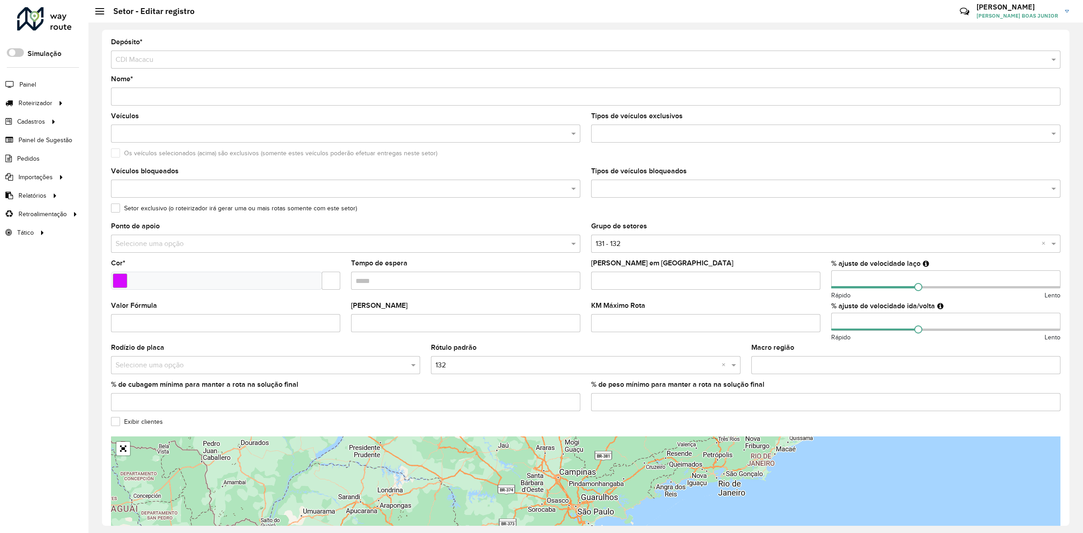
drag, startPoint x: 822, startPoint y: 276, endPoint x: 813, endPoint y: 276, distance: 9.5
click at [813, 276] on formly-group "Veículos Tipos de veículos exclusivos Os veículos selecionados (acima) são excl…" at bounding box center [586, 266] width 961 height 306
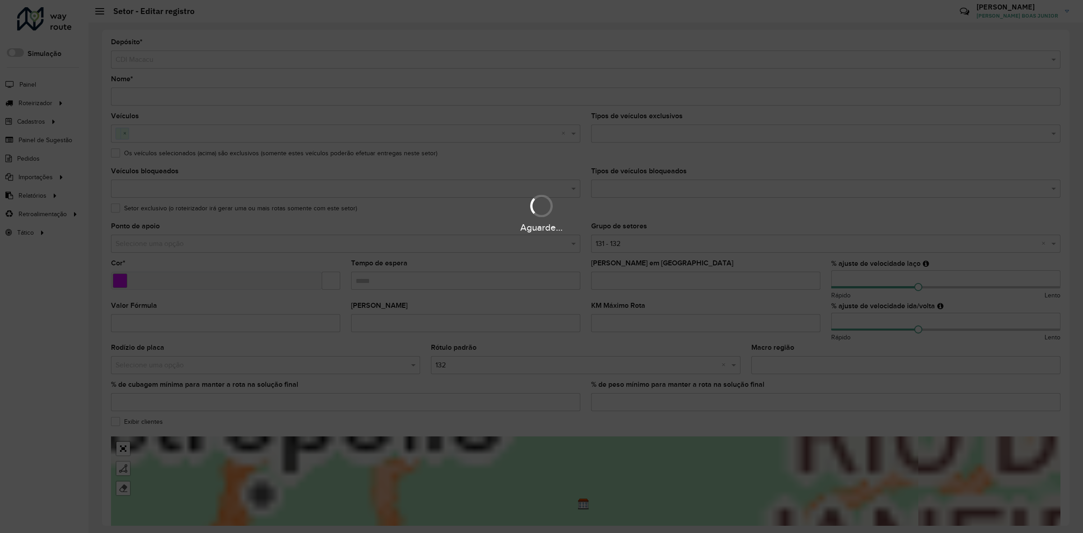
type input "*"
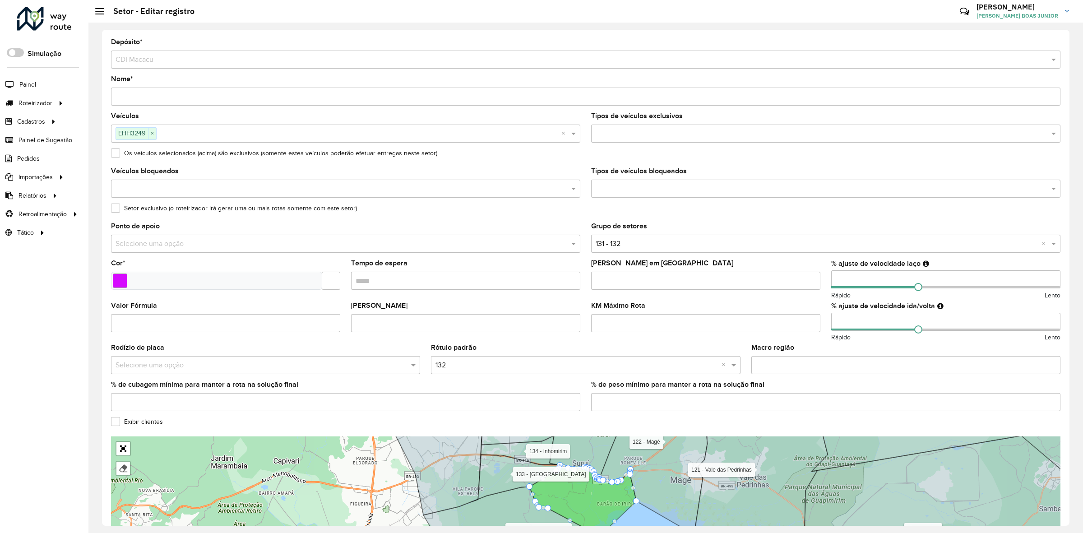
type input "**"
drag, startPoint x: 831, startPoint y: 323, endPoint x: 806, endPoint y: 324, distance: 25.3
click at [809, 323] on formly-group "Veículos EHH3249 × × Tipos de veículos exclusivos Os veículos selecionados (aci…" at bounding box center [586, 266] width 961 height 306
type input "**"
click at [815, 306] on div "KM Máximo Rota" at bounding box center [705, 317] width 229 height 30
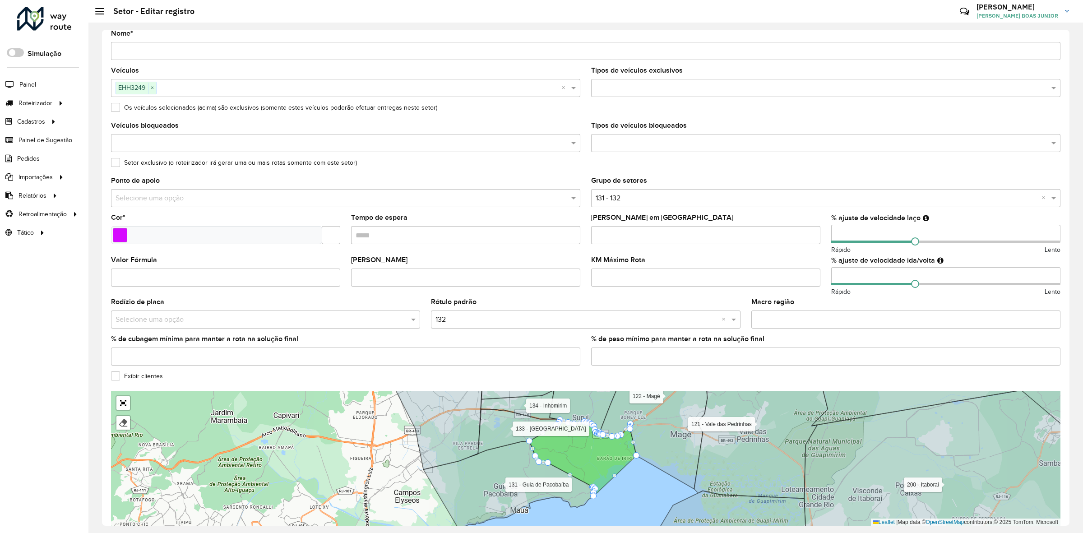
scroll to position [89, 0]
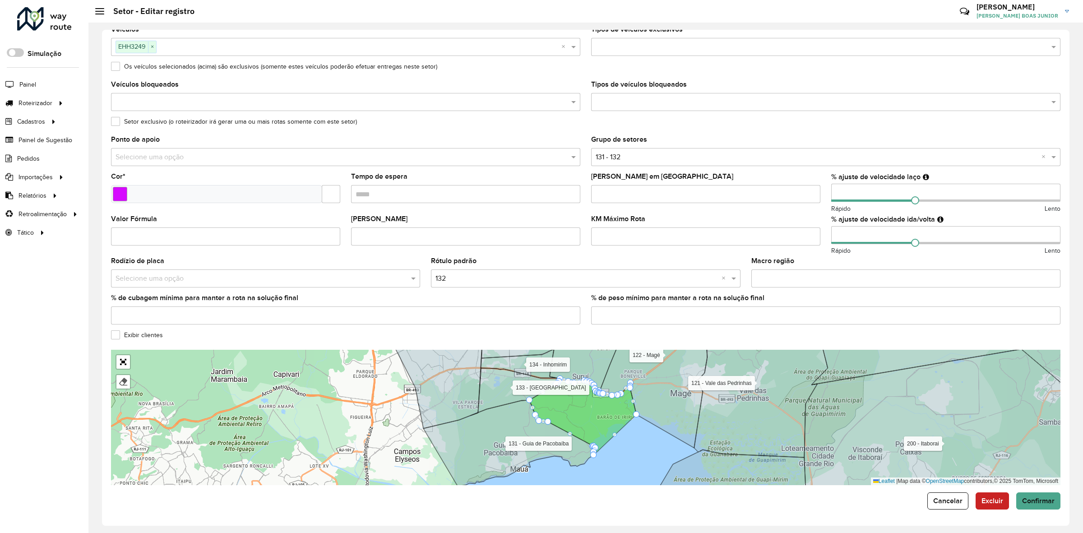
click at [1026, 490] on form "Depósito * Selecione um depósito × CDI Macacu Nome * Veículos EHH3249 × × Tipos…" at bounding box center [586, 231] width 950 height 558
click at [1028, 502] on span "Confirmar" at bounding box center [1039, 501] width 33 height 8
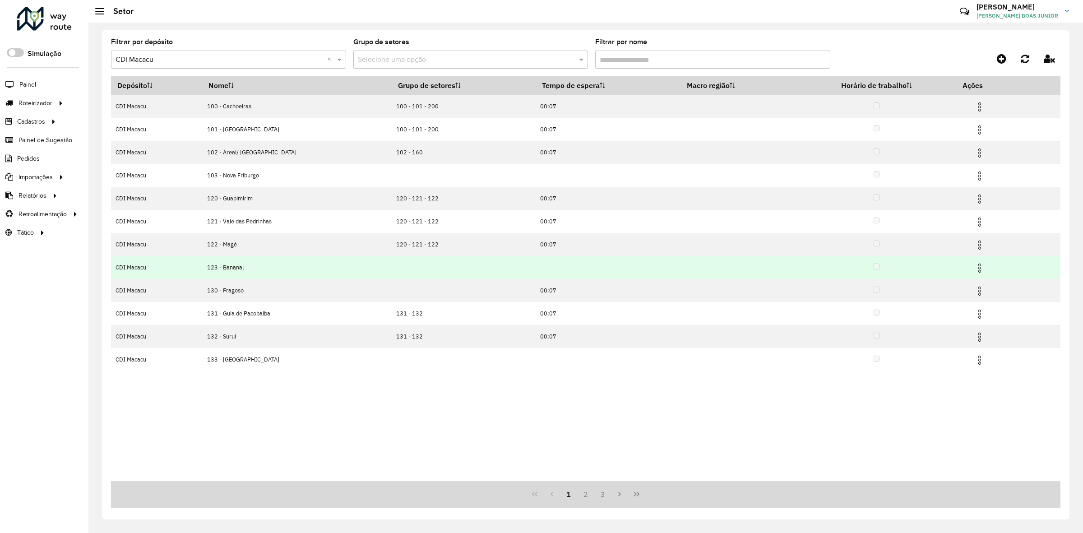
click at [978, 267] on img at bounding box center [980, 268] width 11 height 11
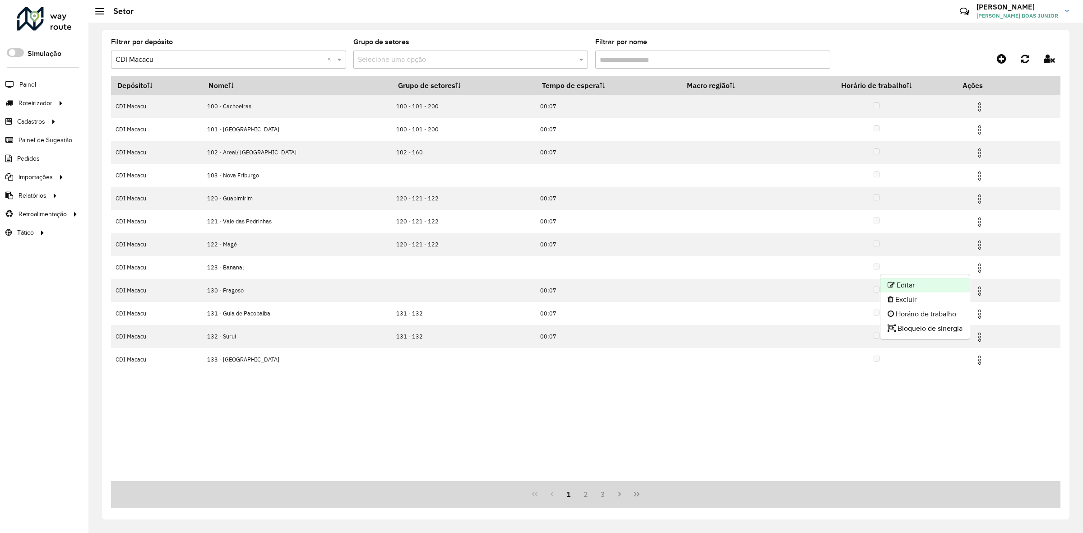
click at [955, 279] on li "Editar" at bounding box center [925, 285] width 89 height 14
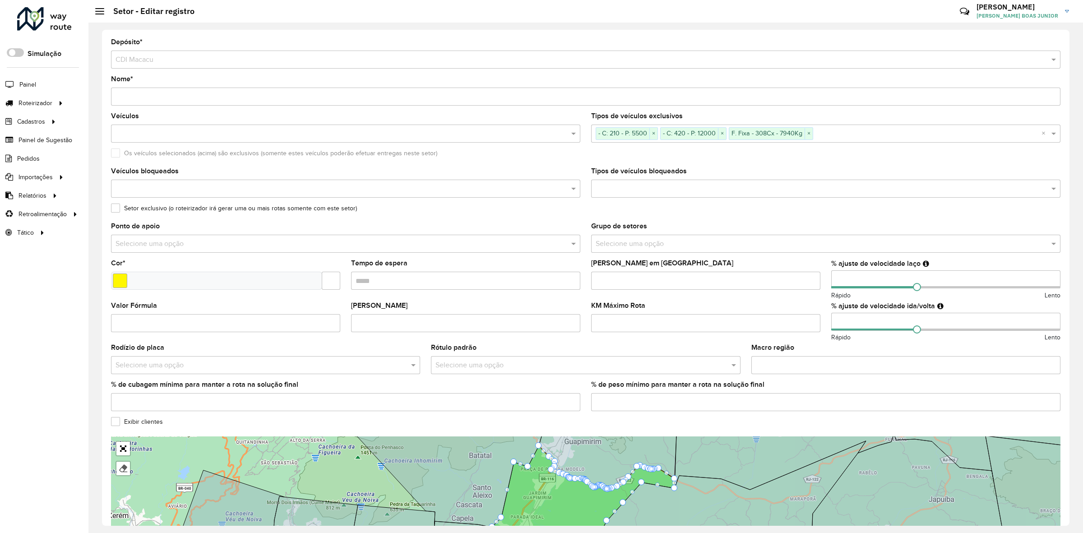
drag, startPoint x: 843, startPoint y: 279, endPoint x: 836, endPoint y: 279, distance: 7.7
click at [836, 279] on input "number" at bounding box center [946, 279] width 229 height 18
type input "**"
click at [832, 322] on input "number" at bounding box center [946, 322] width 229 height 18
type input "*"
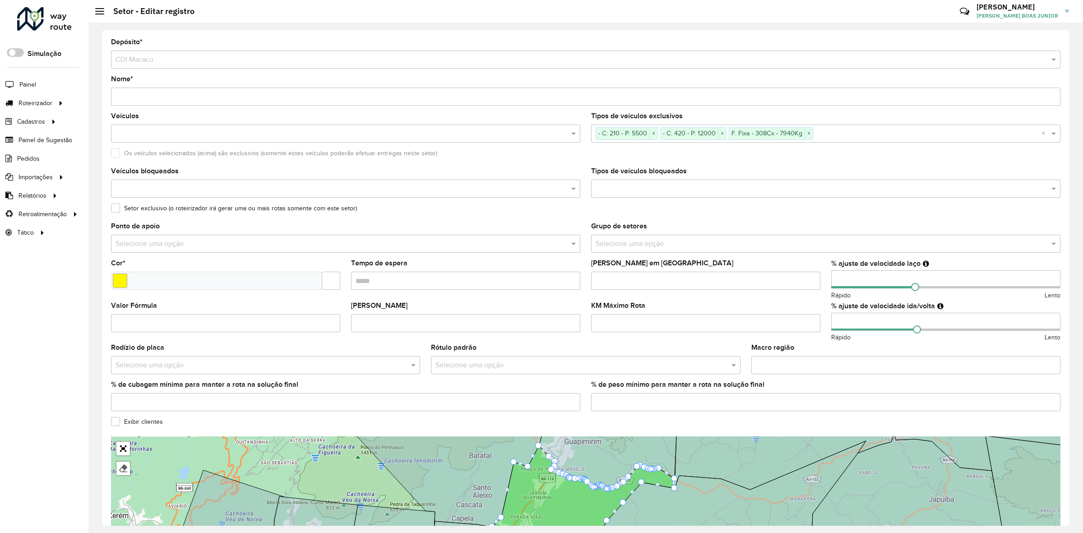
type input "*"
type input "**"
click at [822, 315] on formly-field "KM Máximo Rota" at bounding box center [706, 323] width 240 height 42
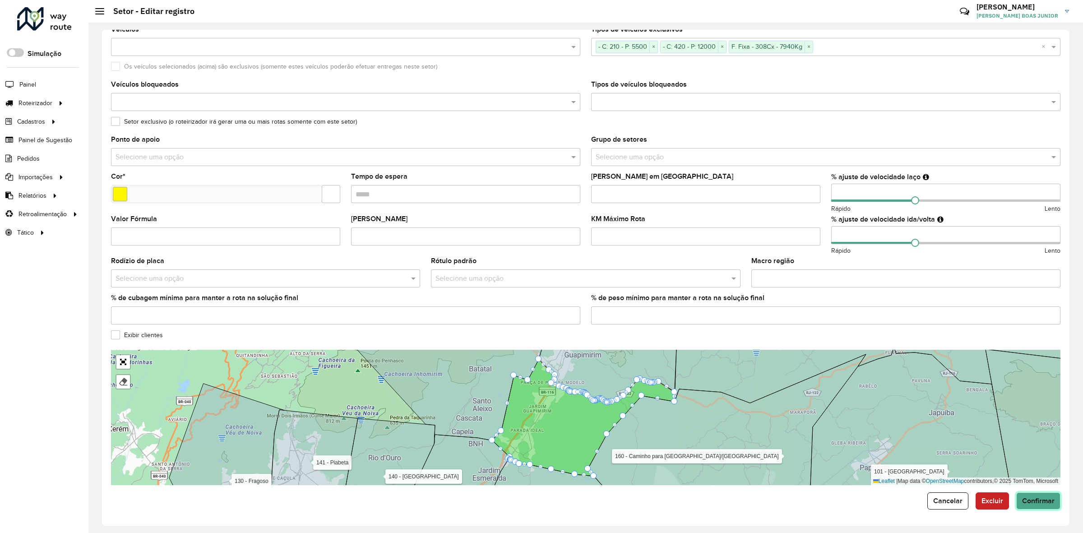
click at [1027, 493] on button "Confirmar" at bounding box center [1039, 501] width 44 height 17
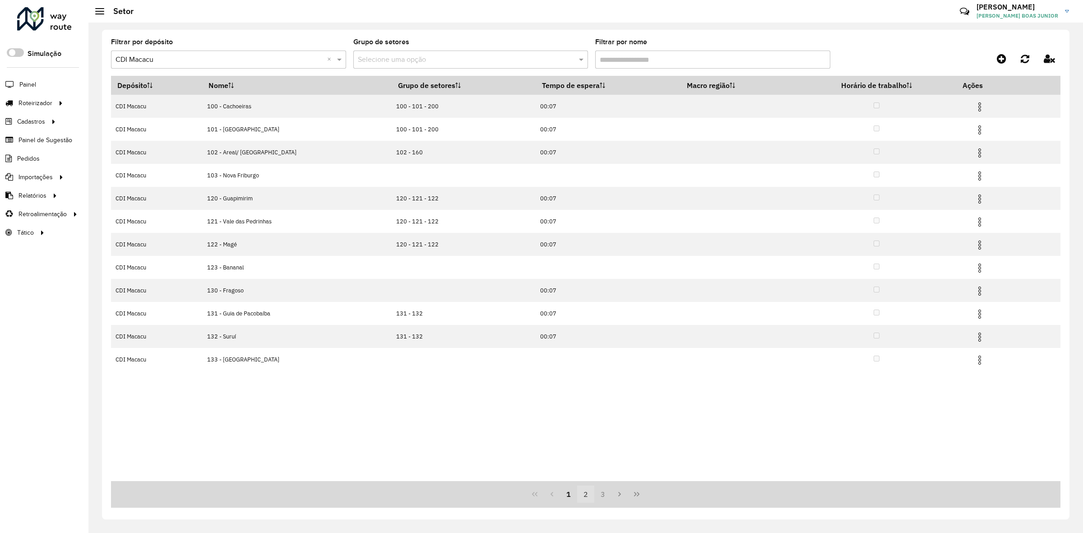
click at [587, 495] on button "2" at bounding box center [585, 494] width 17 height 17
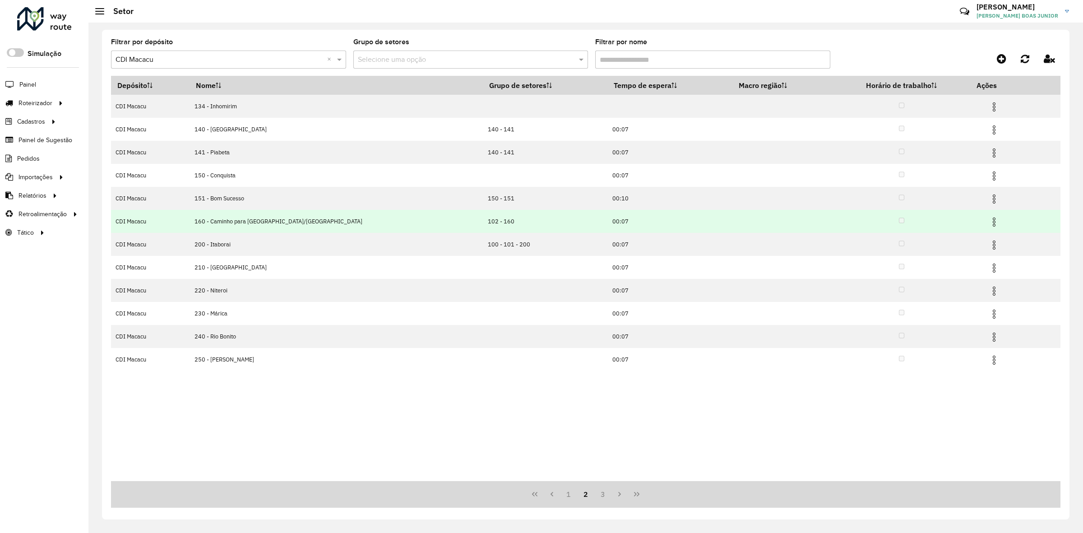
click at [989, 224] on img at bounding box center [994, 222] width 11 height 11
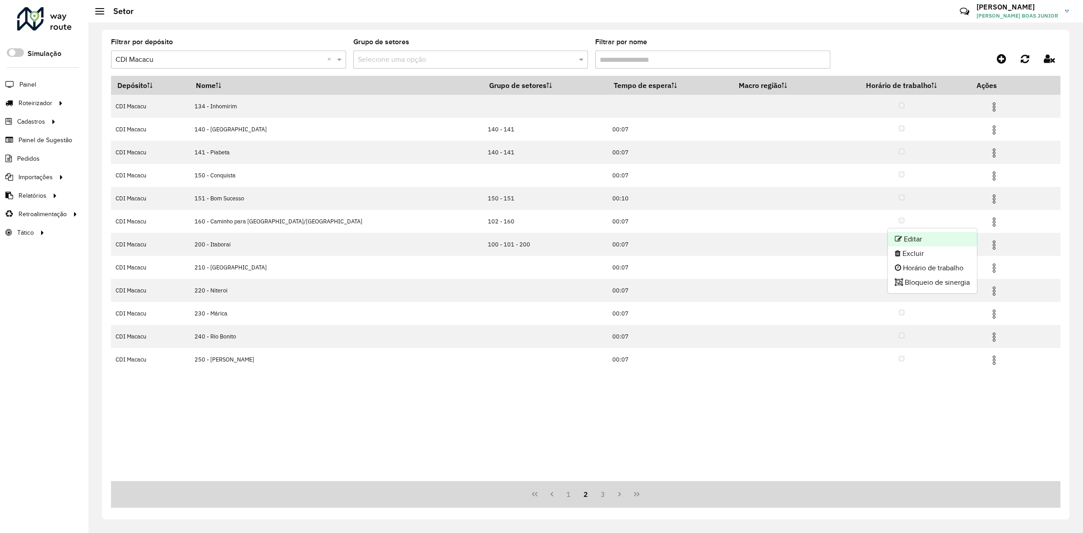
click at [965, 238] on li "Editar" at bounding box center [932, 239] width 89 height 14
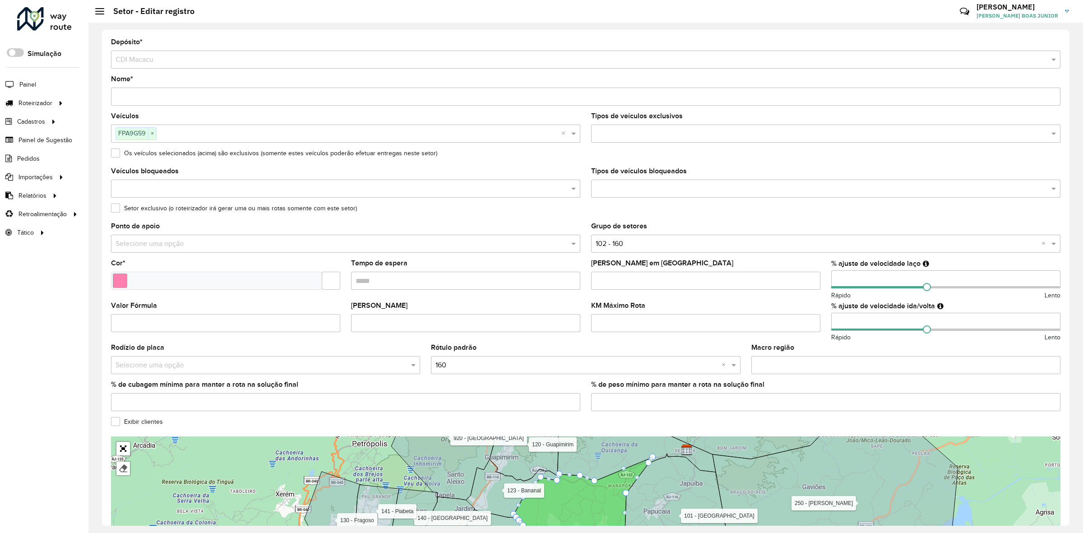
scroll to position [89, 0]
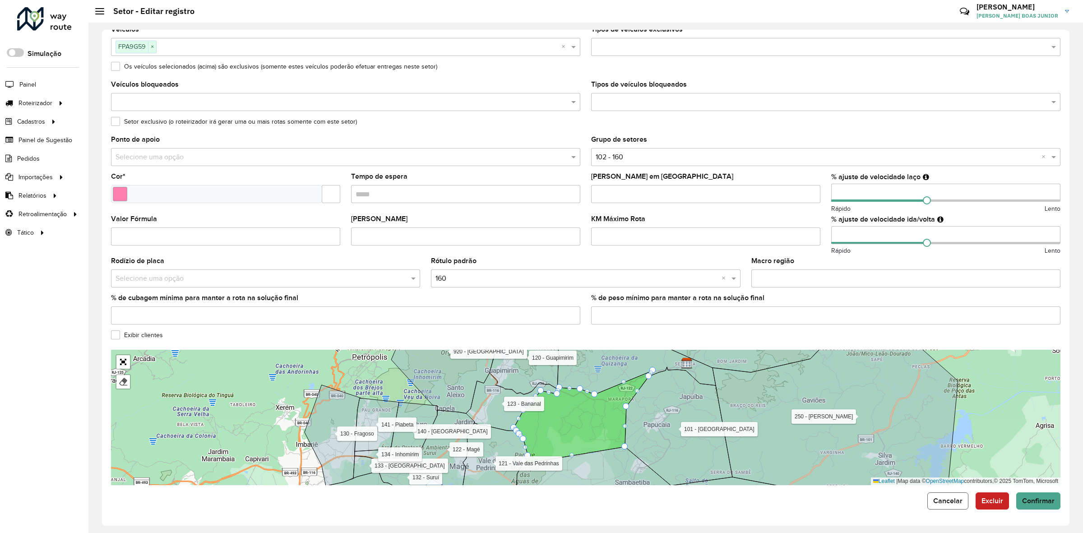
click at [939, 493] on button "Cancelar" at bounding box center [948, 501] width 41 height 17
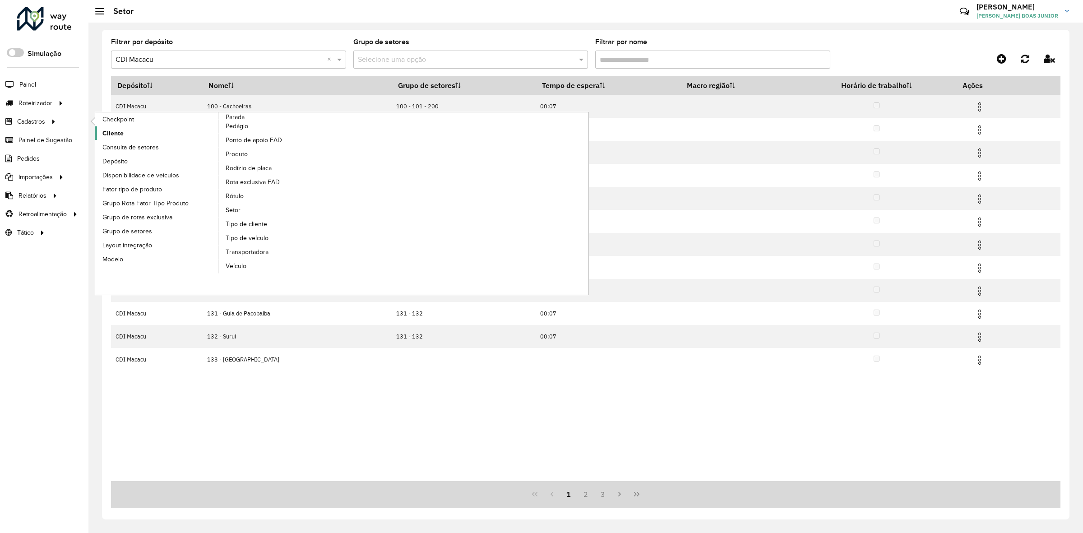
click at [130, 133] on link "Cliente" at bounding box center [157, 133] width 124 height 14
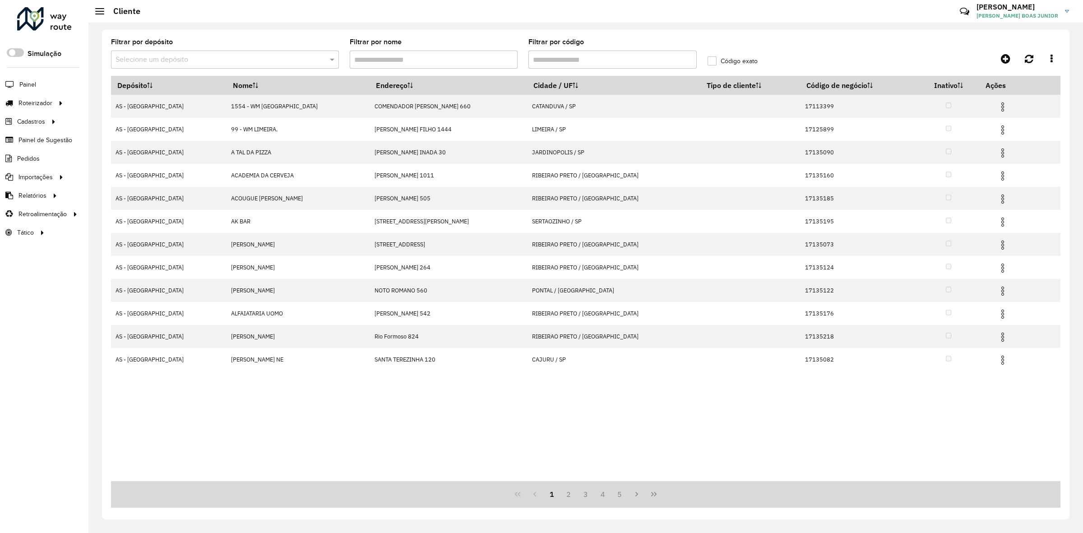
click at [250, 55] on input "text" at bounding box center [216, 60] width 201 height 11
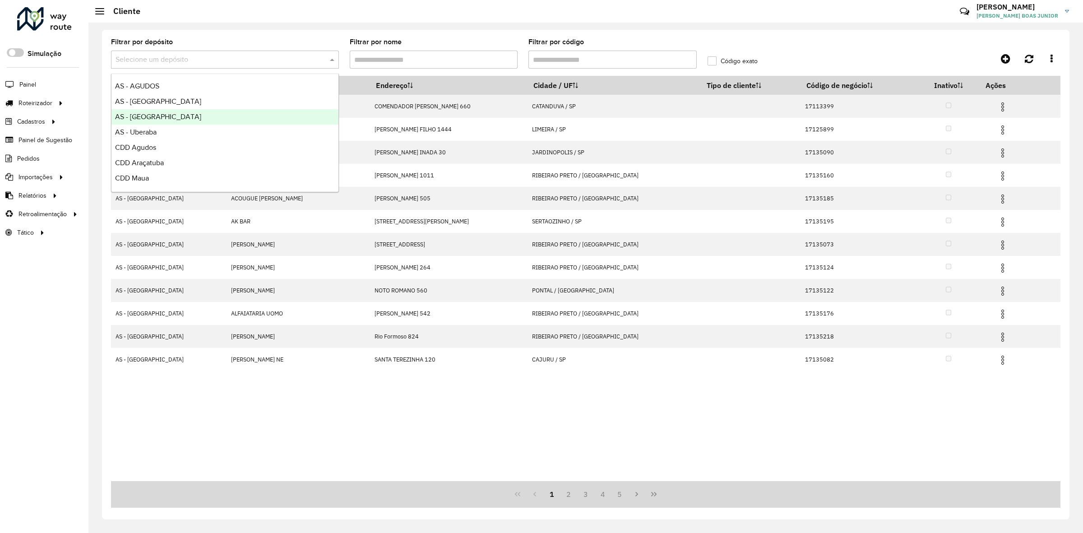
click at [219, 116] on div "AS - Rio de Janeiro" at bounding box center [225, 116] width 227 height 15
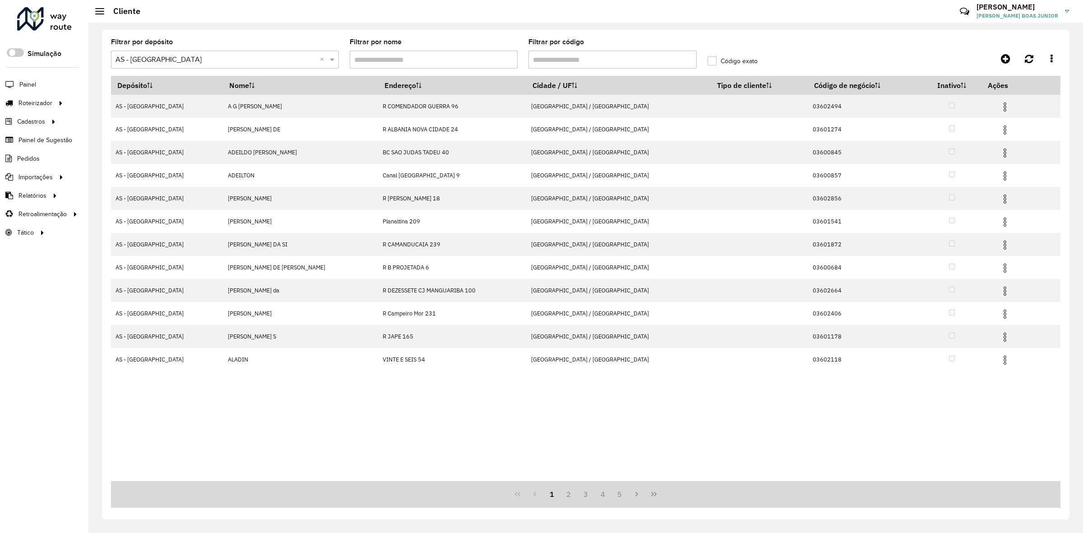
click at [613, 62] on input "Filtrar por código" at bounding box center [613, 60] width 168 height 18
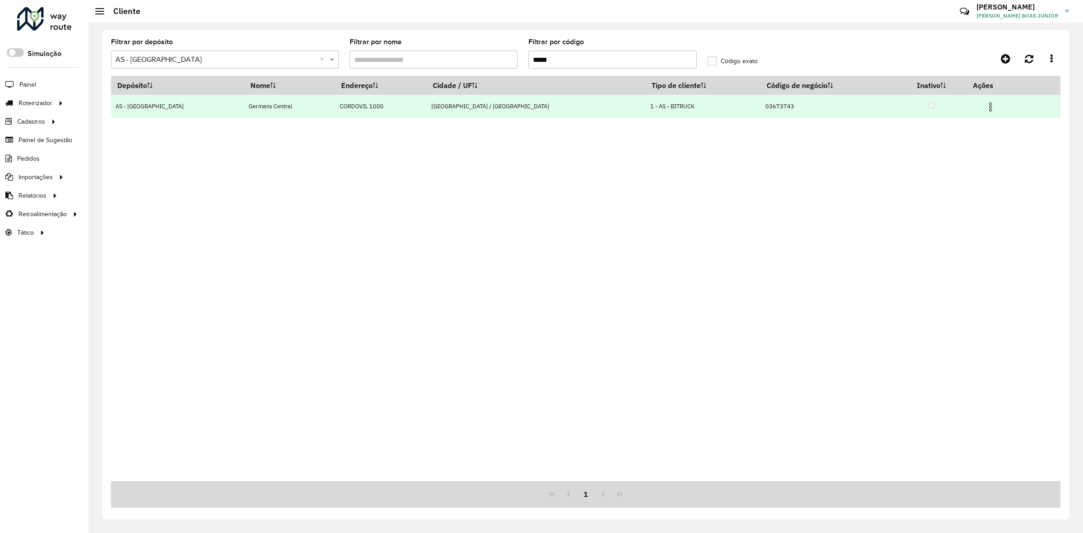
type input "*****"
click at [985, 109] on img at bounding box center [990, 107] width 11 height 11
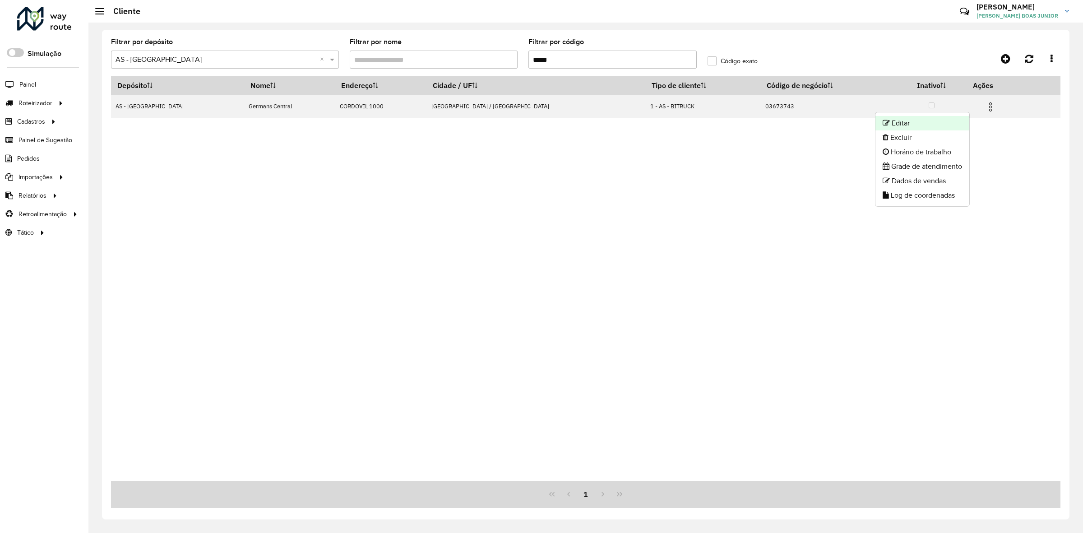
click at [953, 119] on li "Editar" at bounding box center [923, 123] width 94 height 14
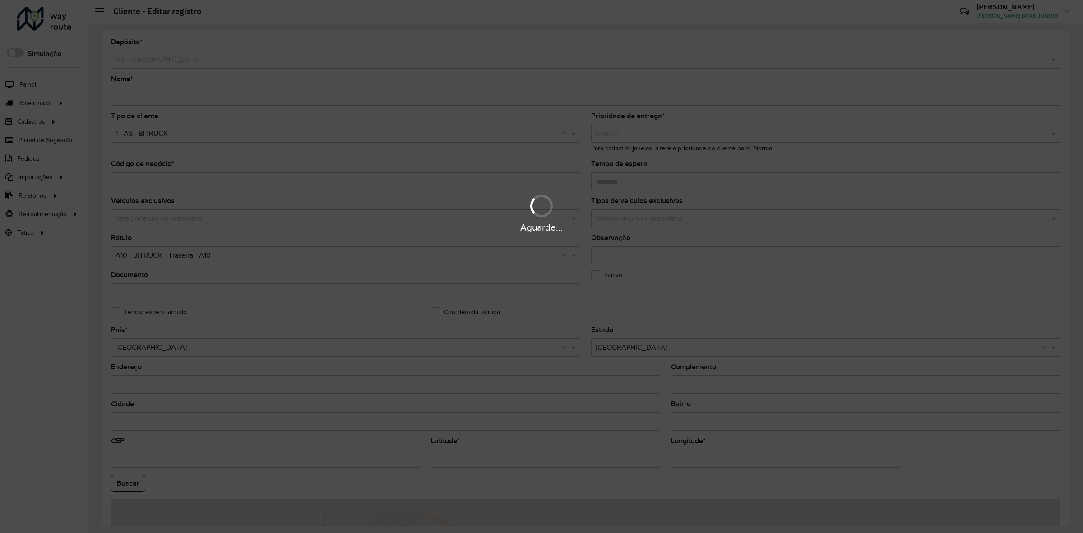
click at [163, 134] on div "Aguarde..." at bounding box center [541, 266] width 1083 height 533
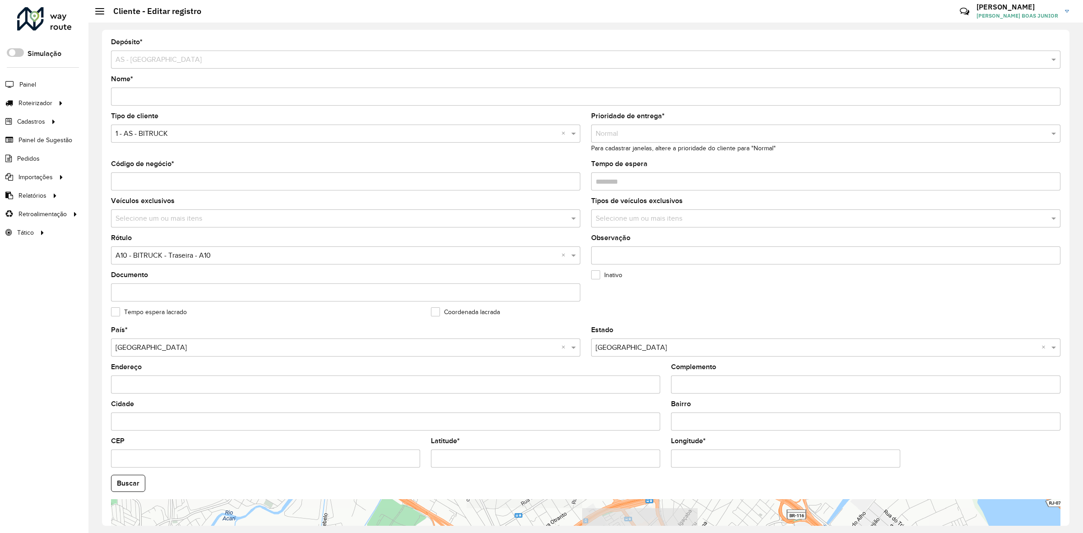
click at [163, 134] on input "text" at bounding box center [337, 134] width 442 height 11
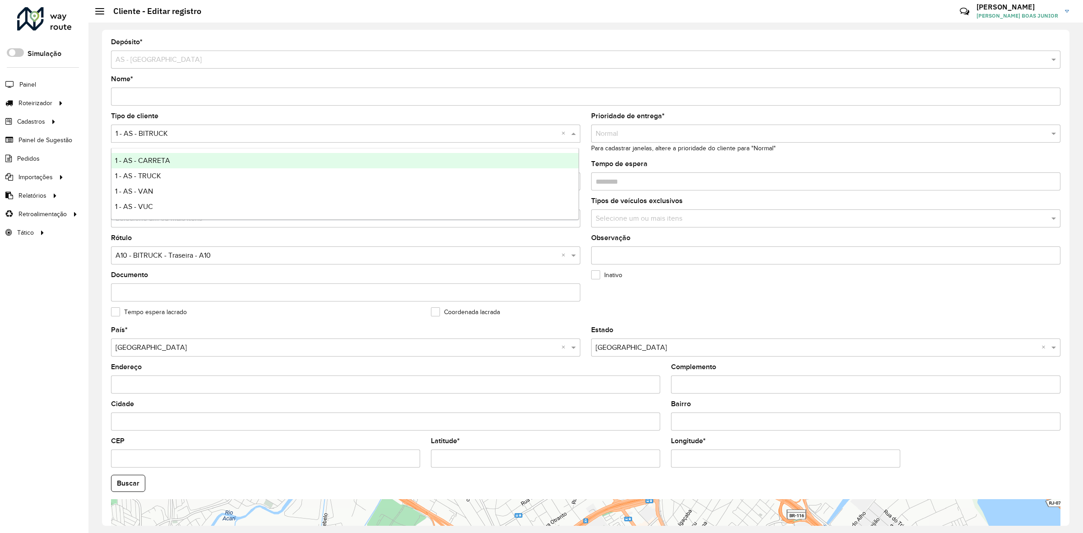
click at [163, 165] on div "1 - AS - CARRETA" at bounding box center [346, 160] width 468 height 15
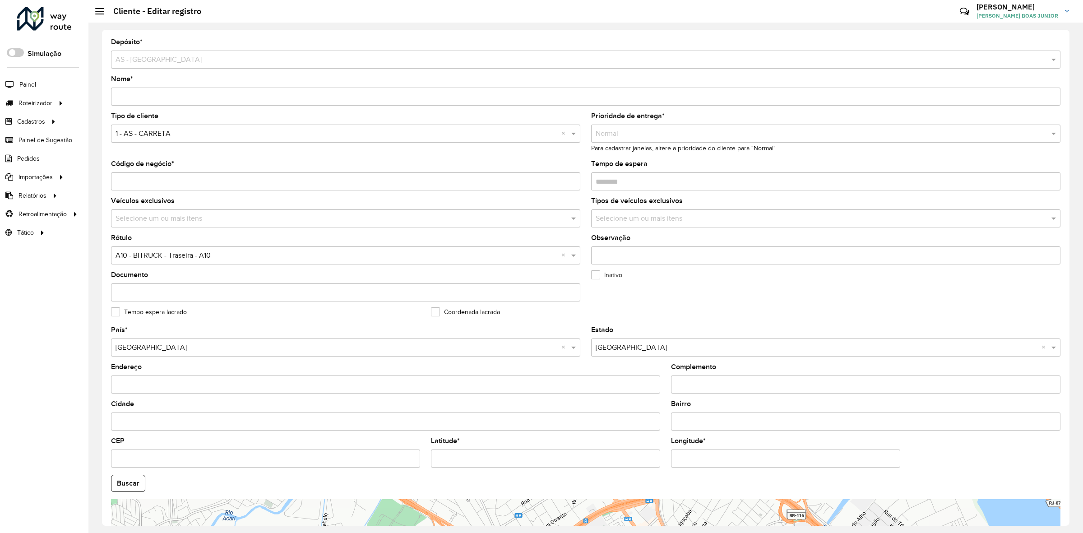
click at [189, 154] on formly-field "Tipo de cliente Selecione uma opção × 1 - AS - CARRETA ×" at bounding box center [346, 137] width 480 height 48
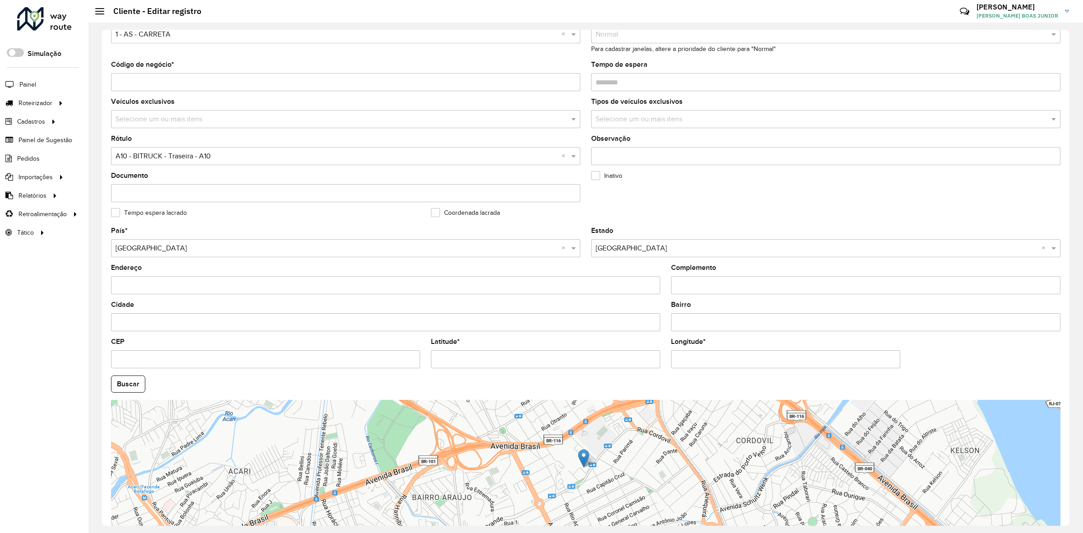
scroll to position [153, 0]
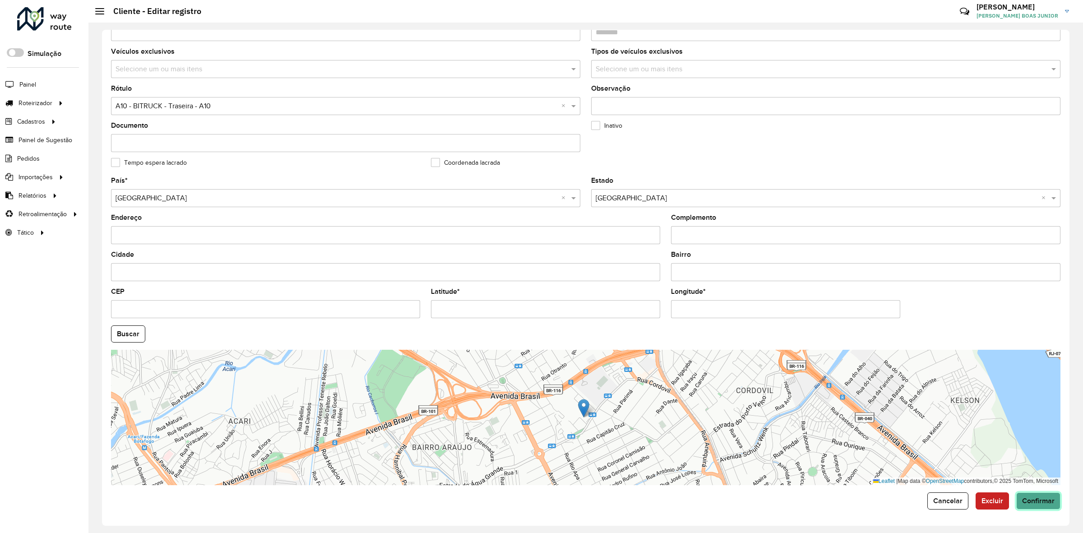
click at [1036, 498] on span "Confirmar" at bounding box center [1039, 501] width 33 height 8
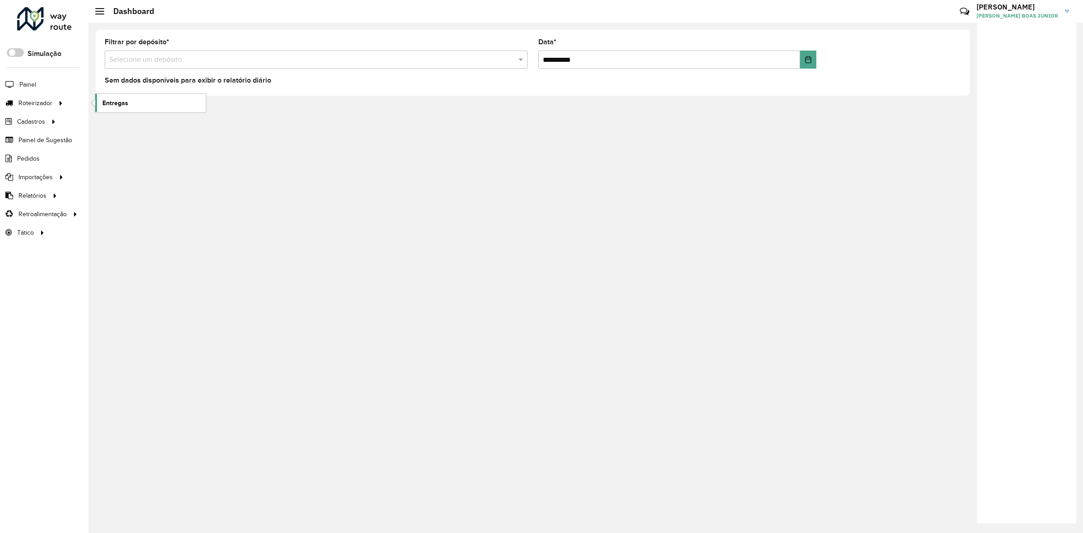
click at [131, 109] on link "Entregas" at bounding box center [150, 103] width 111 height 18
click at [107, 111] on link "Entregas" at bounding box center [150, 103] width 111 height 18
click at [132, 105] on link "Entregas" at bounding box center [150, 103] width 111 height 18
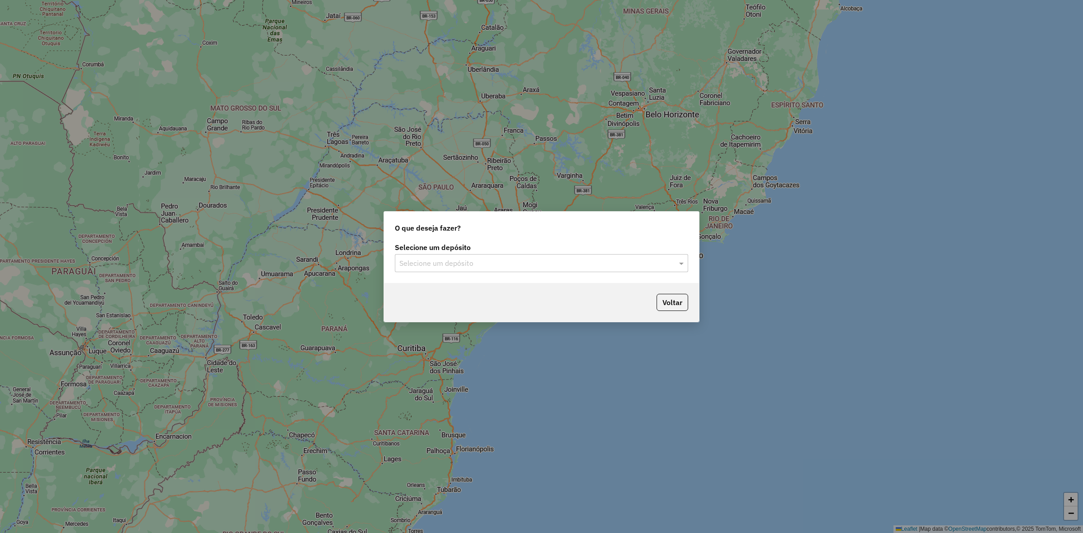
click at [475, 261] on input "text" at bounding box center [533, 263] width 266 height 11
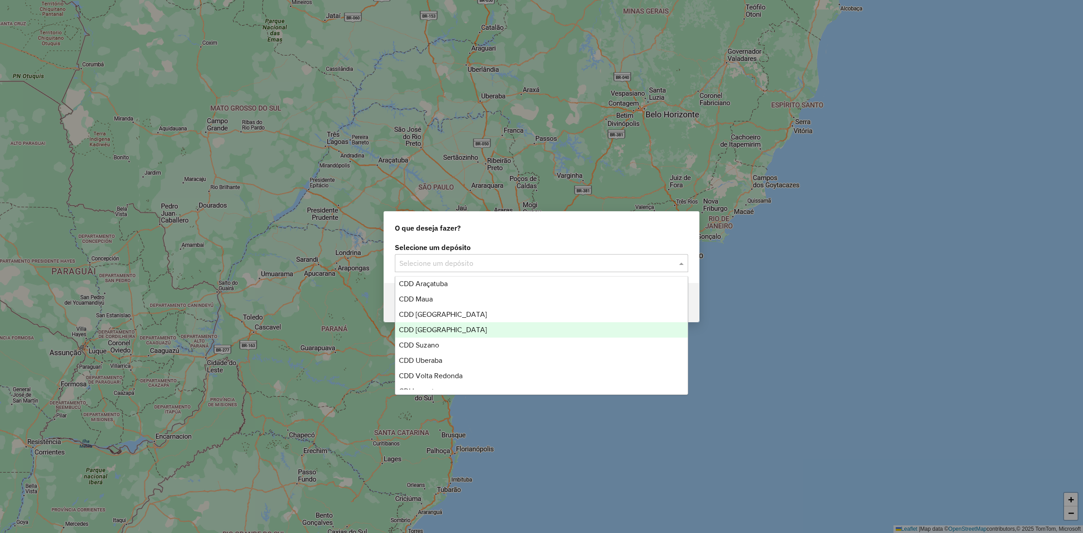
scroll to position [107, 0]
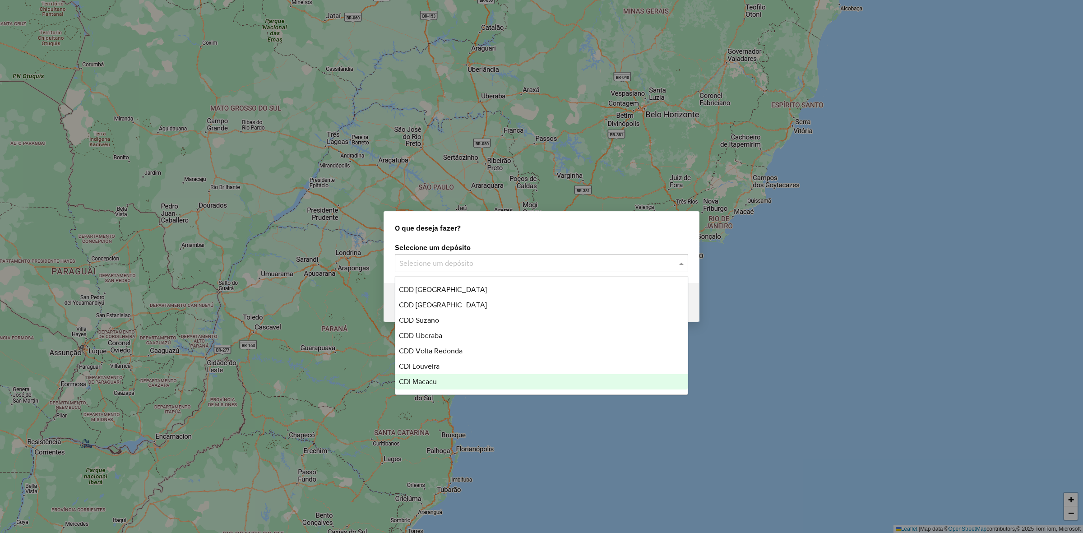
click at [456, 382] on div "CDI Macacu" at bounding box center [541, 381] width 293 height 15
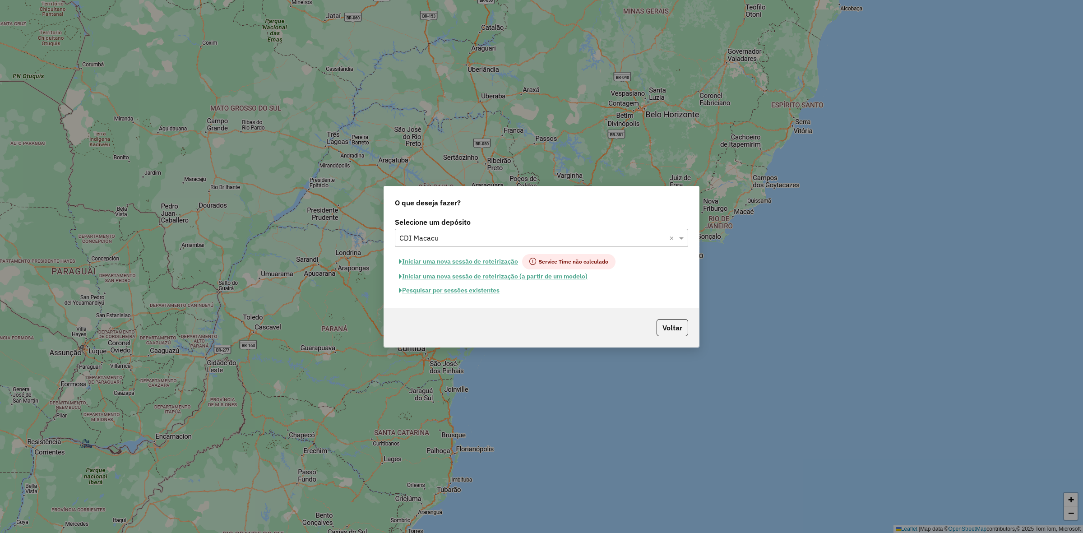
click at [475, 288] on button "Pesquisar por sessões existentes" at bounding box center [449, 291] width 109 height 14
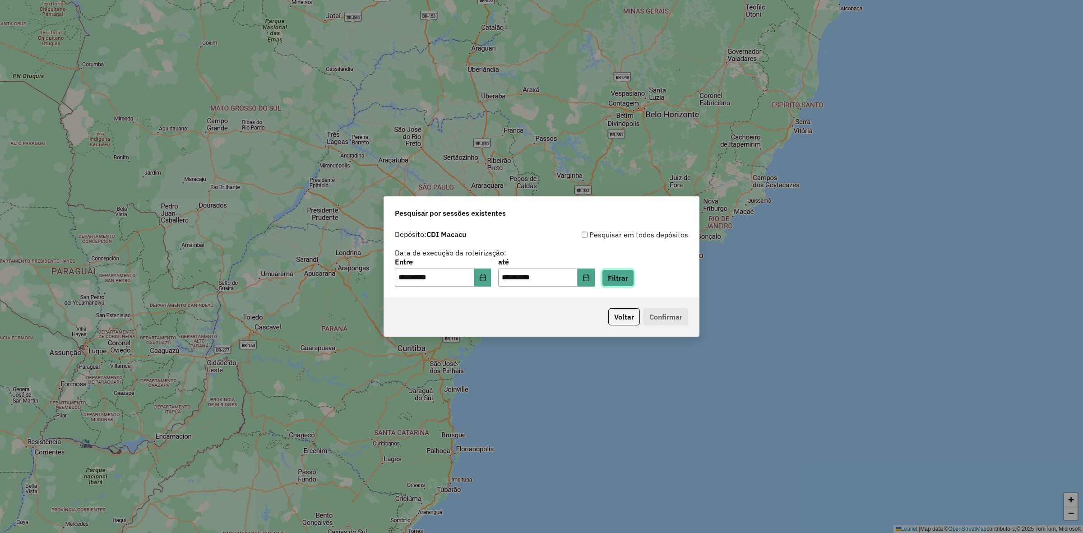
click at [622, 283] on button "Filtrar" at bounding box center [618, 278] width 32 height 17
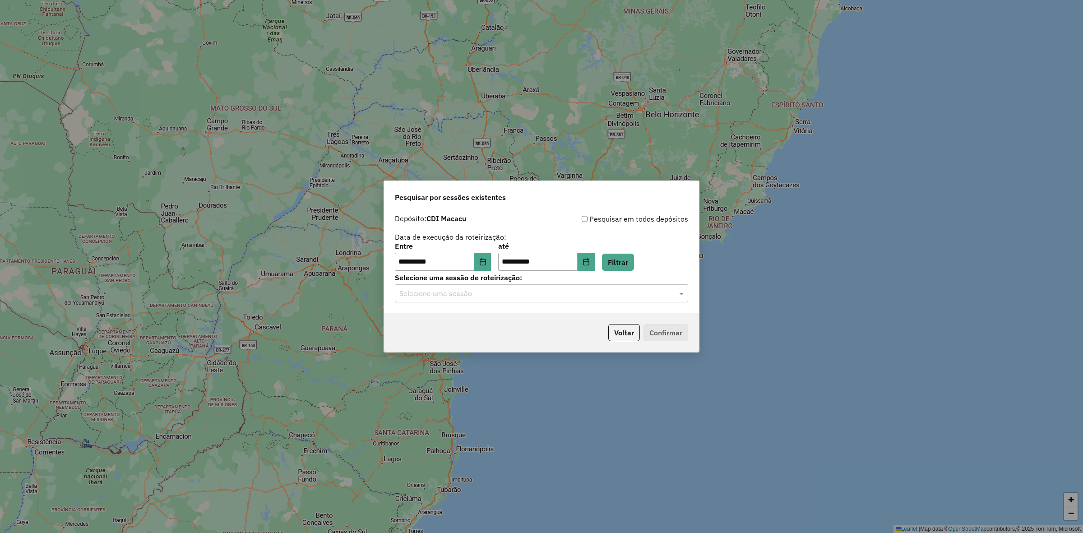
click at [549, 297] on input "text" at bounding box center [533, 293] width 266 height 11
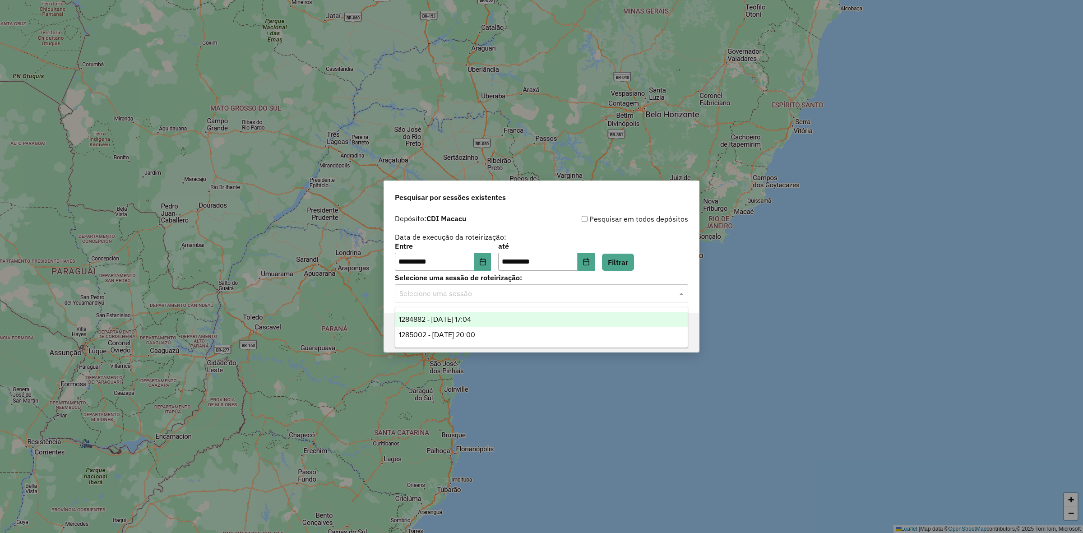
click at [519, 323] on div "1284882 - 29/09/2025 17:04" at bounding box center [541, 319] width 293 height 15
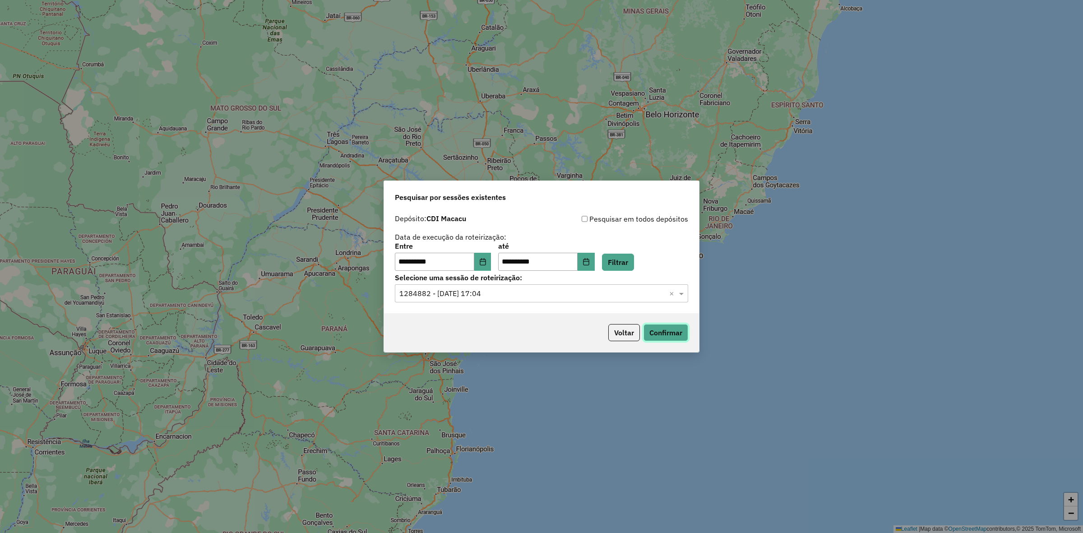
click at [665, 333] on button "Confirmar" at bounding box center [666, 332] width 45 height 17
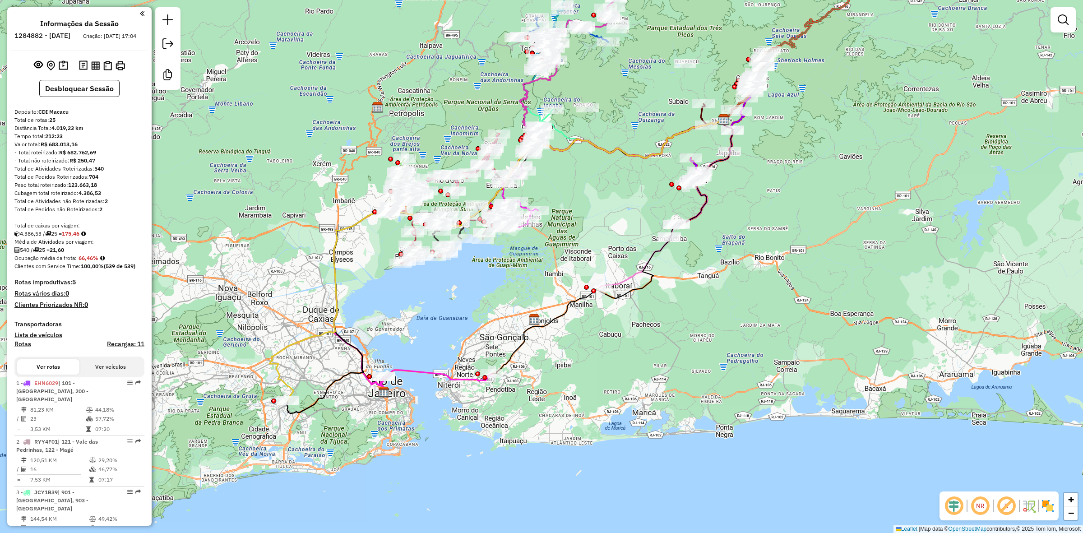
click at [277, 375] on icon at bounding box center [497, 260] width 455 height 281
select select "**********"
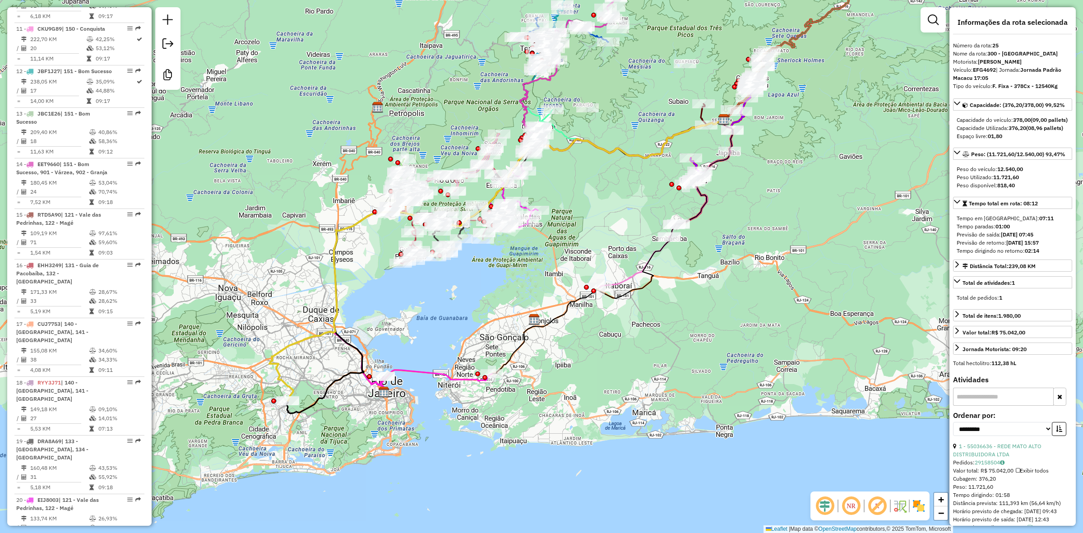
scroll to position [1266, 0]
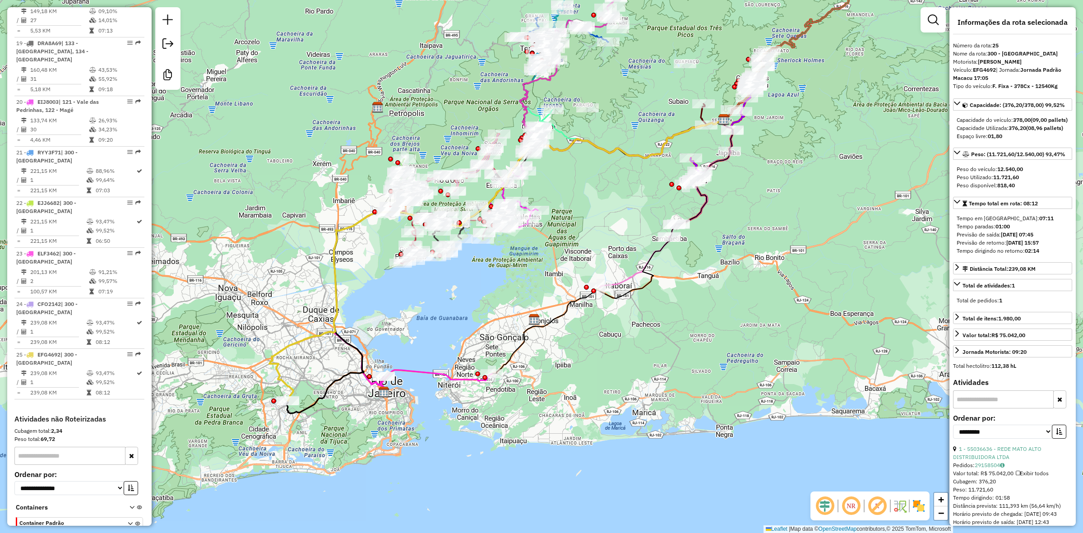
click at [427, 370] on icon at bounding box center [431, 377] width 121 height 15
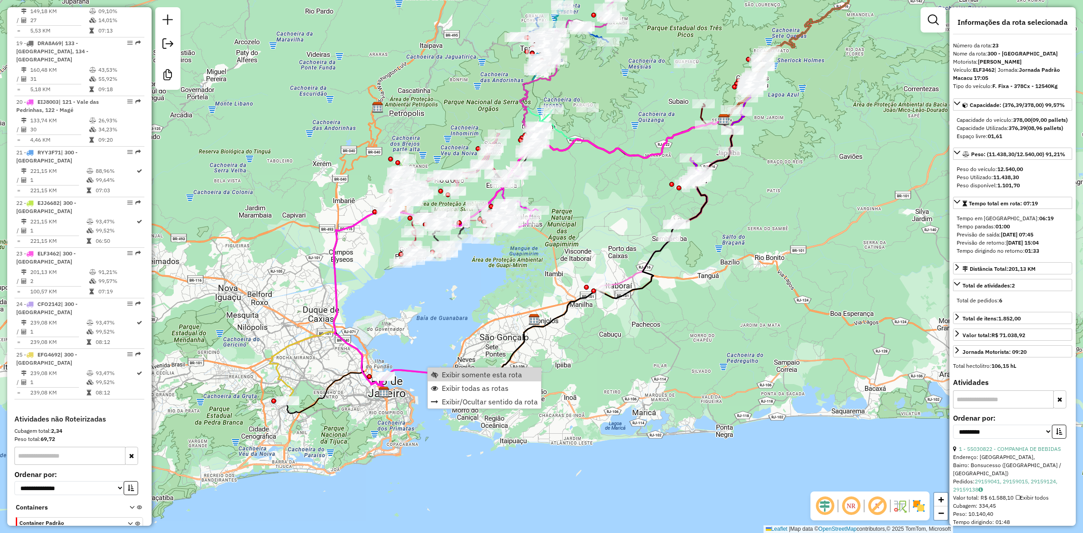
click at [427, 324] on div "Janela de atendimento Grade de atendimento Capacidade Transportadoras Veículos …" at bounding box center [541, 266] width 1083 height 533
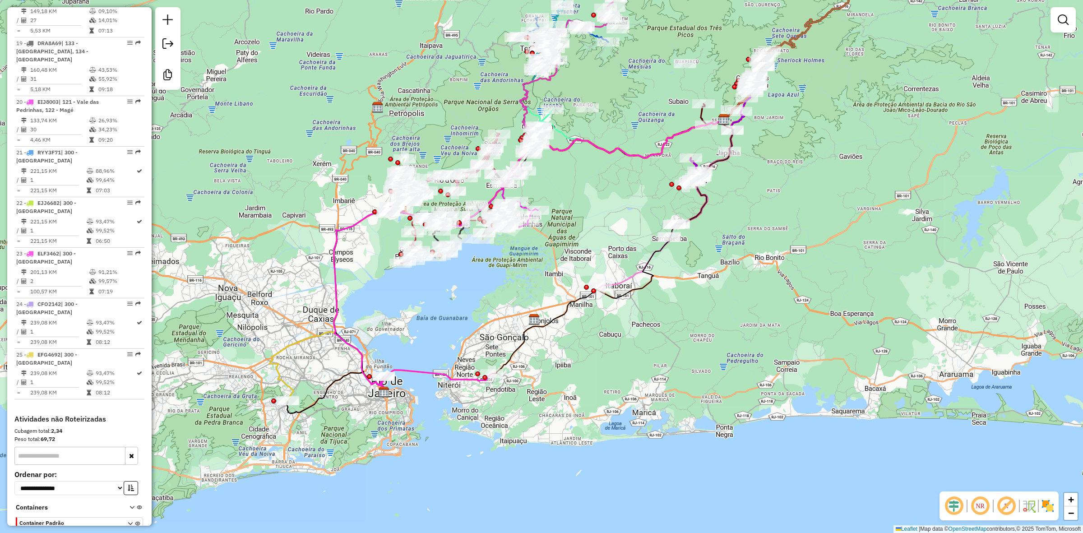
click at [413, 373] on icon at bounding box center [431, 377] width 121 height 15
select select "**********"
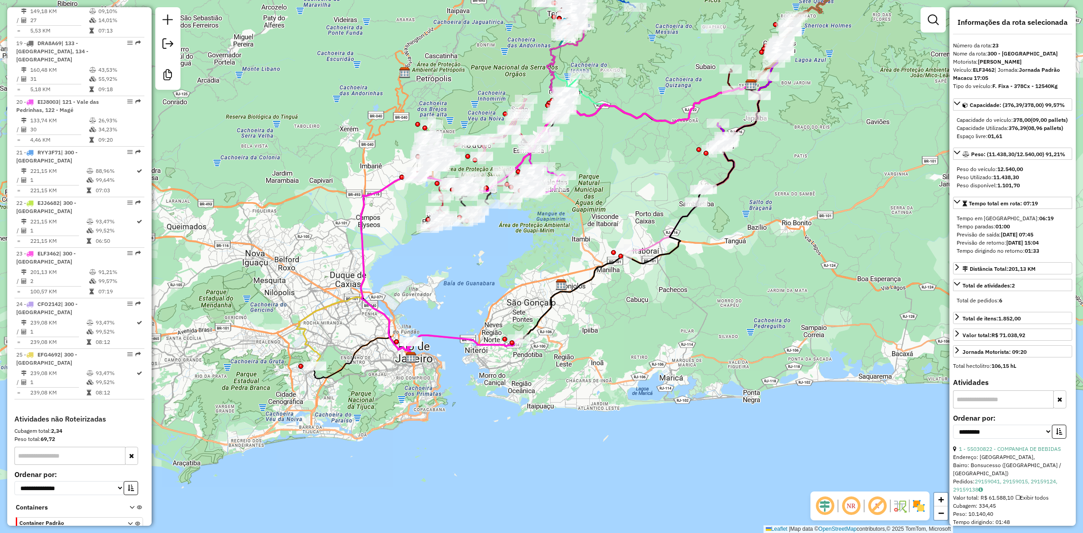
drag, startPoint x: 467, startPoint y: 326, endPoint x: 493, endPoint y: 291, distance: 43.5
click at [493, 291] on div "Janela de atendimento Grade de atendimento Capacidade Transportadoras Veículos …" at bounding box center [541, 266] width 1083 height 533
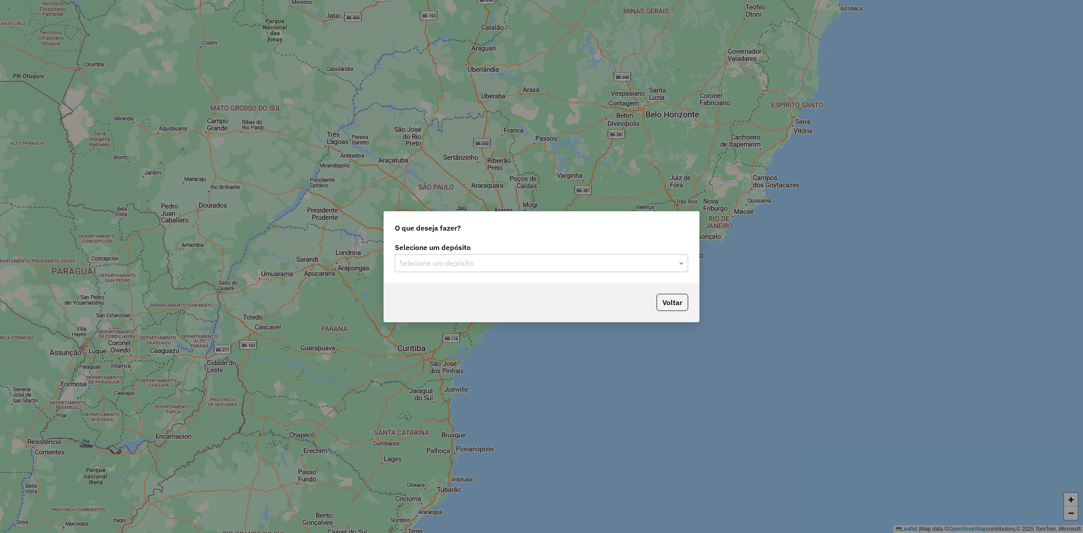
click at [432, 267] on input "text" at bounding box center [533, 263] width 266 height 11
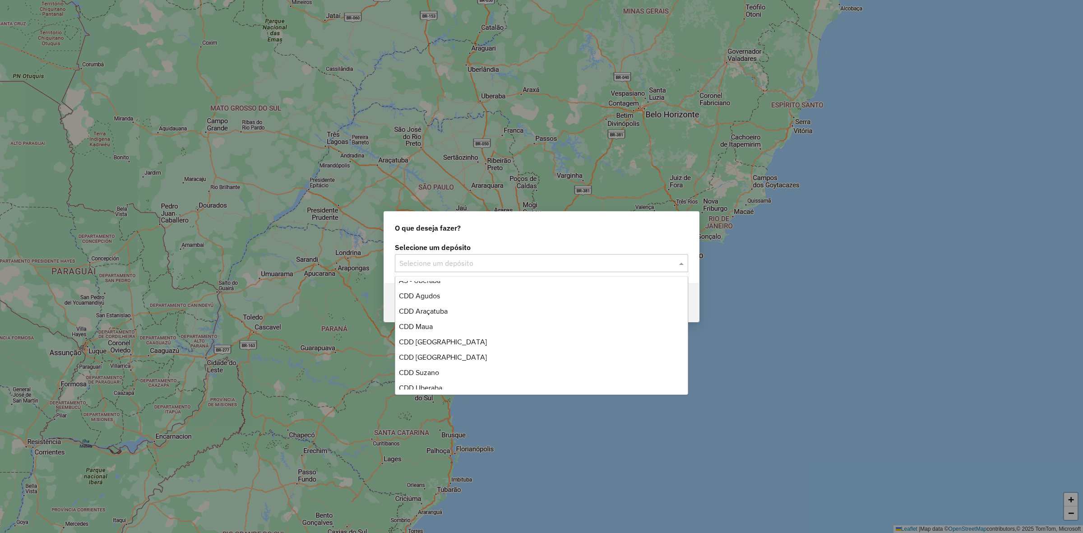
scroll to position [107, 0]
click at [451, 293] on span "CDD [GEOGRAPHIC_DATA]" at bounding box center [443, 290] width 88 height 8
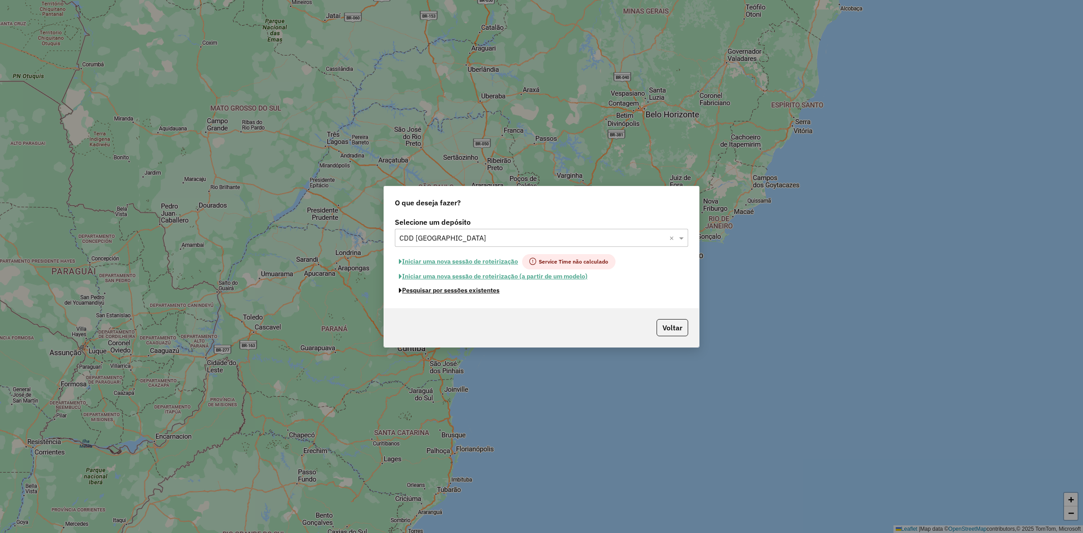
click at [455, 289] on button "Pesquisar por sessões existentes" at bounding box center [449, 291] width 109 height 14
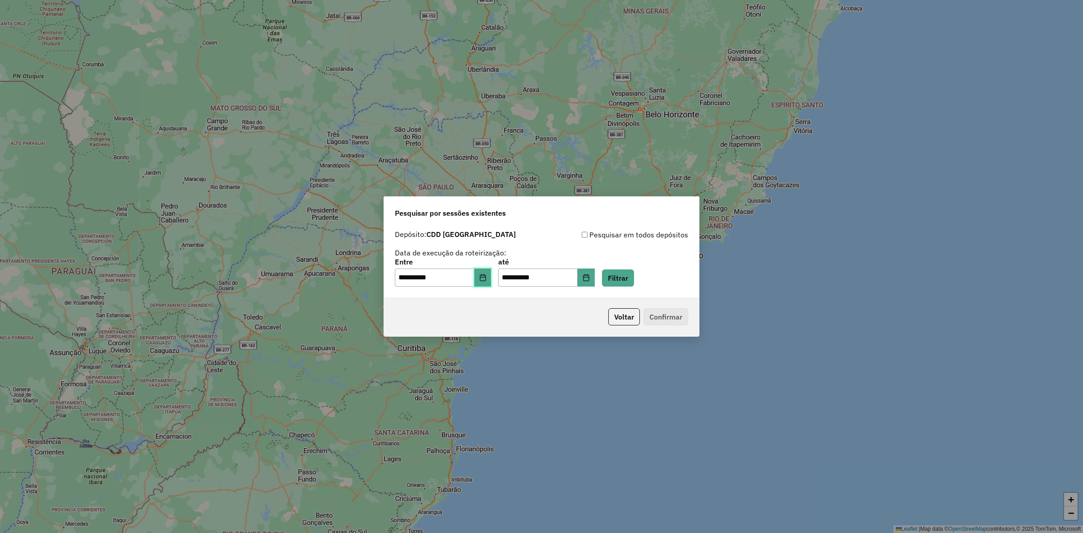
click at [483, 281] on button "Choose Date" at bounding box center [482, 278] width 17 height 18
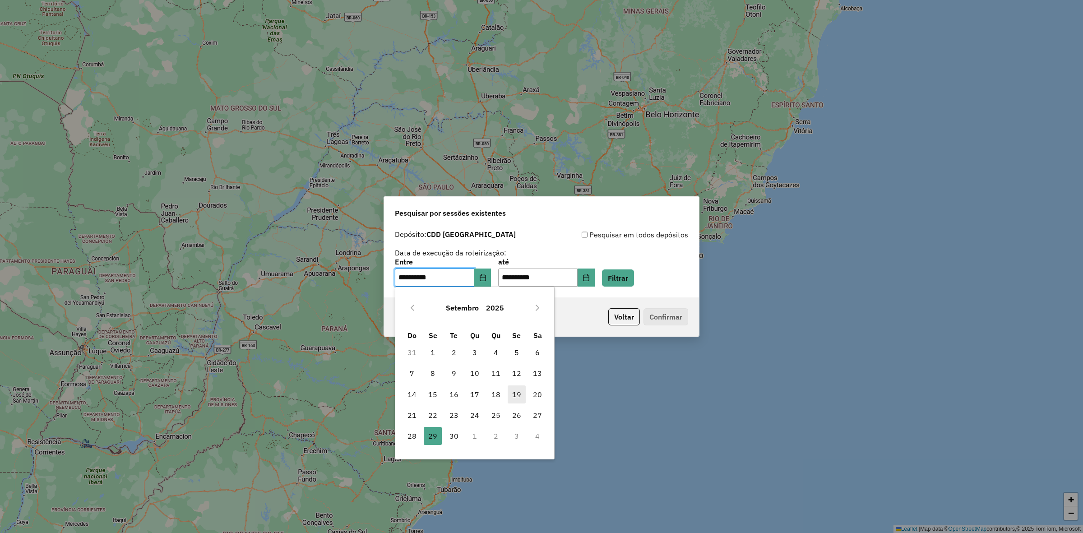
click at [518, 400] on span "19" at bounding box center [517, 395] width 18 height 18
type input "**********"
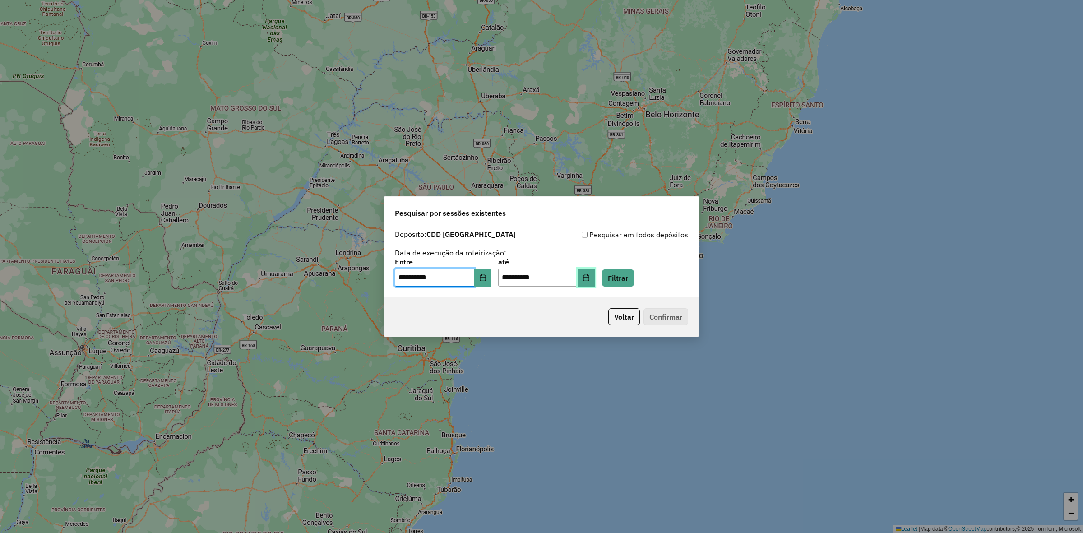
click at [592, 275] on button "Choose Date" at bounding box center [586, 278] width 17 height 18
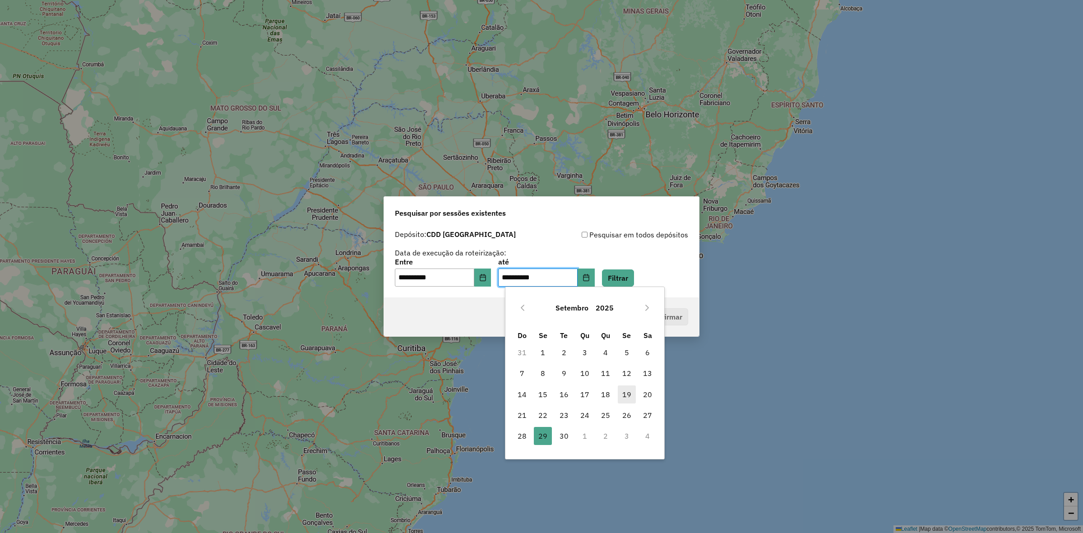
click at [621, 398] on span "19" at bounding box center [627, 395] width 18 height 18
type input "**********"
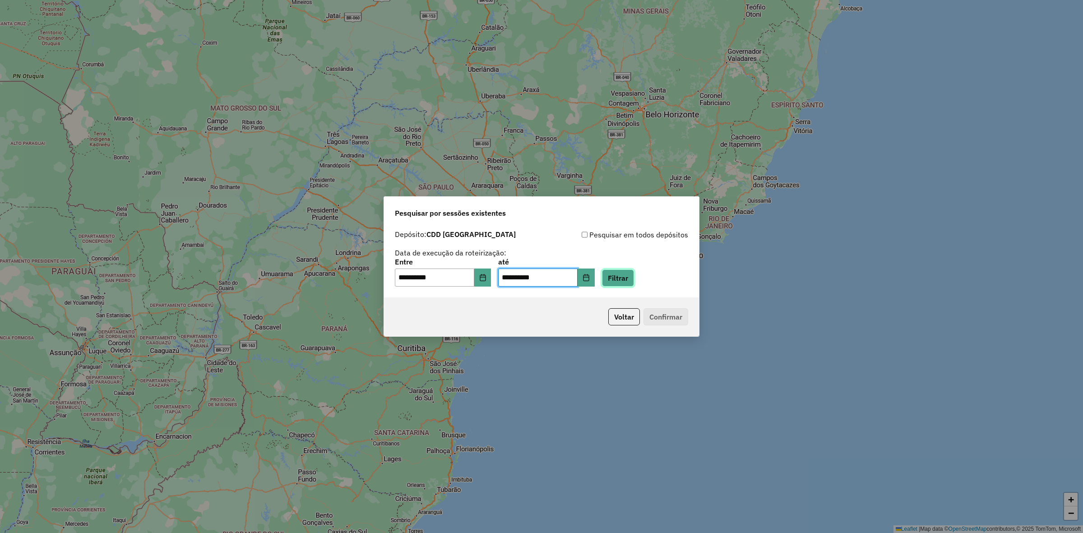
click at [634, 281] on button "Filtrar" at bounding box center [618, 278] width 32 height 17
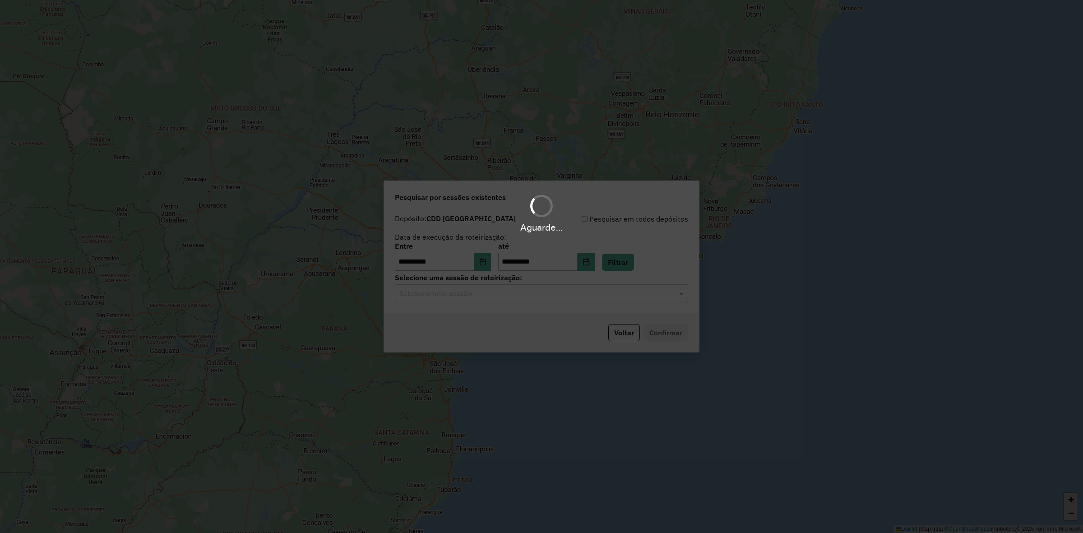
click at [549, 292] on input "text" at bounding box center [533, 293] width 266 height 11
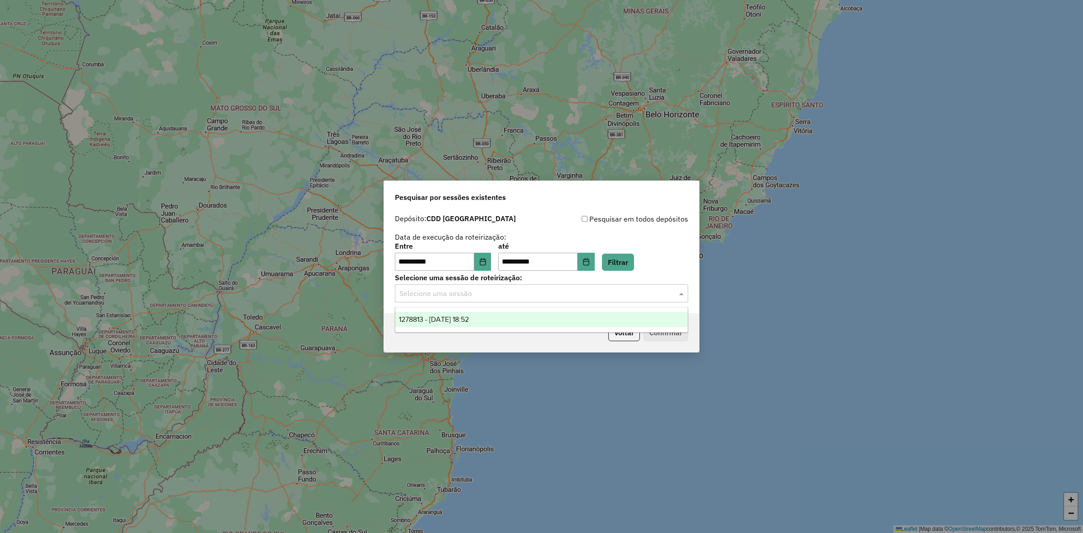
click at [519, 320] on div "1278813 - 19/09/2025 18:52" at bounding box center [541, 319] width 293 height 15
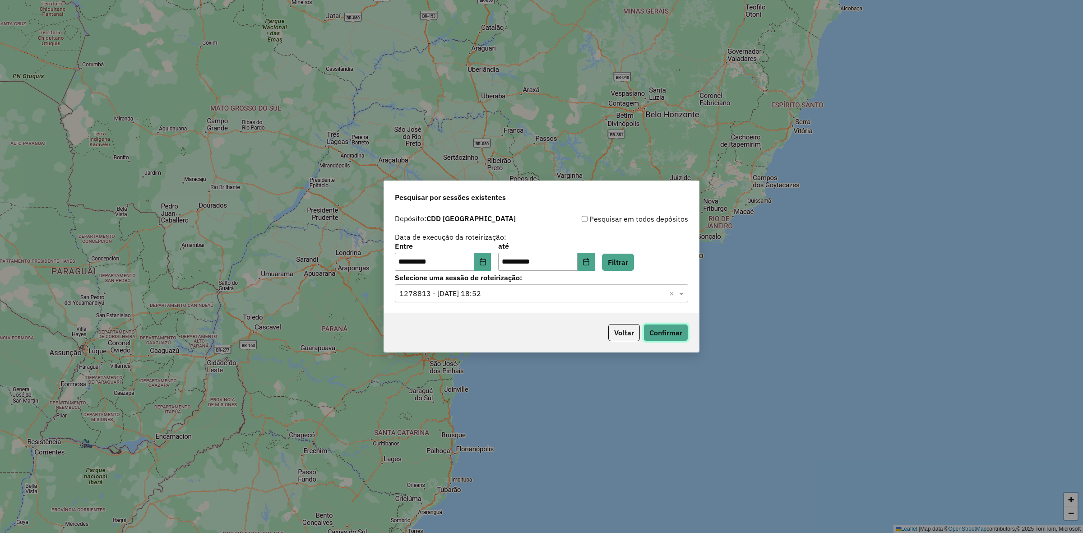
click at [653, 333] on button "Confirmar" at bounding box center [666, 332] width 45 height 17
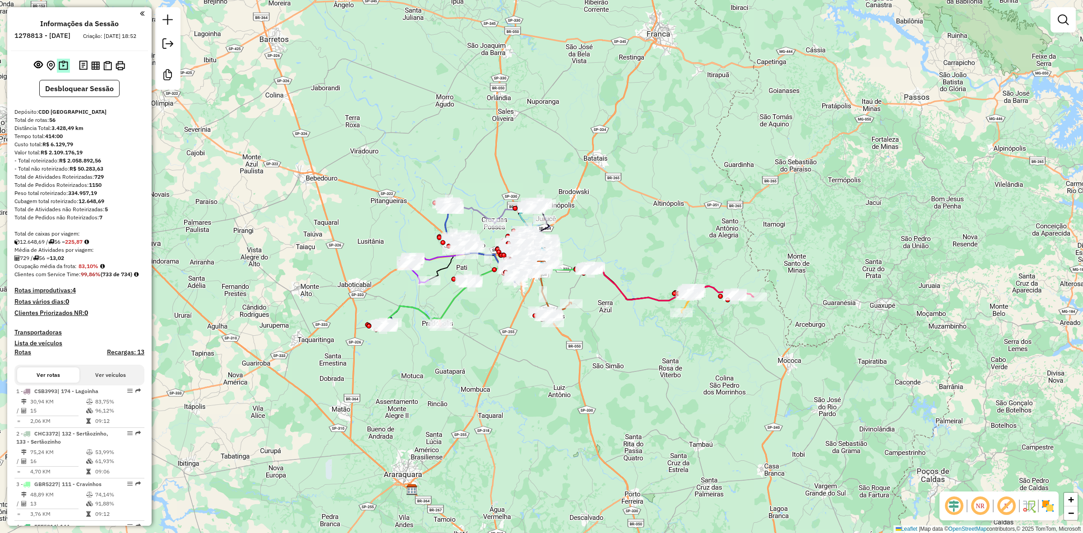
click at [59, 69] on img at bounding box center [63, 65] width 9 height 10
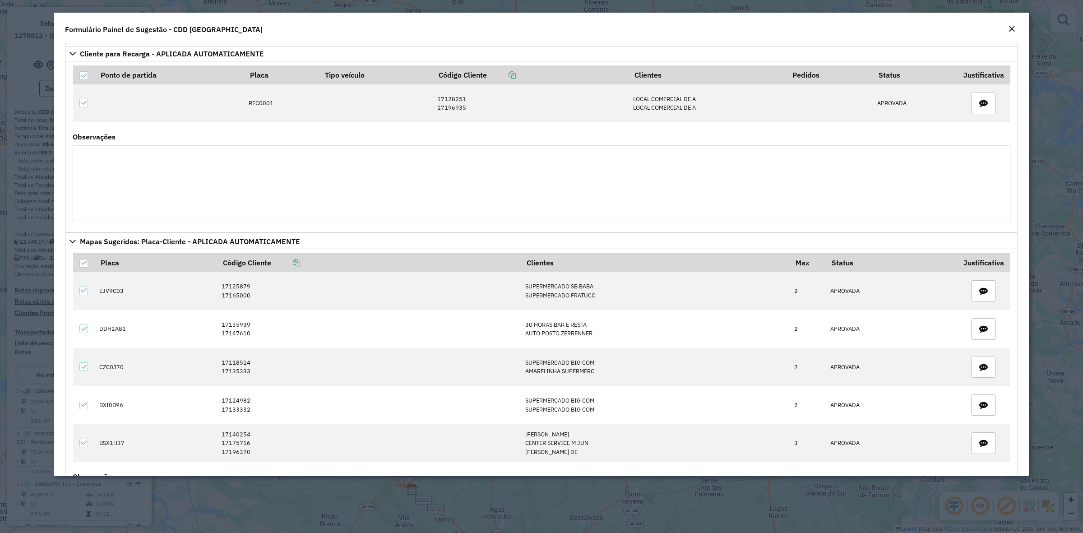
scroll to position [451, 0]
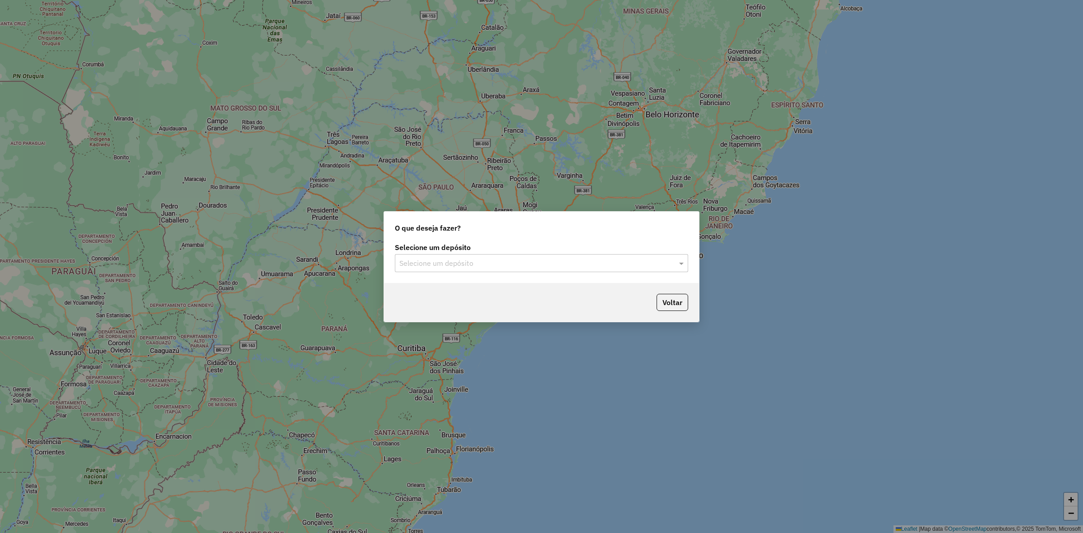
click at [457, 263] on input "text" at bounding box center [533, 263] width 266 height 11
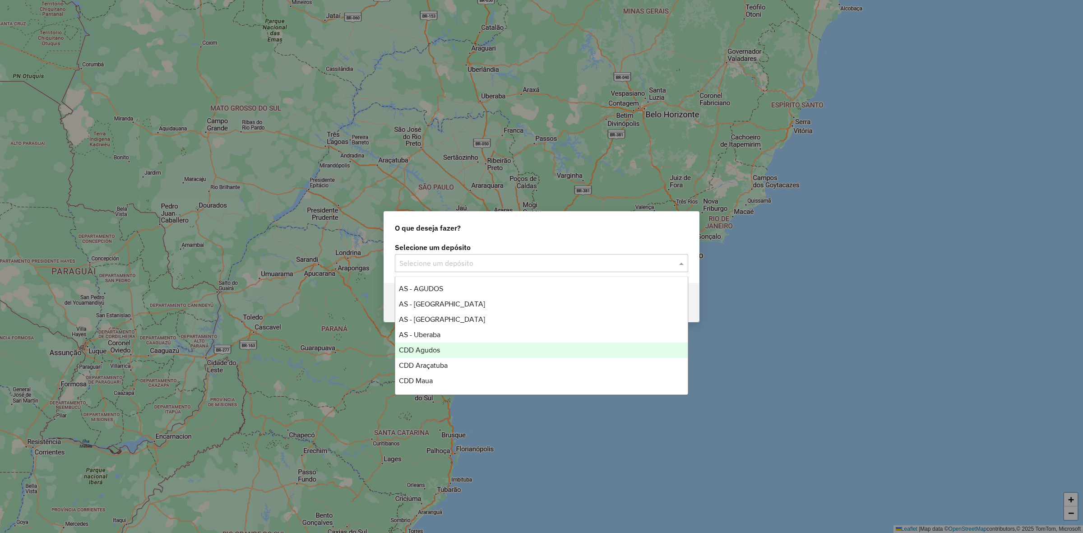
scroll to position [107, 0]
click at [459, 370] on div "CDI Louveira" at bounding box center [541, 366] width 293 height 15
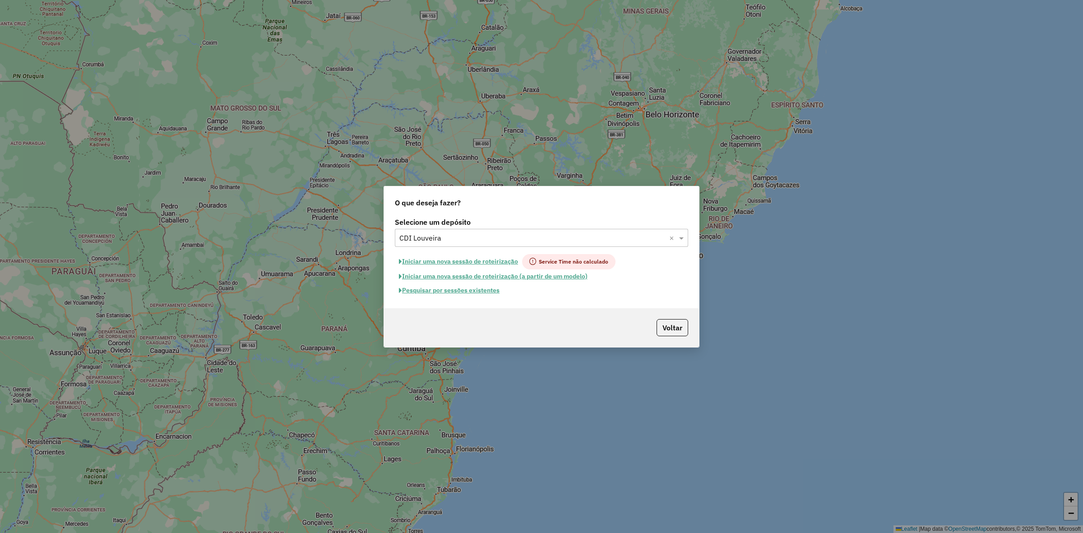
click at [469, 289] on button "Pesquisar por sessões existentes" at bounding box center [449, 291] width 109 height 14
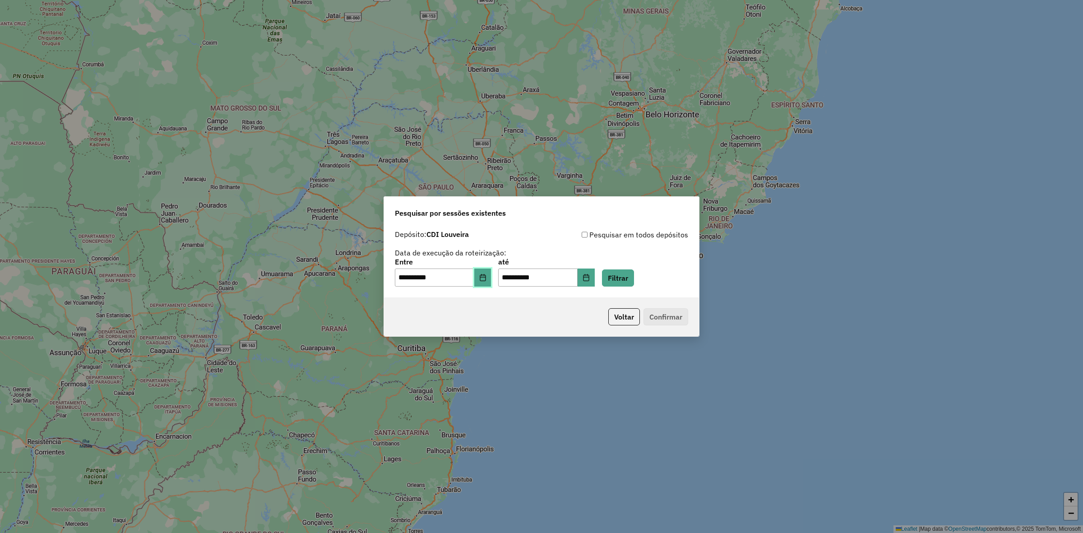
click at [487, 279] on icon "Choose Date" at bounding box center [482, 277] width 7 height 7
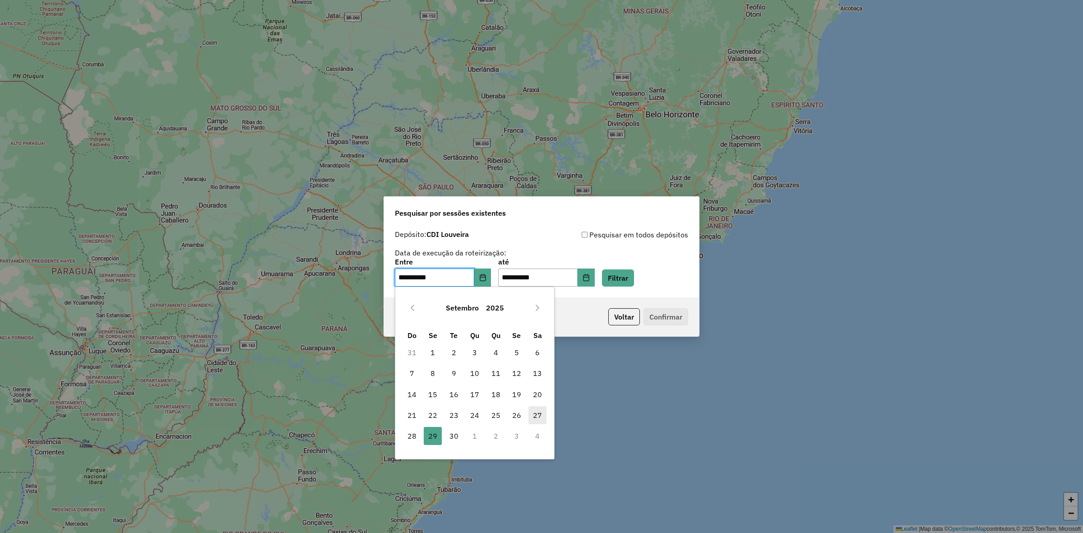
click at [542, 414] on span "27" at bounding box center [538, 415] width 18 height 18
type input "**********"
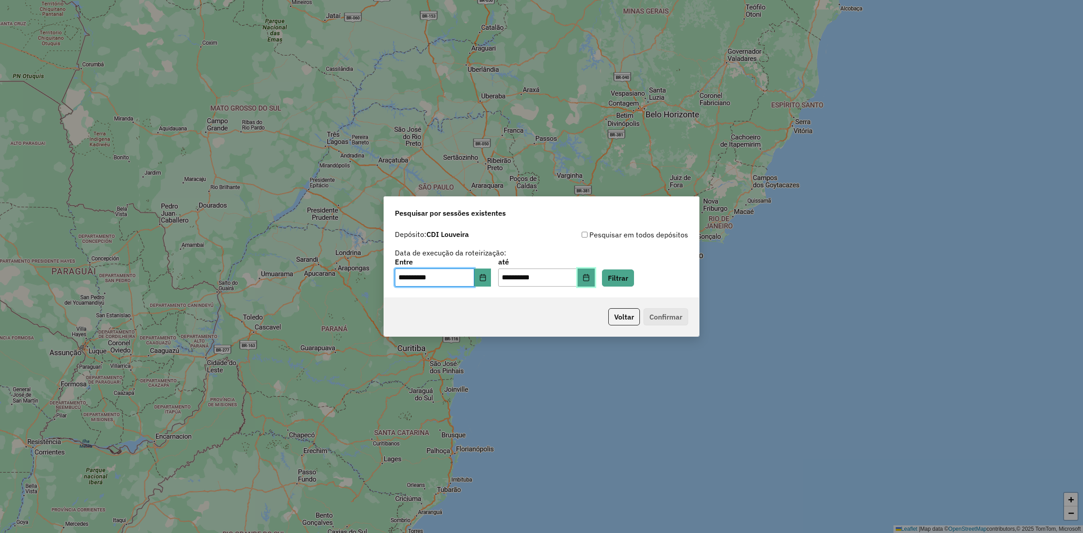
click at [589, 275] on icon "Choose Date" at bounding box center [586, 277] width 6 height 7
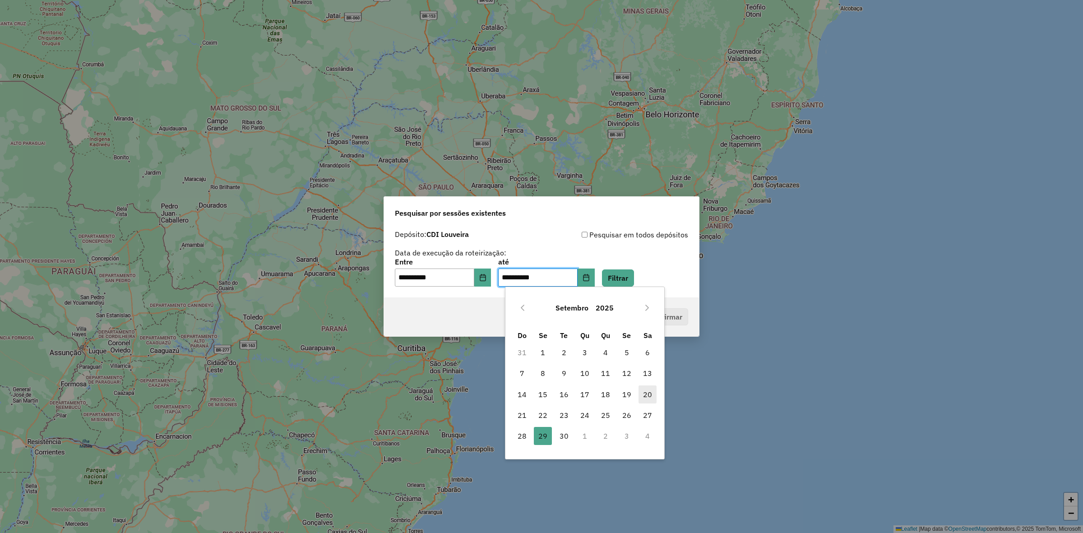
drag, startPoint x: 652, startPoint y: 416, endPoint x: 646, endPoint y: 398, distance: 18.6
click at [653, 416] on span "27" at bounding box center [648, 415] width 18 height 18
type input "**********"
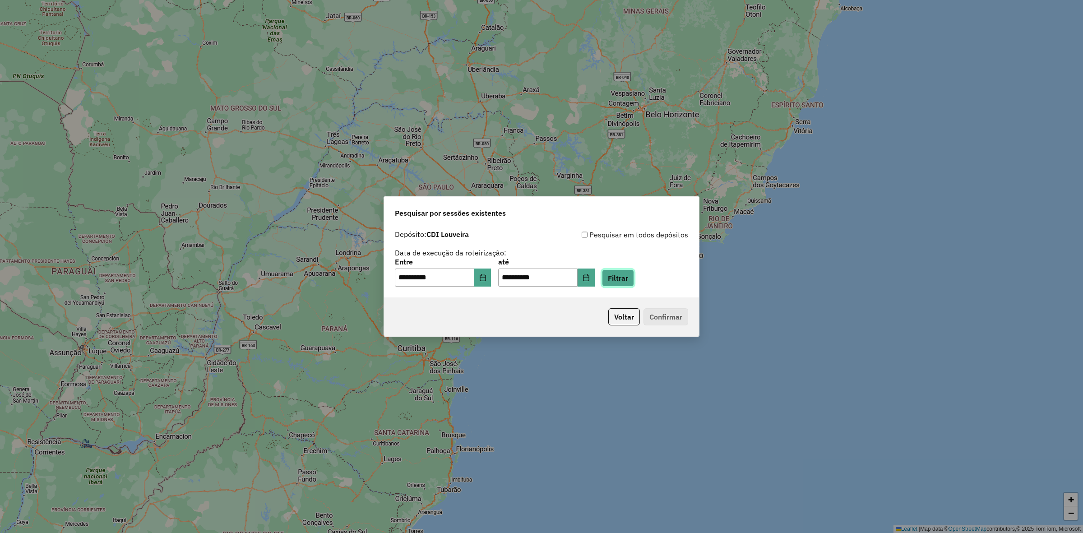
click at [634, 279] on button "Filtrar" at bounding box center [618, 278] width 32 height 17
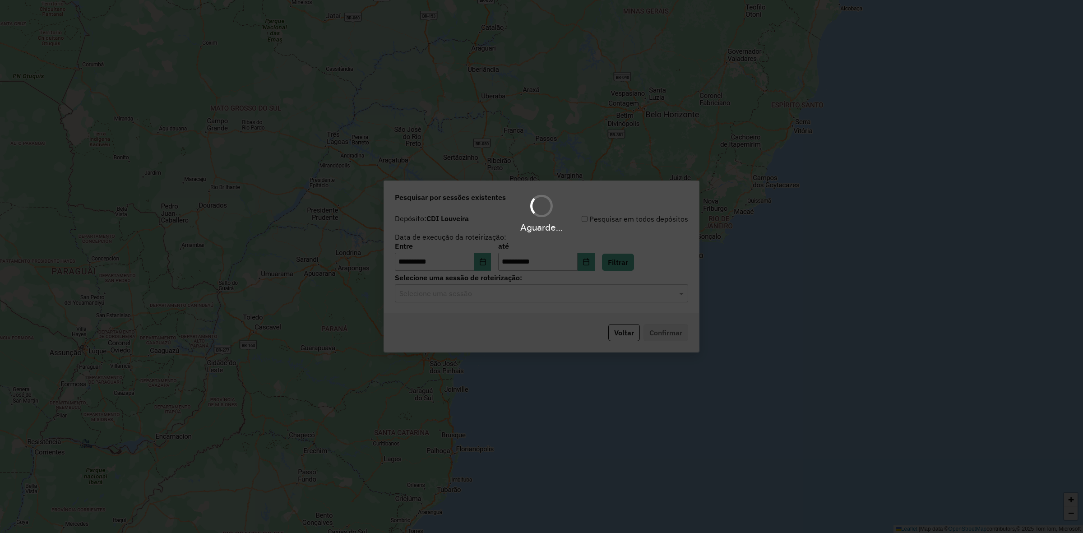
click at [538, 299] on div "Selecione uma sessão" at bounding box center [541, 293] width 293 height 18
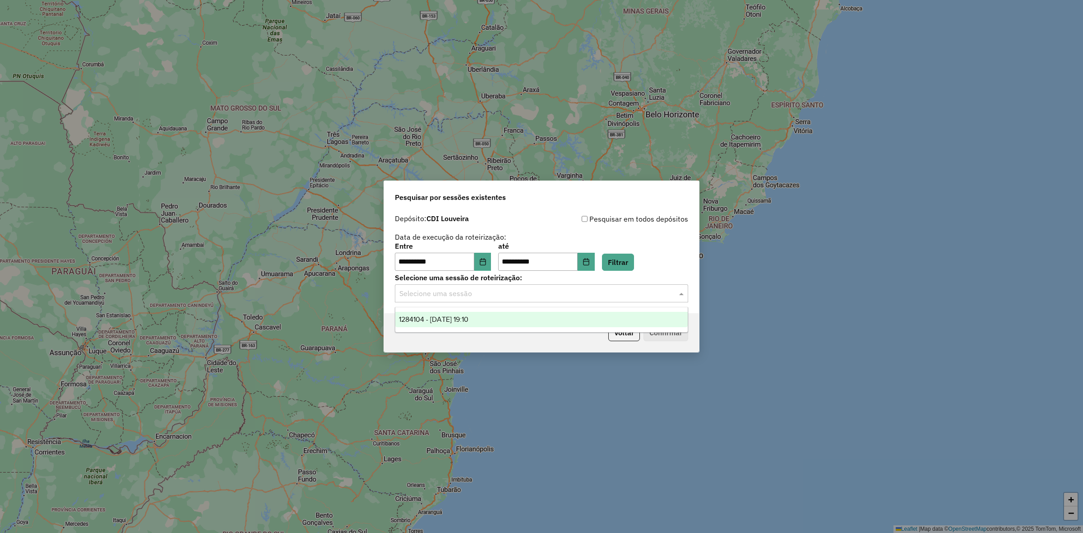
click at [516, 325] on div "1284104 - 27/09/2025 19:10" at bounding box center [541, 319] width 293 height 15
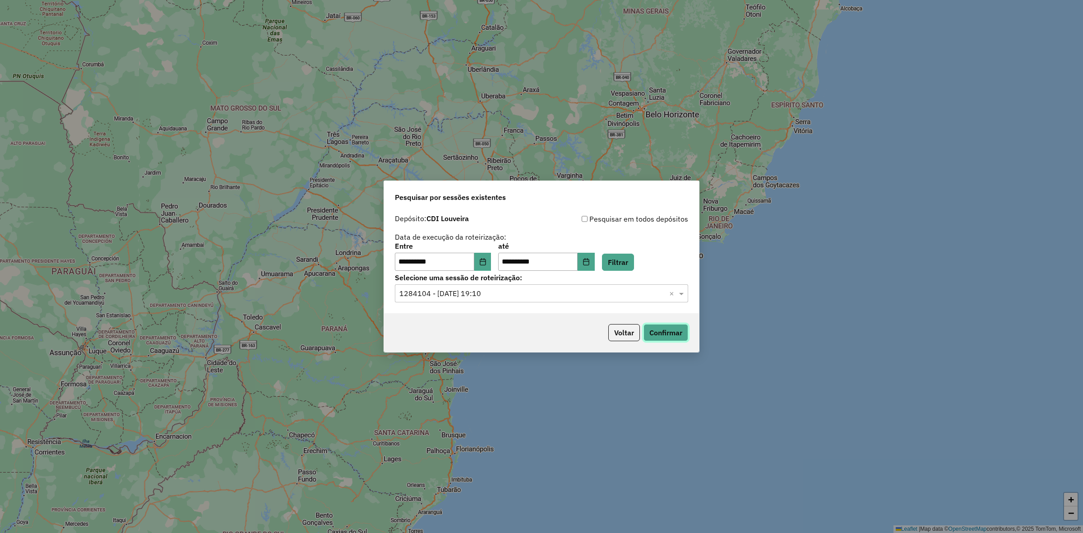
click at [668, 337] on button "Confirmar" at bounding box center [666, 332] width 45 height 17
click at [492, 267] on button "Choose Date" at bounding box center [482, 262] width 17 height 18
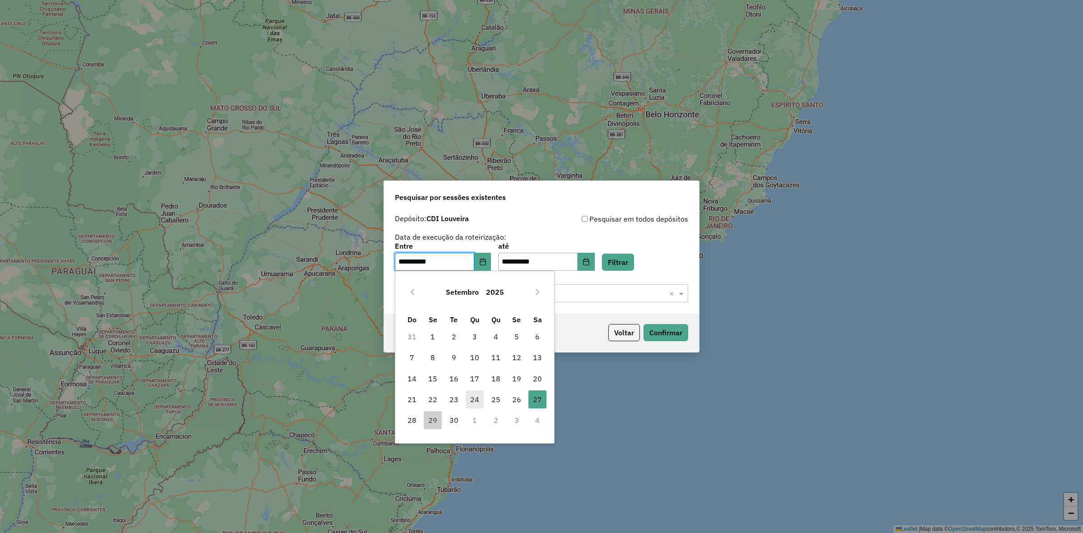
click at [469, 403] on span "24" at bounding box center [475, 399] width 18 height 18
type input "**********"
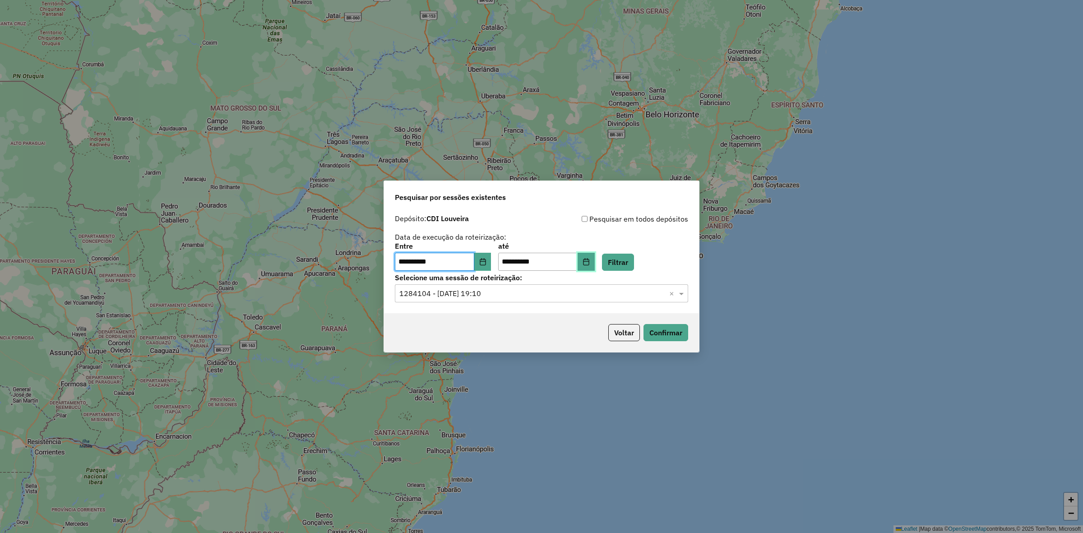
click at [590, 260] on icon "Choose Date" at bounding box center [586, 261] width 7 height 7
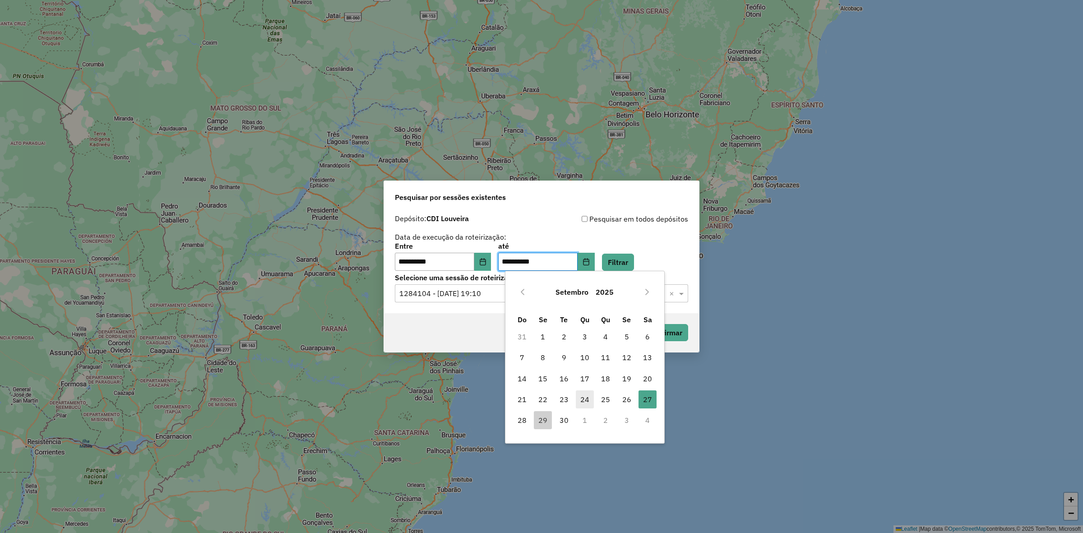
click at [585, 400] on span "24" at bounding box center [585, 399] width 18 height 18
type input "**********"
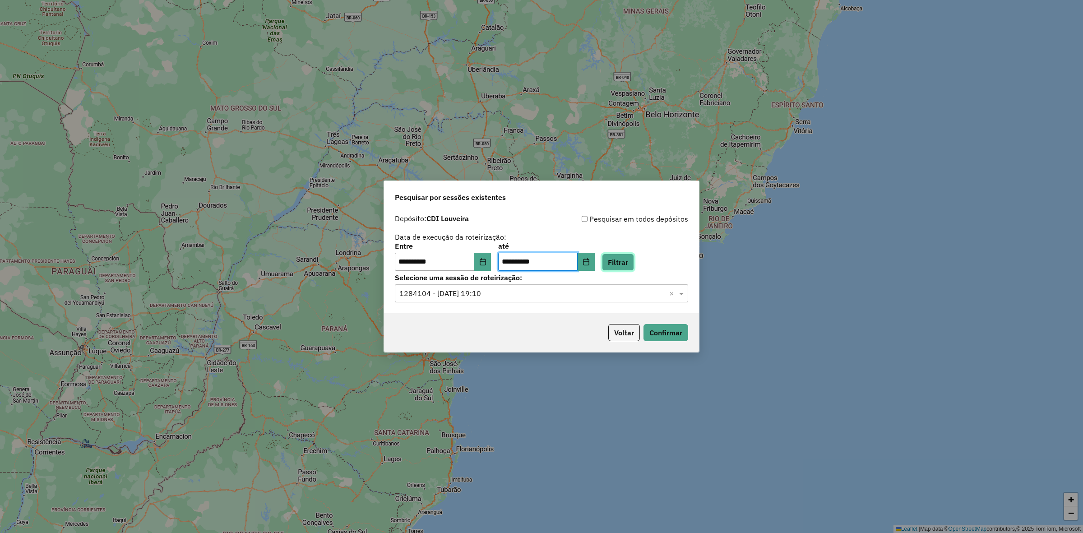
click at [634, 265] on button "Filtrar" at bounding box center [618, 262] width 32 height 17
click at [603, 293] on input "text" at bounding box center [533, 293] width 266 height 11
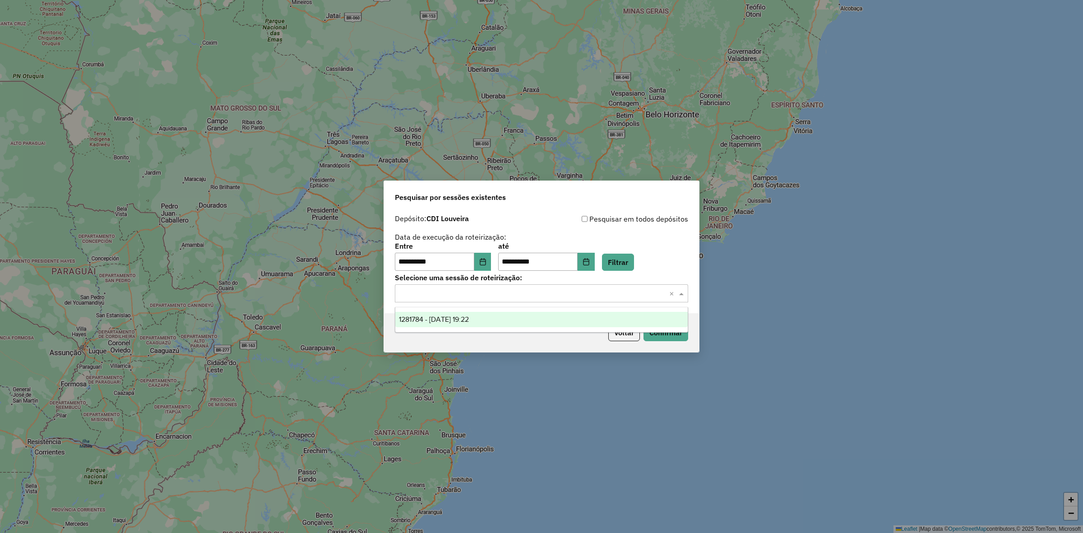
click at [632, 324] on div "1281784 - 24/09/2025 19:22" at bounding box center [541, 319] width 293 height 15
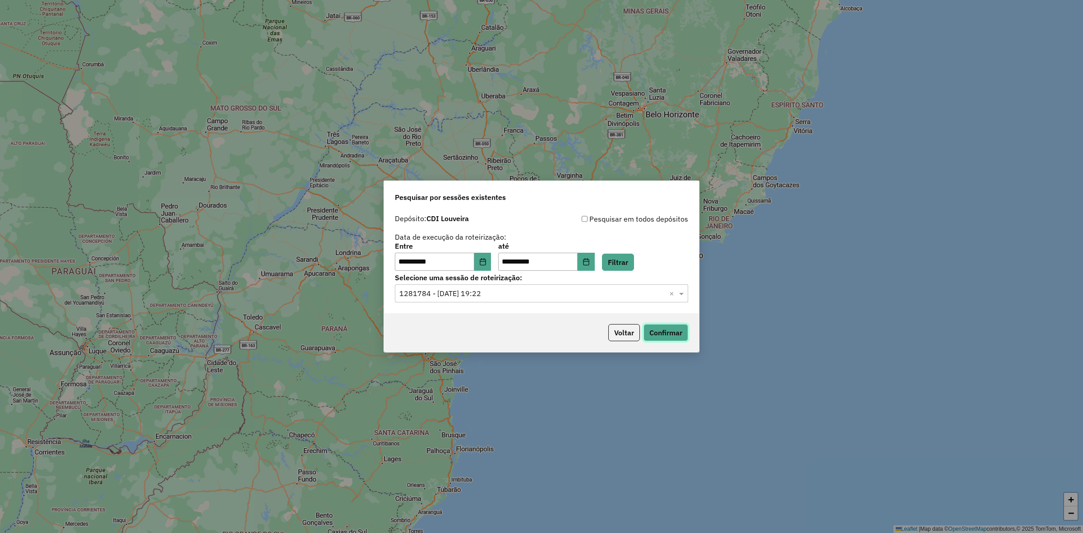
click at [668, 329] on button "Confirmar" at bounding box center [666, 332] width 45 height 17
click at [623, 271] on button "Filtrar" at bounding box center [618, 262] width 32 height 17
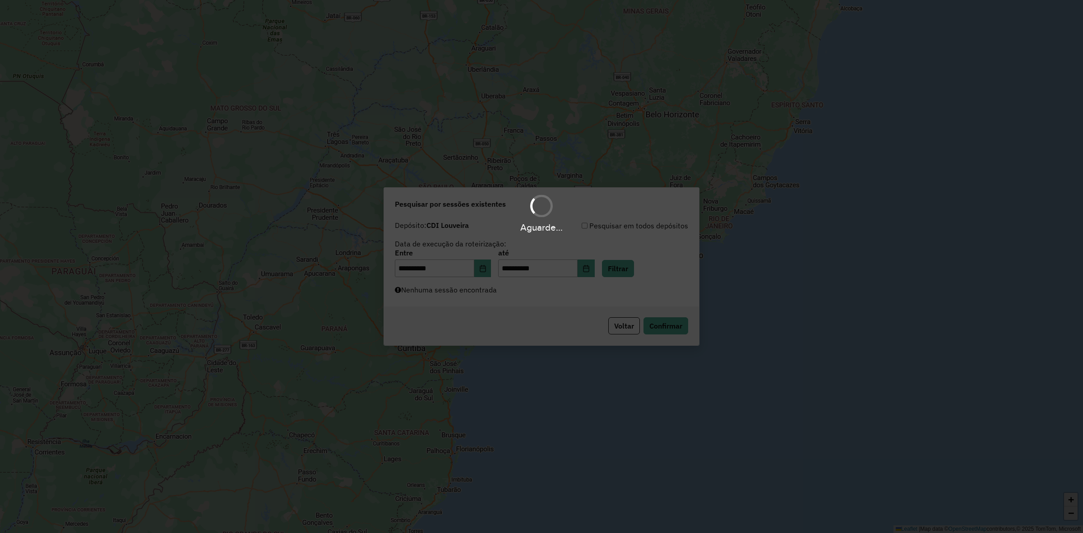
click at [601, 292] on div "Aguarde..." at bounding box center [541, 266] width 1083 height 533
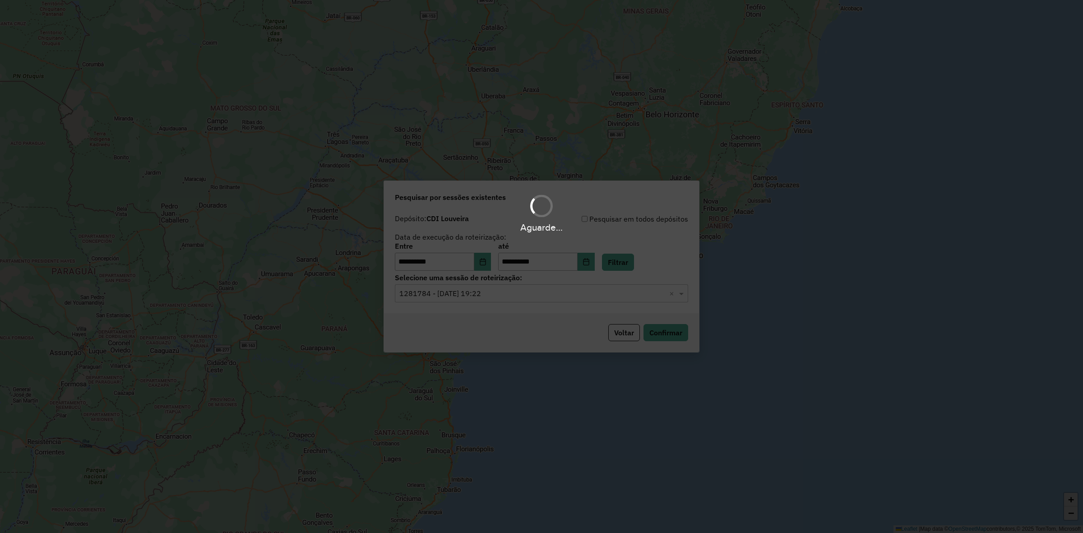
click at [587, 296] on input "text" at bounding box center [533, 293] width 266 height 11
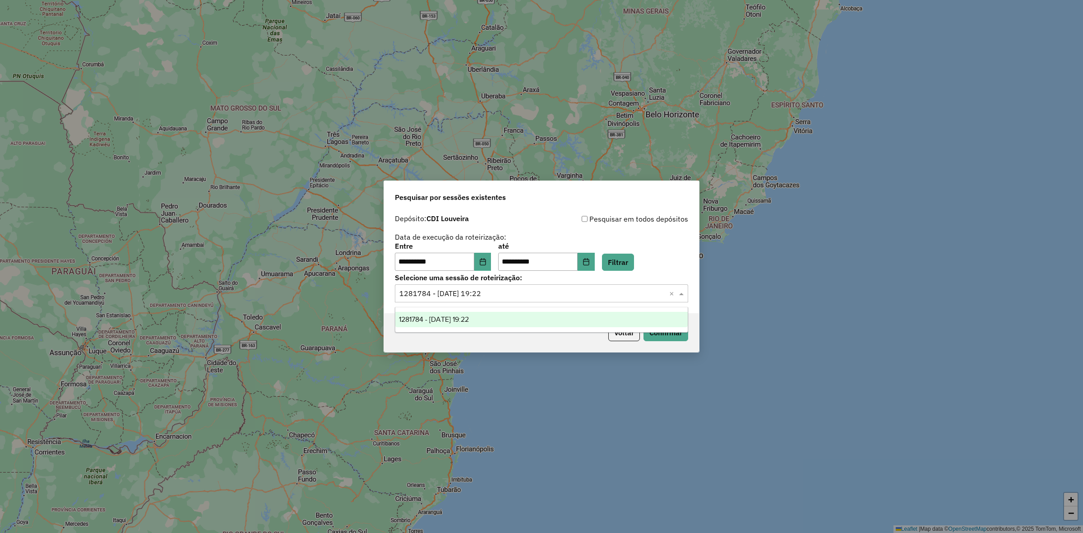
click at [569, 317] on div "1281784 - 24/09/2025 19:22" at bounding box center [541, 319] width 293 height 15
click at [656, 330] on button "Confirmar" at bounding box center [666, 332] width 45 height 17
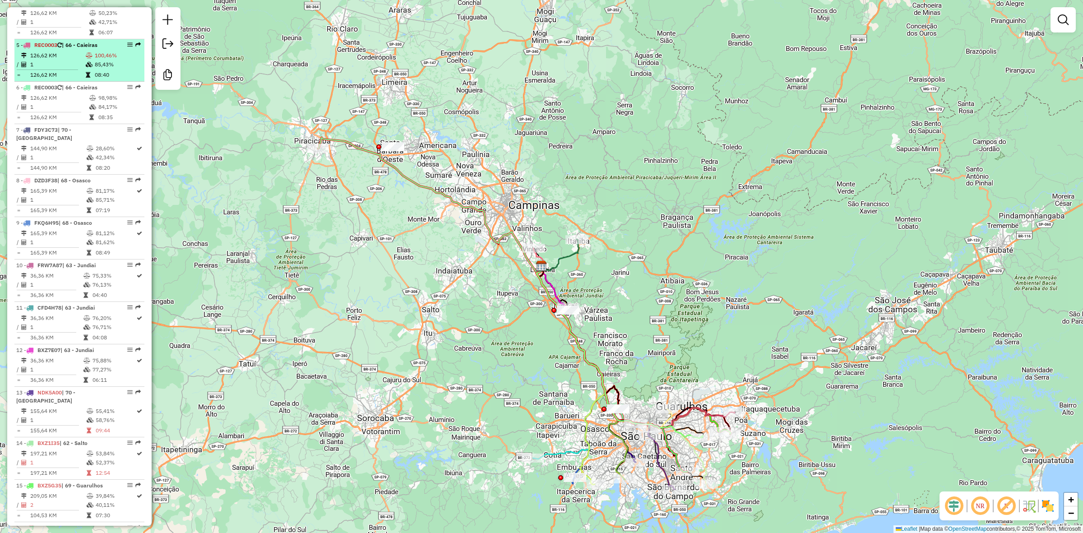
scroll to position [226, 0]
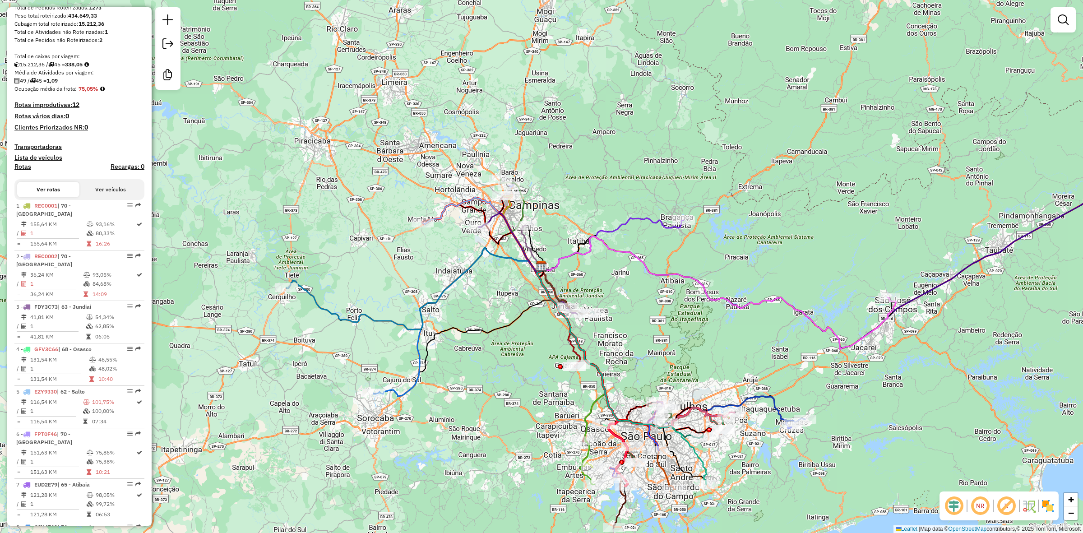
scroll to position [395, 0]
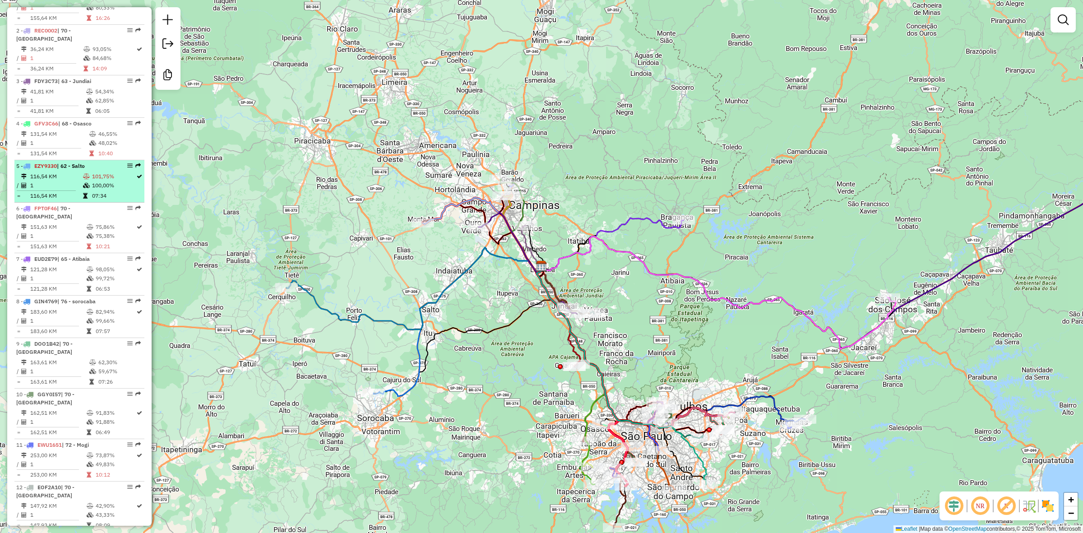
click at [65, 163] on span "| 62 - Salto" at bounding box center [71, 166] width 28 height 7
select select "**********"
